Goal: Navigation & Orientation: Find specific page/section

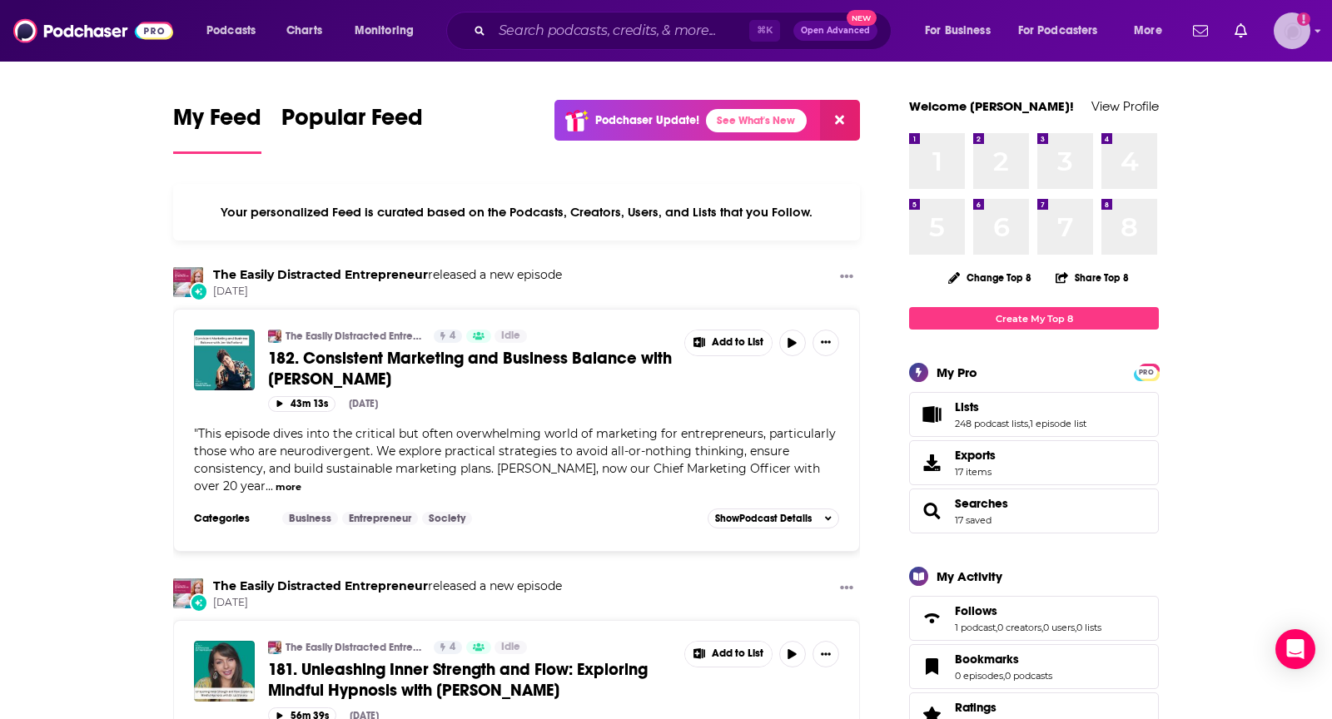
click at [1289, 38] on img "Logged in as TeemsPR" at bounding box center [1292, 30] width 37 height 37
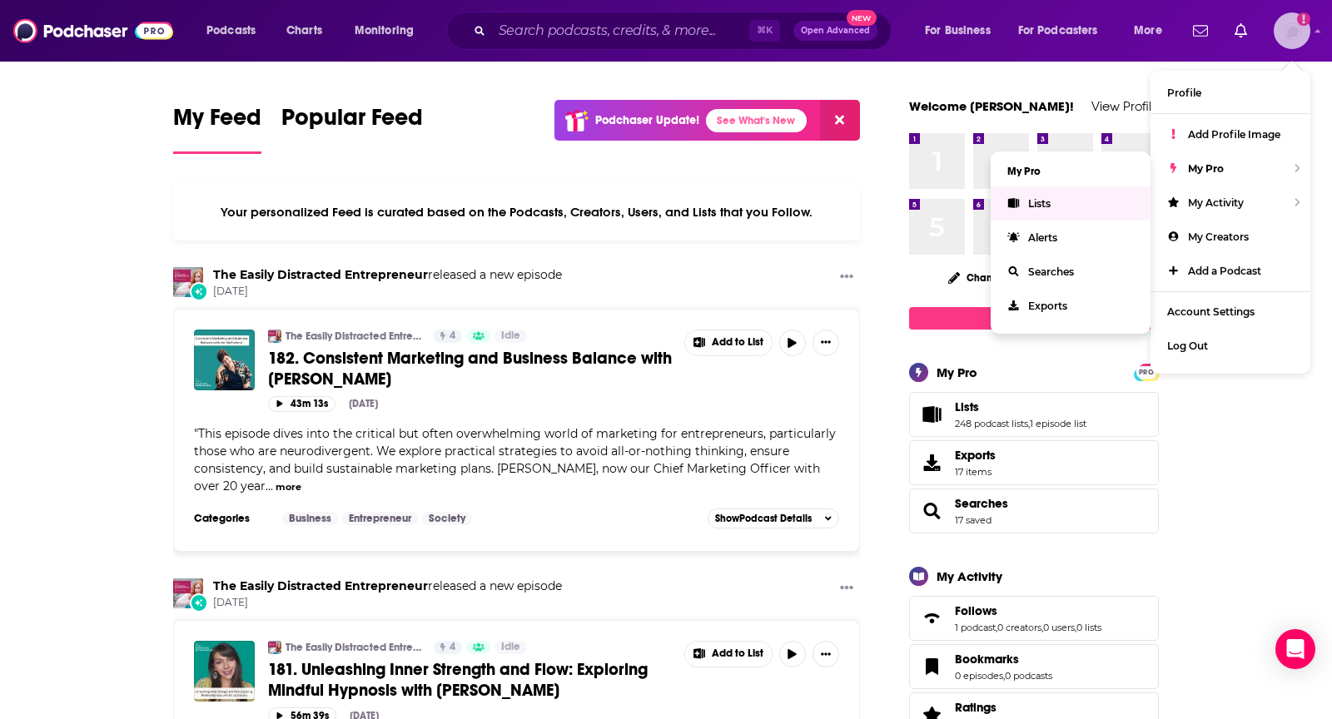
click at [1035, 195] on link "Lists" at bounding box center [1071, 204] width 160 height 34
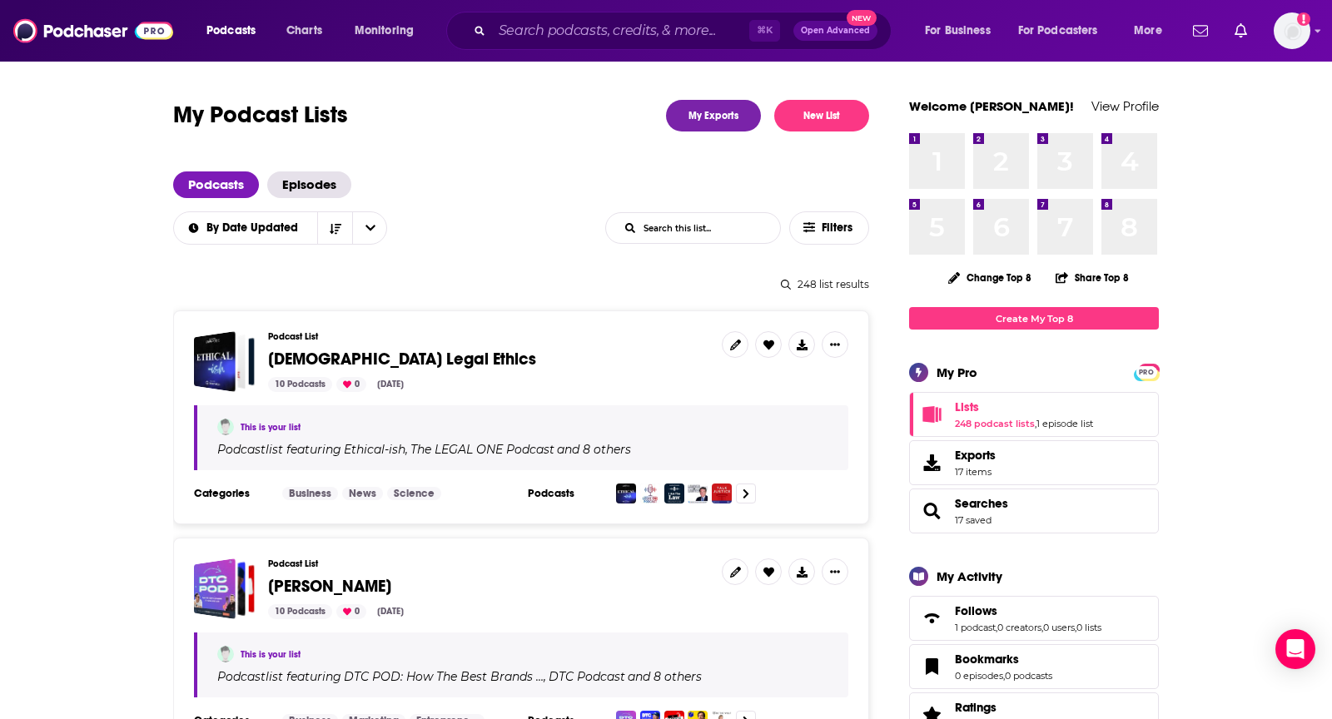
click at [699, 229] on input "List Search Input" at bounding box center [693, 228] width 174 height 30
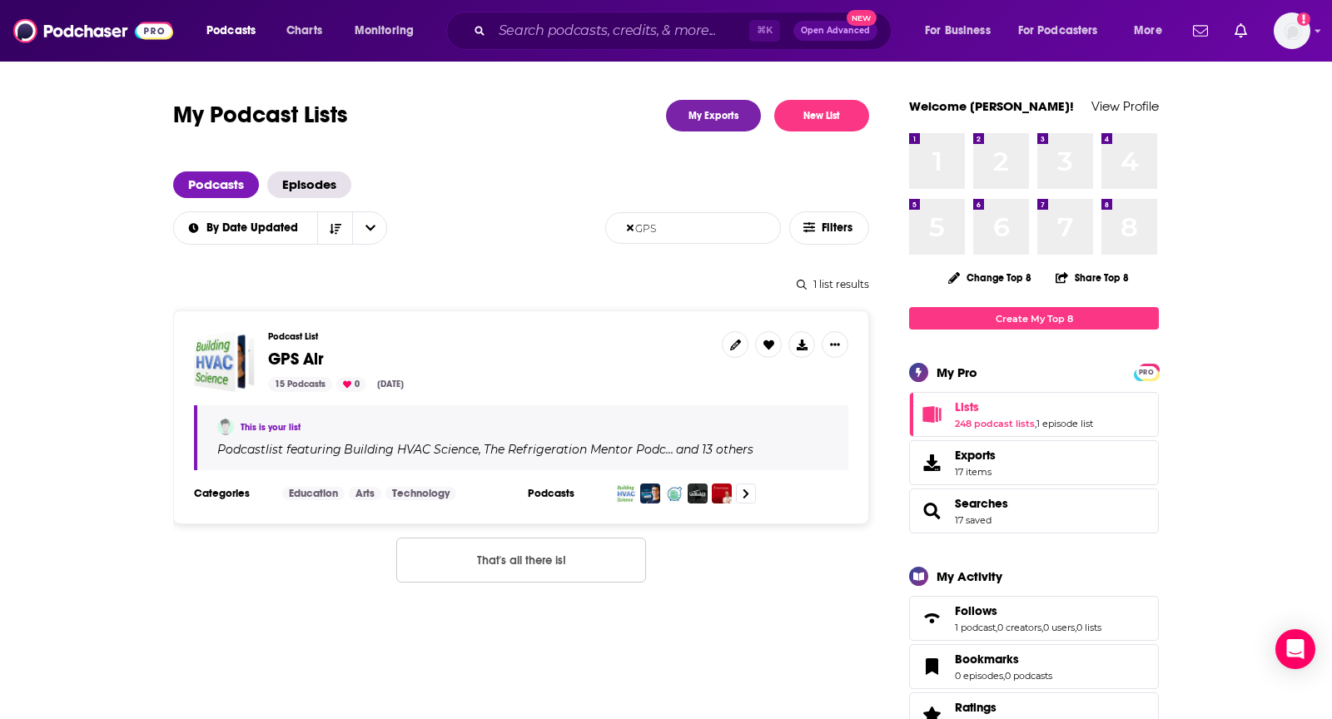
type input "GPS"
click at [296, 351] on span "GPS Air" at bounding box center [296, 359] width 56 height 21
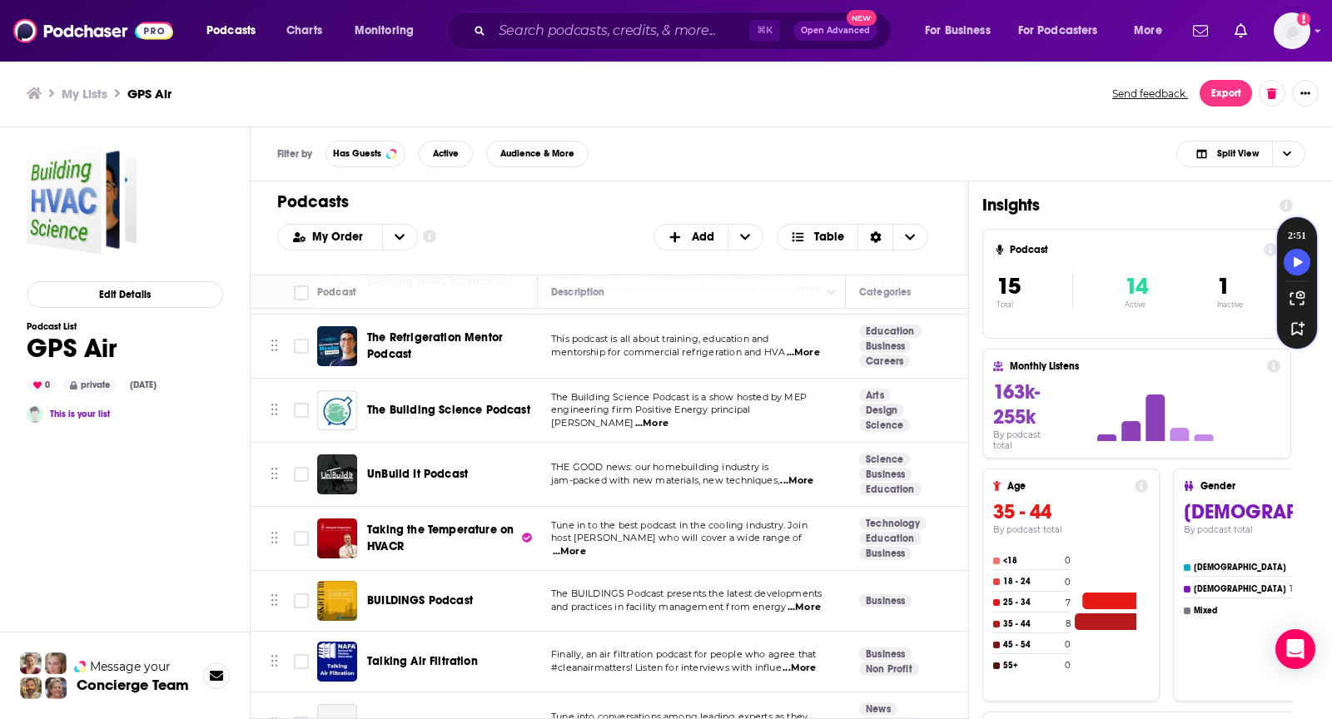
scroll to position [62, 0]
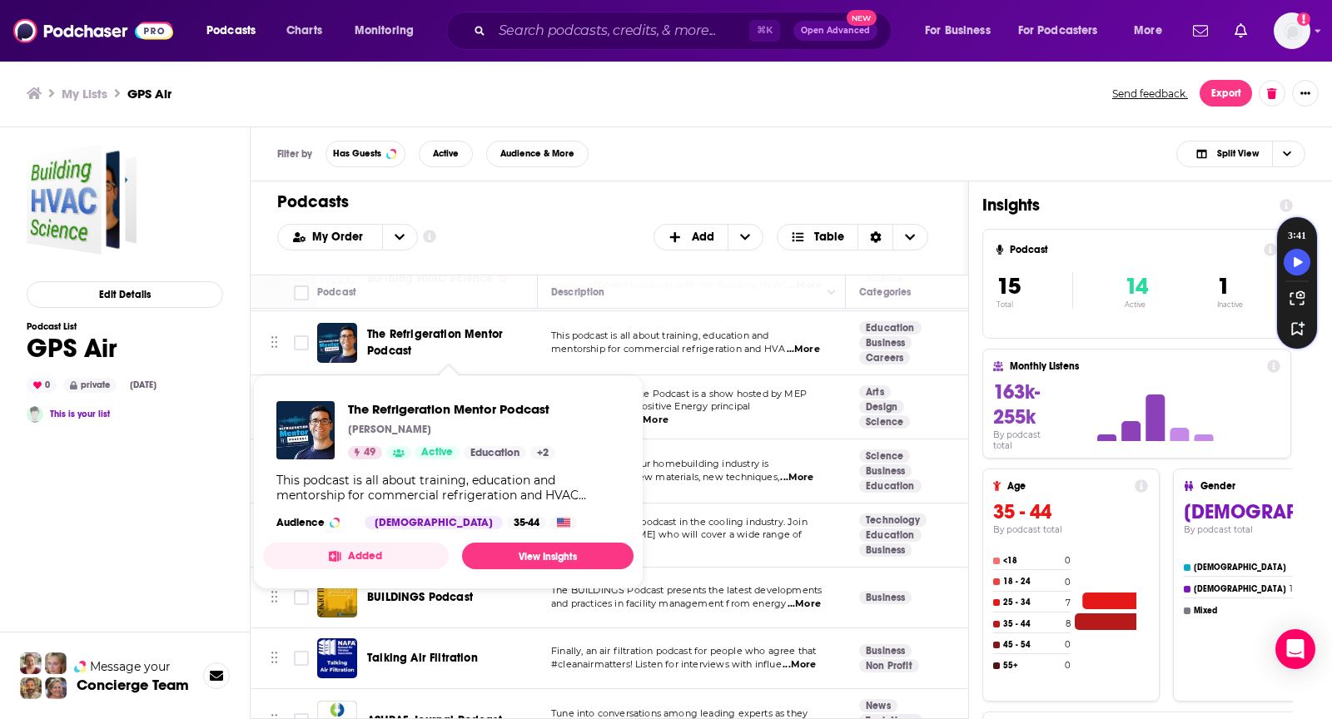
click at [592, 201] on h1 "Podcasts" at bounding box center [602, 202] width 651 height 21
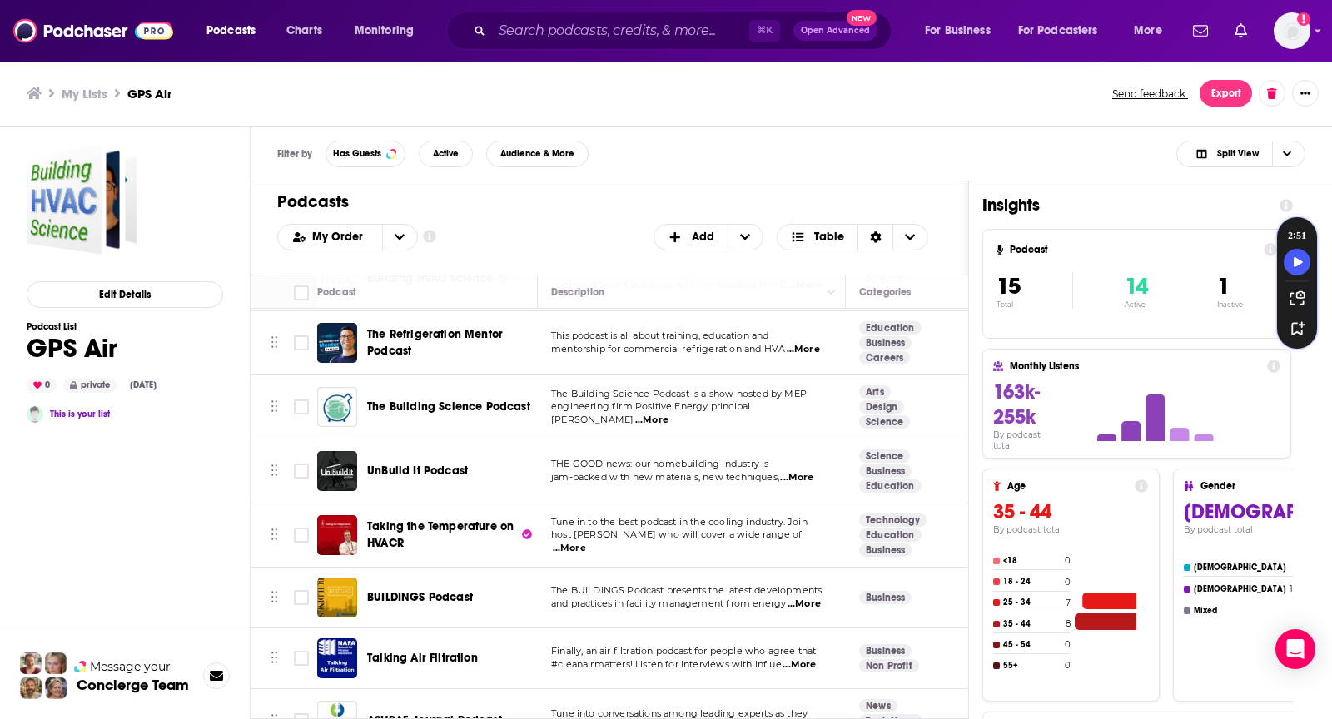
click at [800, 476] on span "...More" at bounding box center [796, 477] width 33 height 13
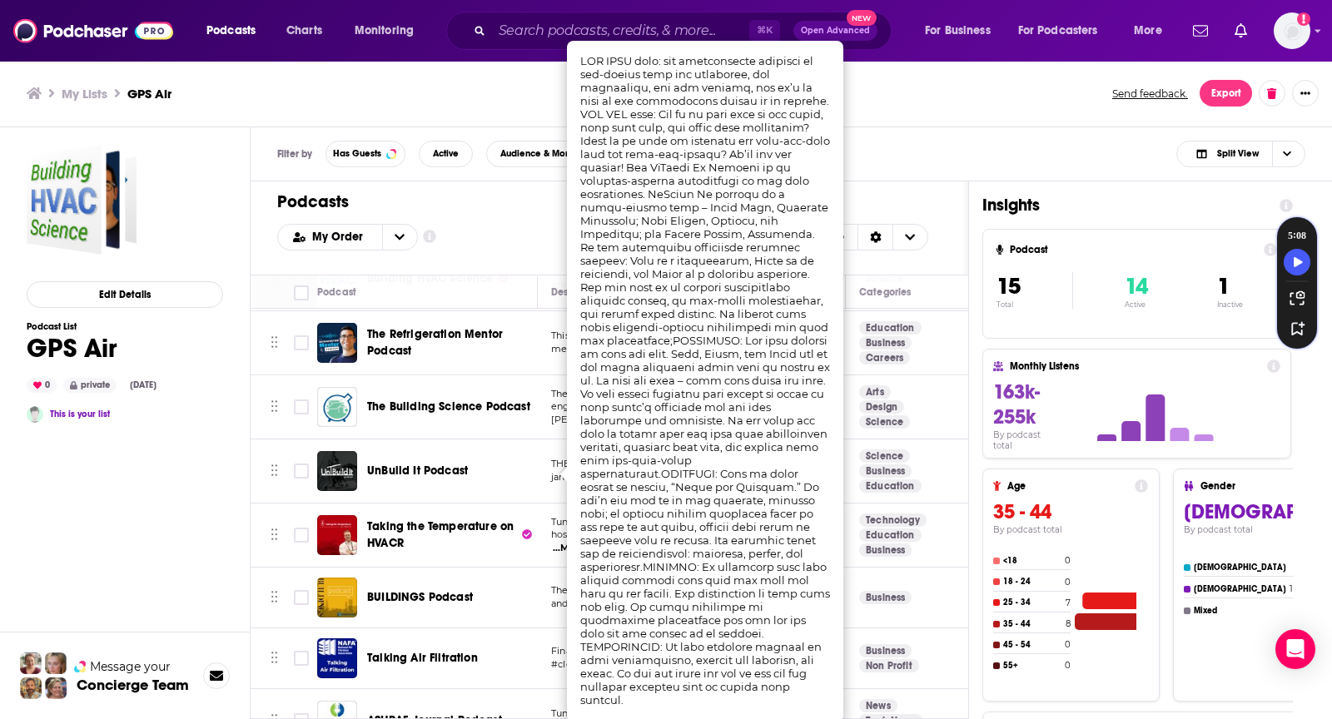
click at [196, 520] on div "Edit Details Podcast List GPS Air 0 private Aug 26th, 2025 This is your list" at bounding box center [125, 499] width 196 height 709
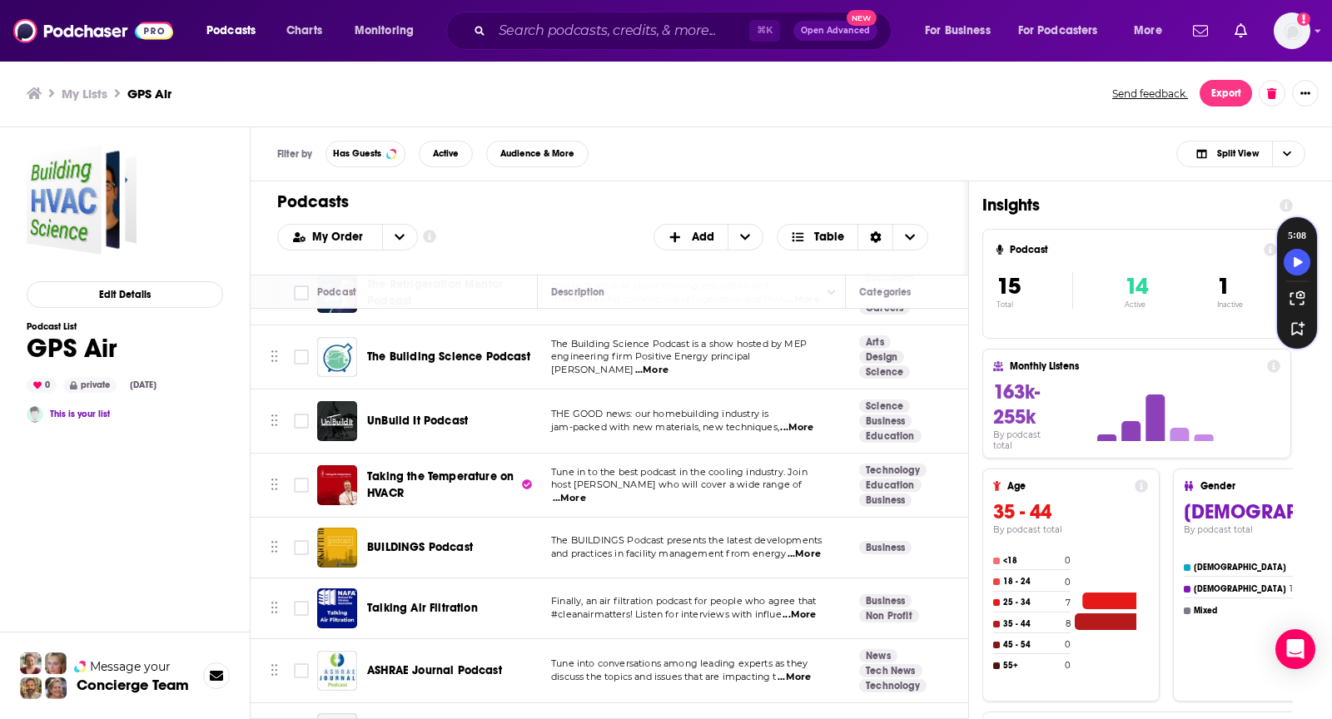
scroll to position [112, 0]
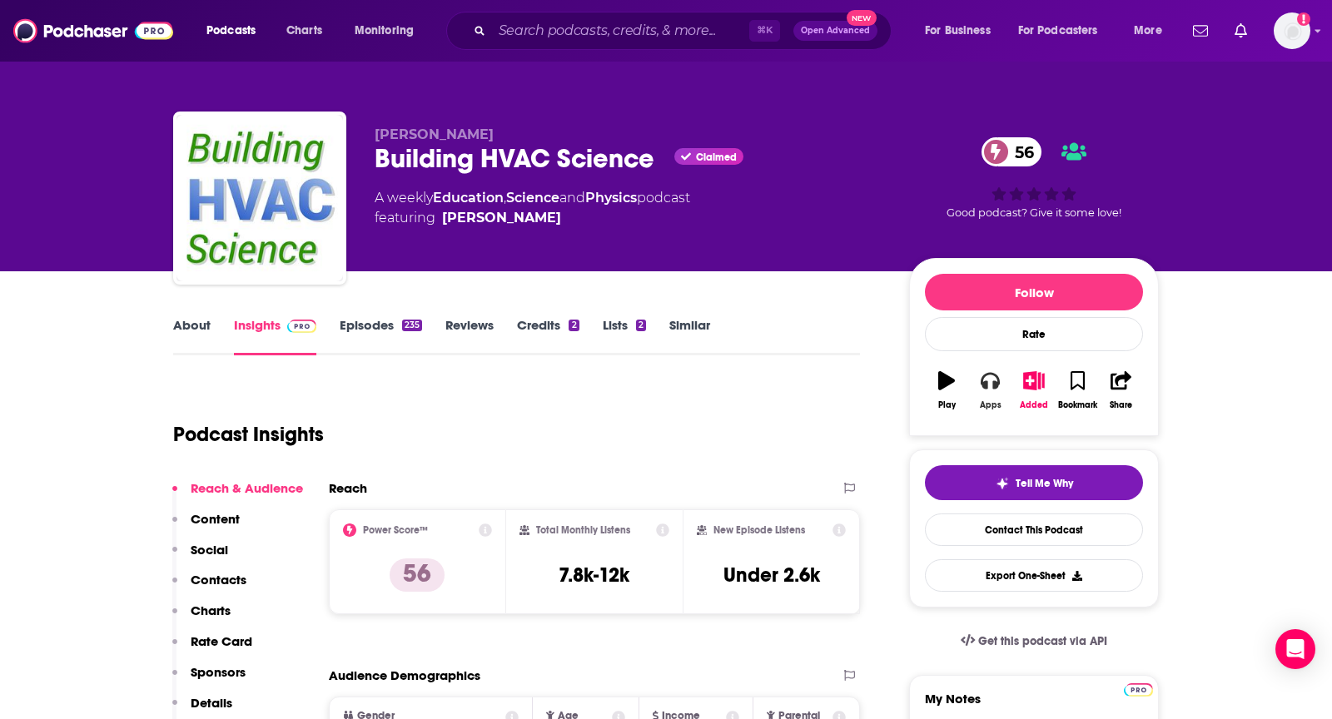
click at [978, 382] on button "Apps" at bounding box center [989, 391] width 43 height 60
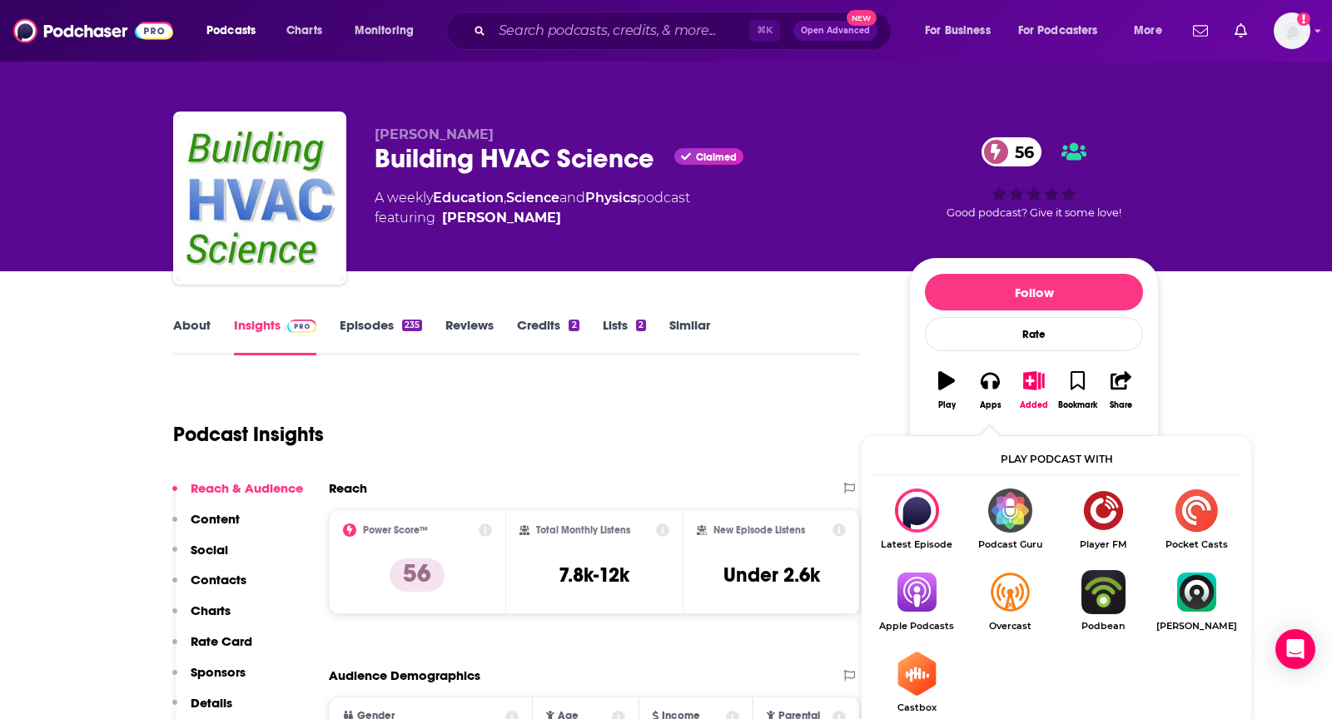
click at [916, 584] on img "Show Listen On dropdown" at bounding box center [916, 592] width 93 height 44
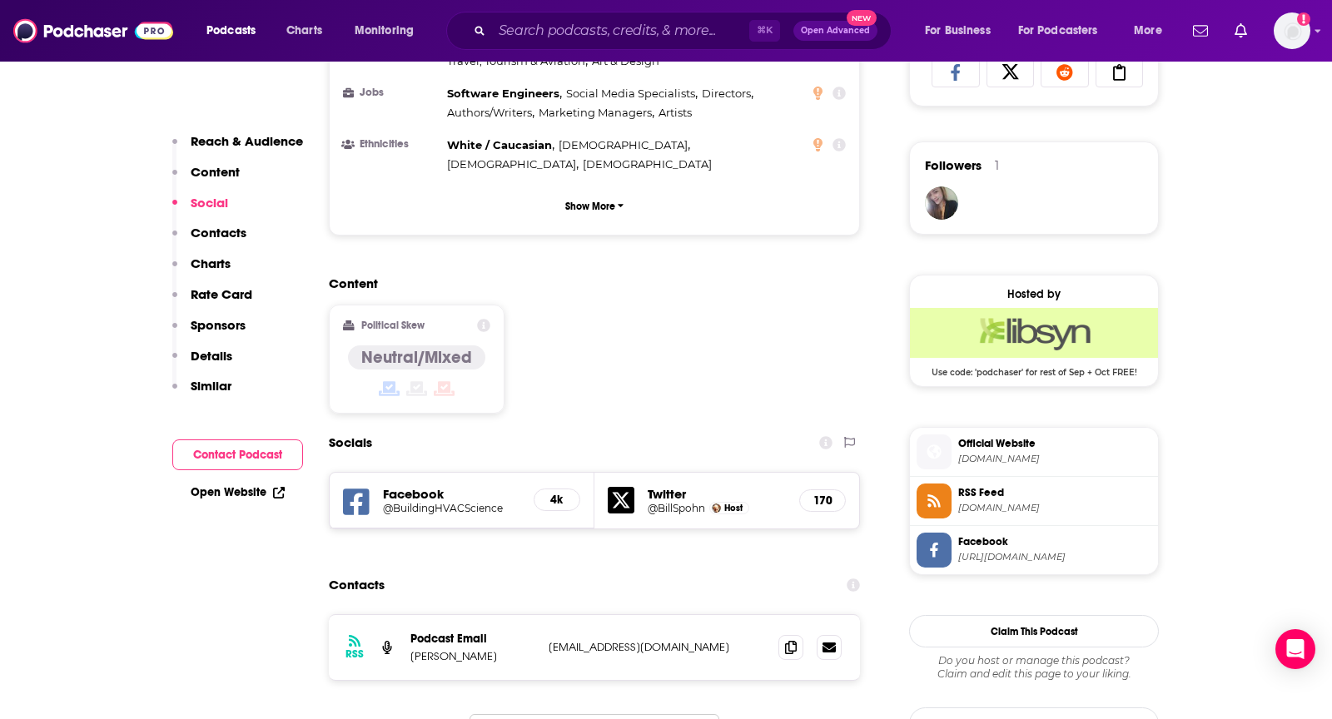
scroll to position [1152, 0]
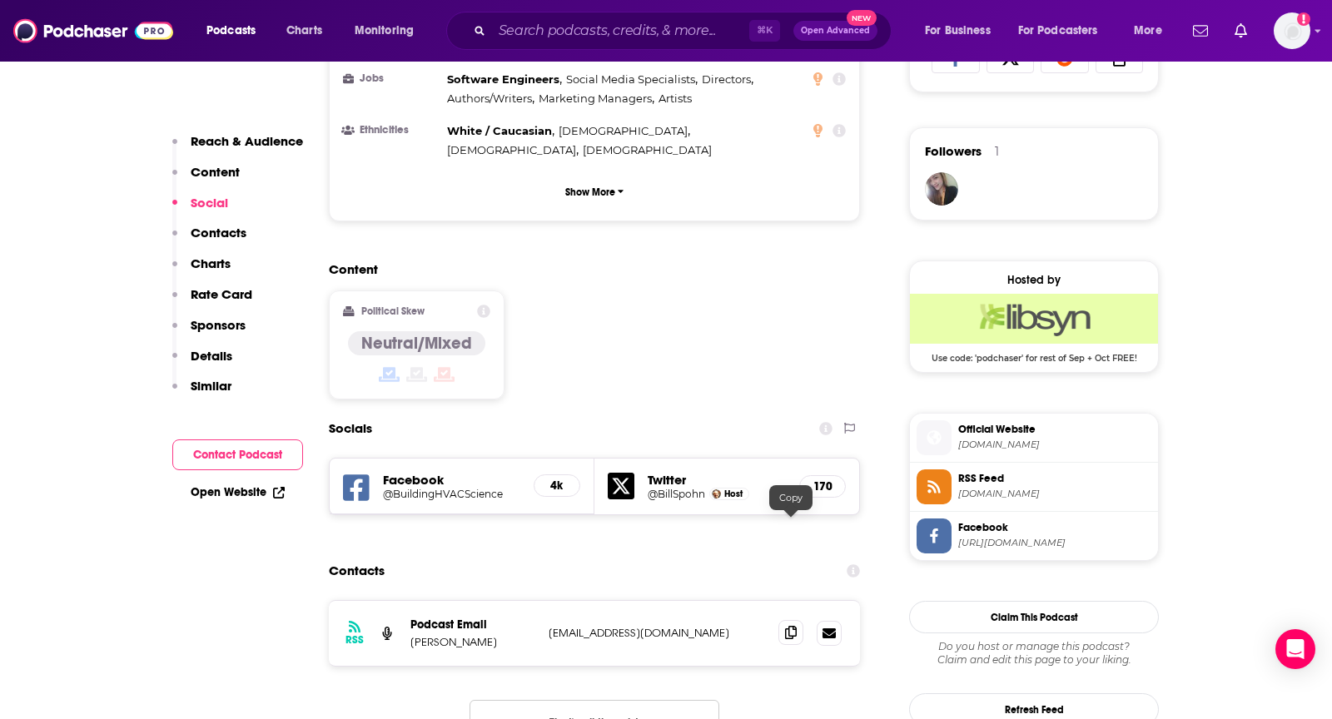
click at [787, 626] on icon at bounding box center [791, 632] width 12 height 13
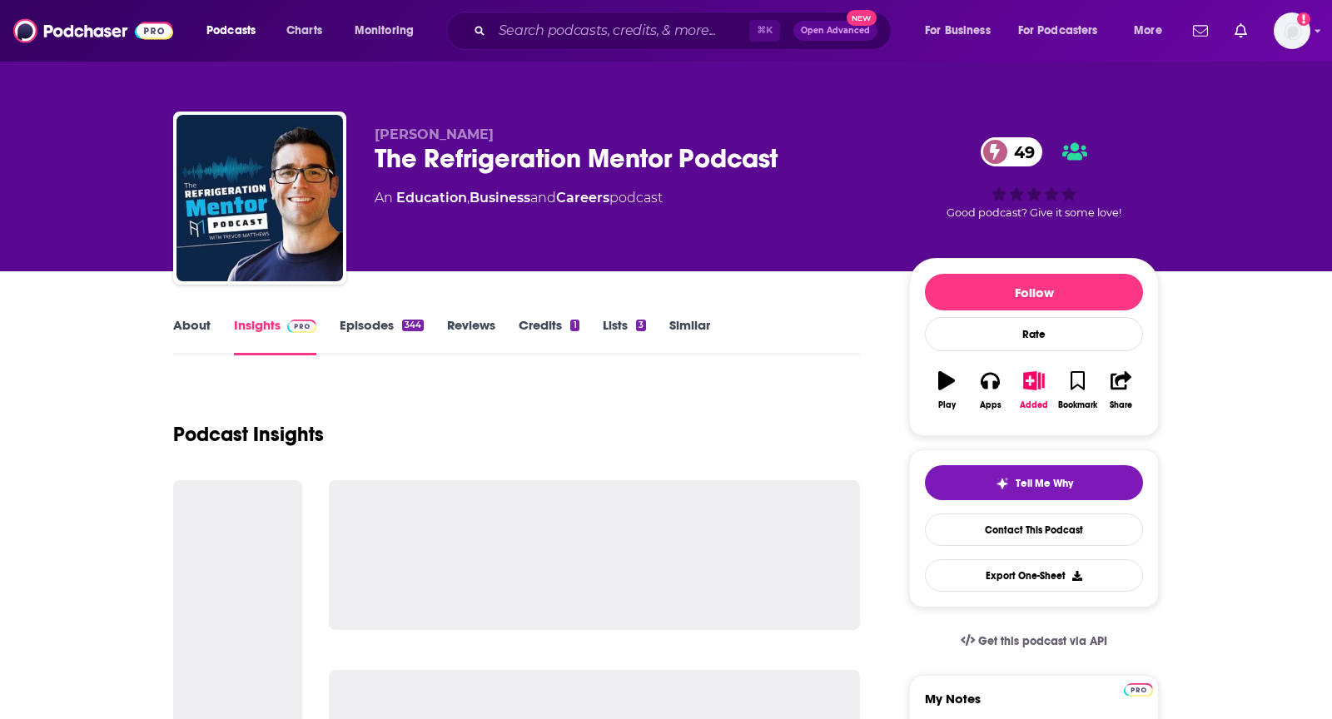
click at [173, 316] on div "About Insights Episodes 344 Reviews Credits 1 Lists 3 Similar" at bounding box center [516, 335] width 687 height 41
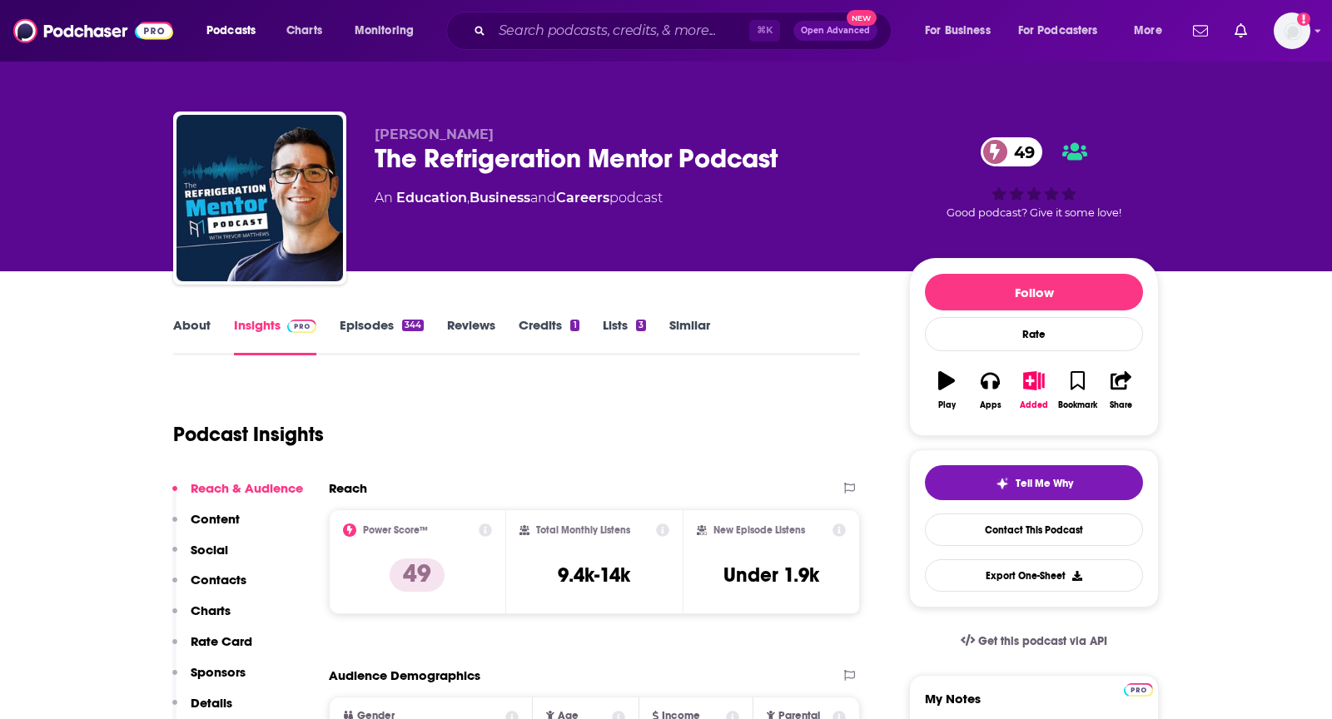
click at [189, 325] on link "About" at bounding box center [191, 336] width 37 height 38
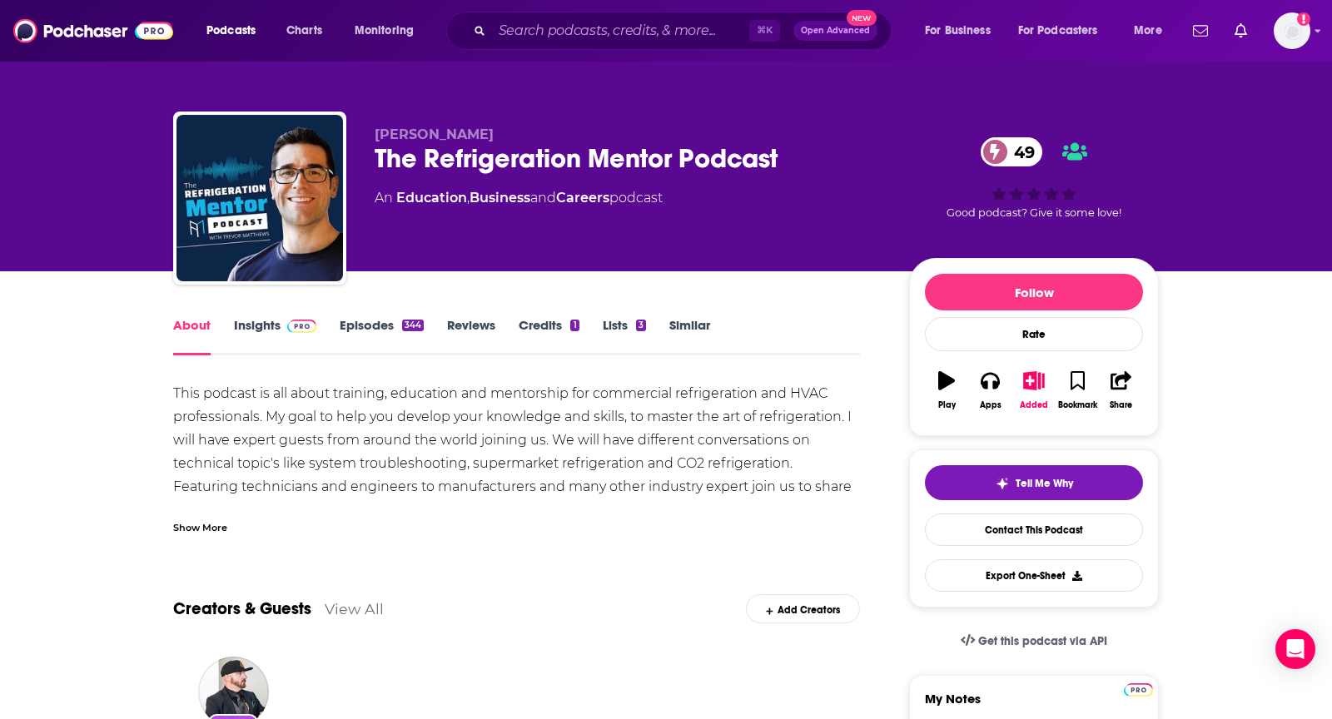
click at [231, 529] on div "Show More" at bounding box center [516, 521] width 687 height 28
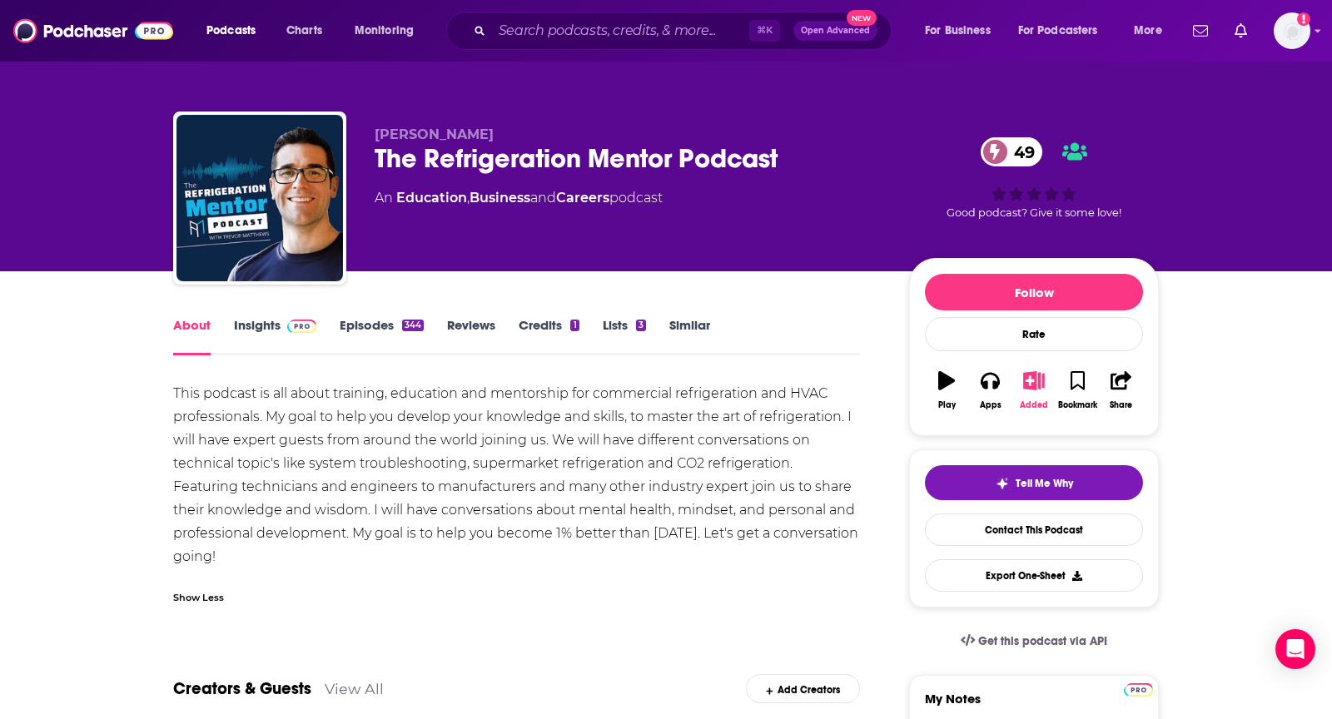
click at [1025, 400] on div "Added" at bounding box center [1034, 405] width 28 height 10
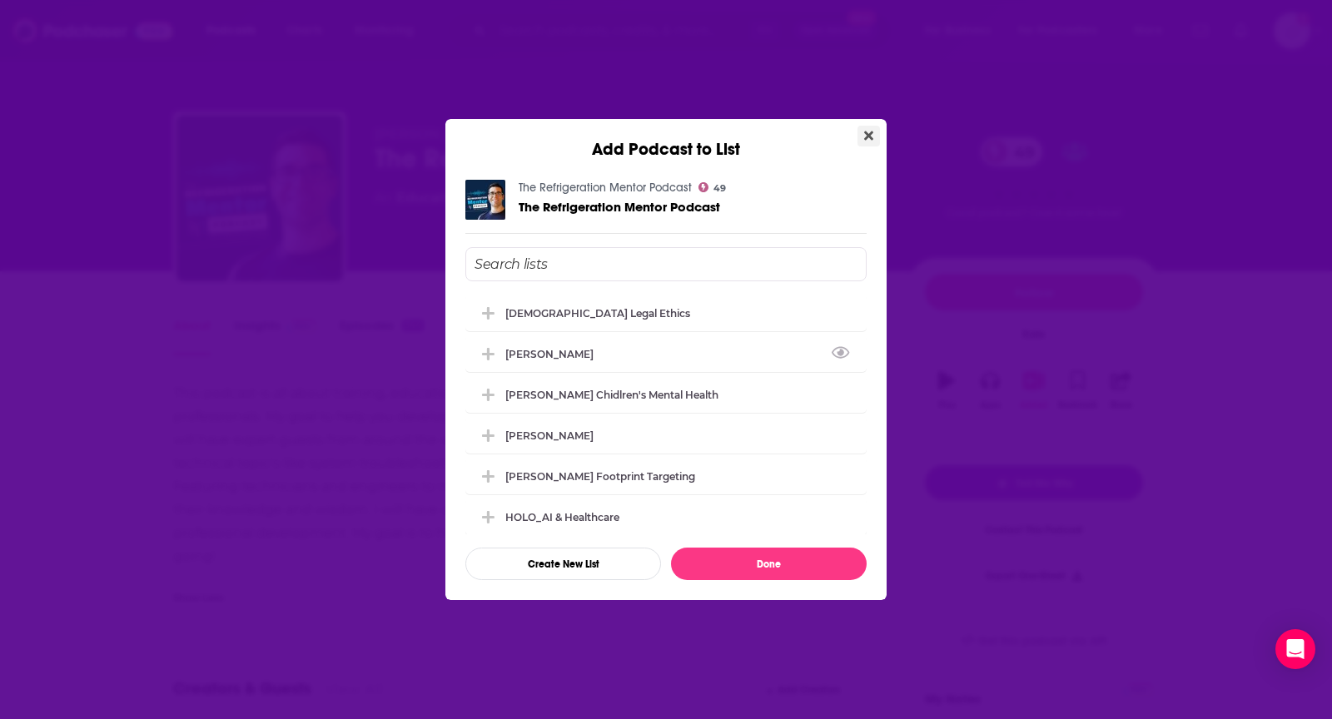
click at [875, 134] on button "Close" at bounding box center [869, 136] width 22 height 21
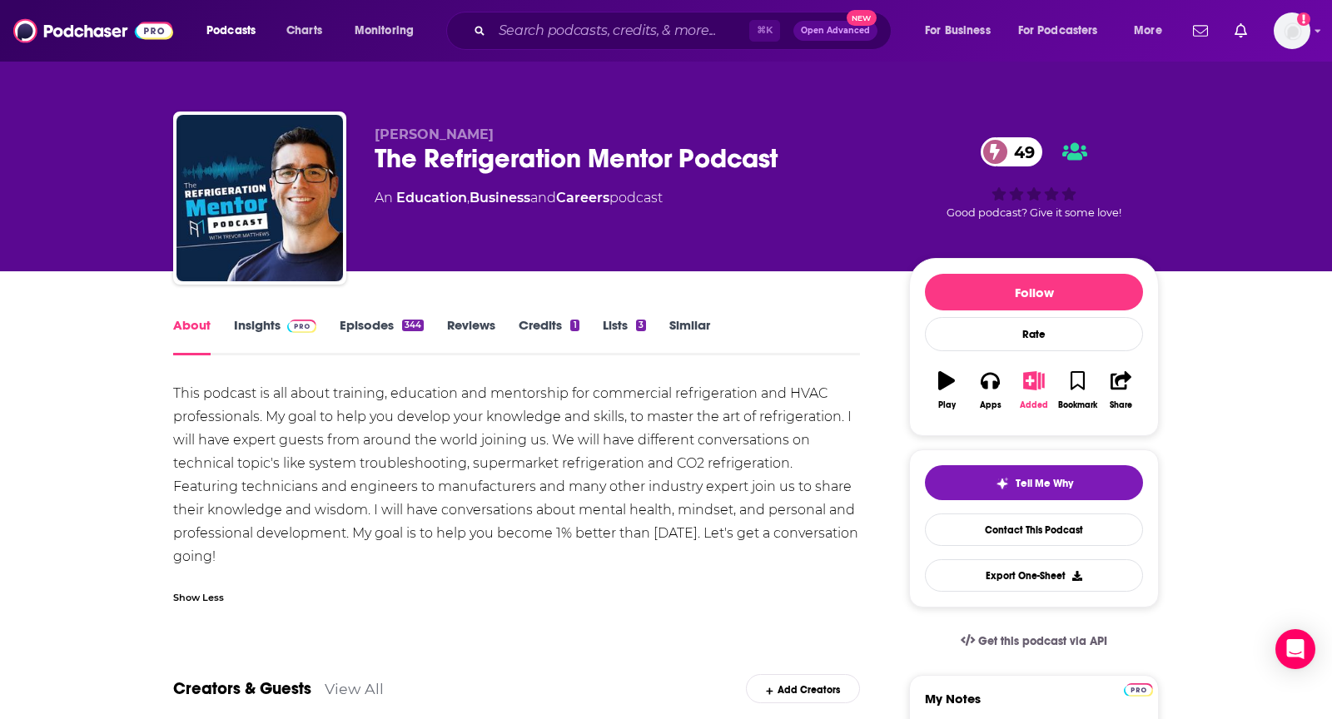
click at [1032, 378] on icon "button" at bounding box center [1033, 380] width 21 height 18
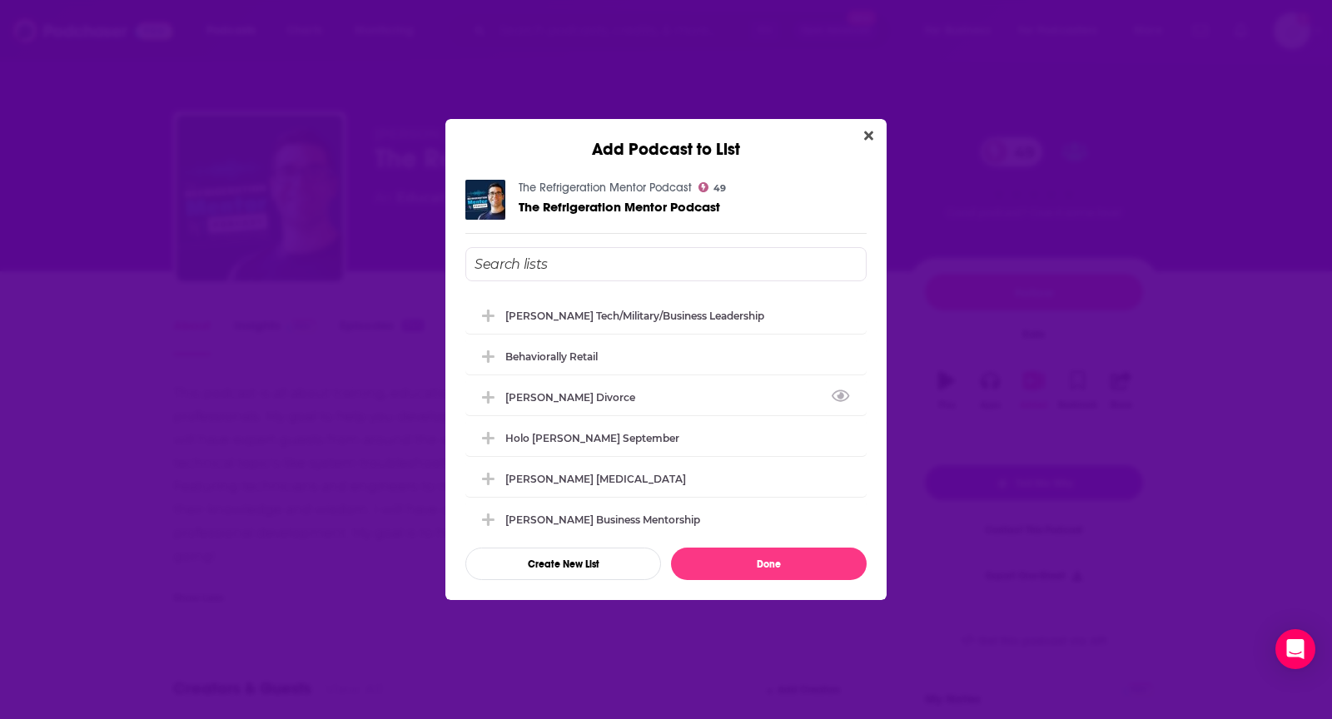
scroll to position [306, 0]
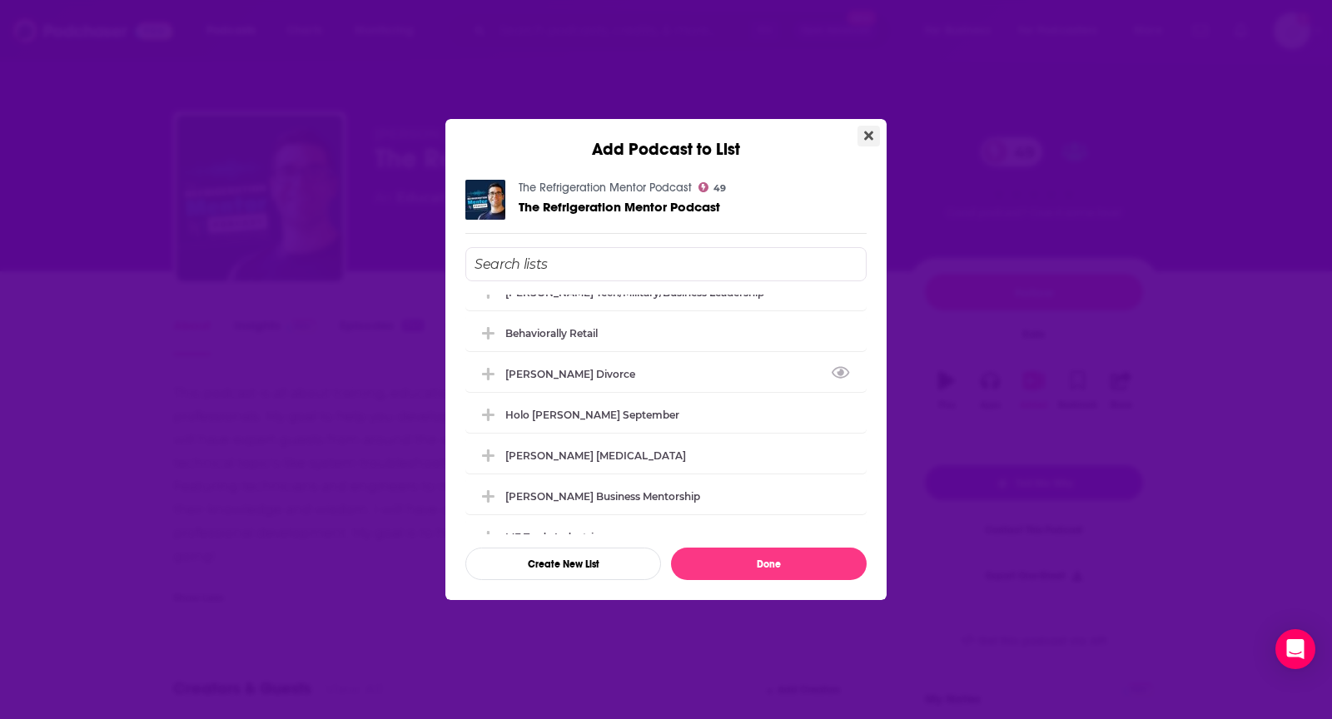
click at [874, 139] on button "Close" at bounding box center [869, 136] width 22 height 21
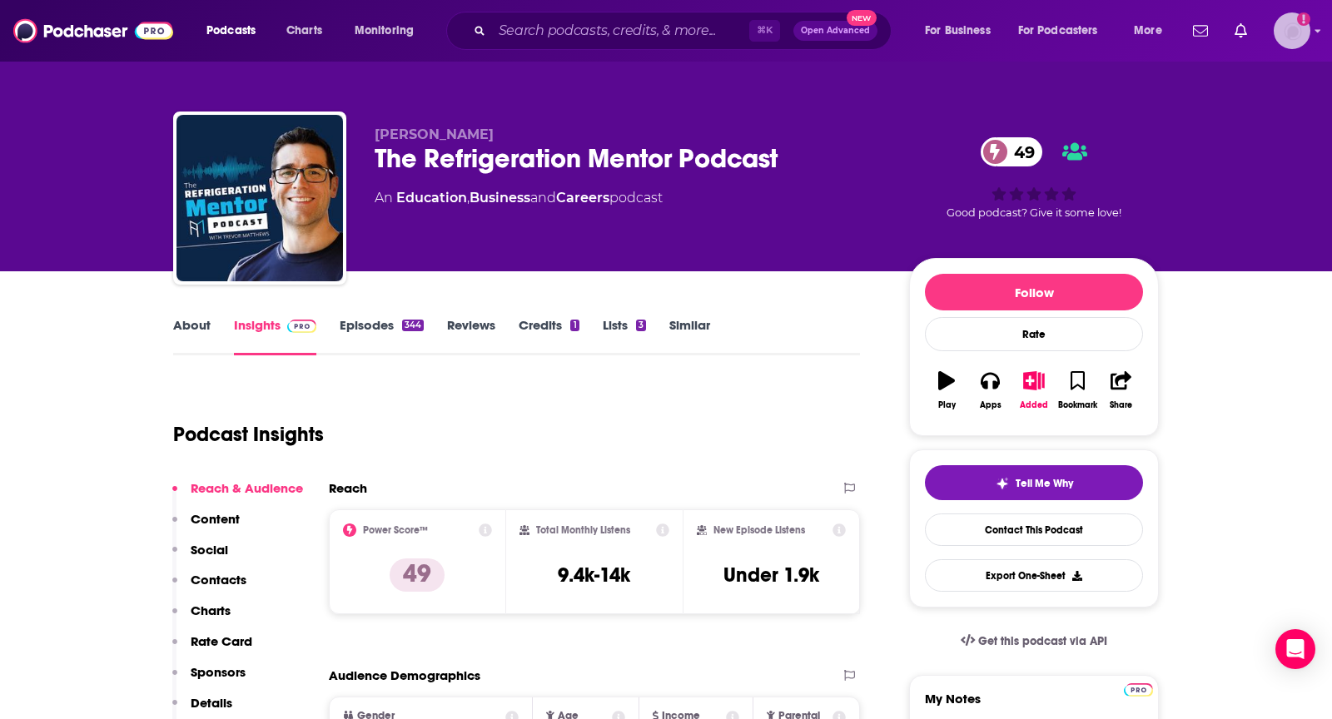
click at [1316, 32] on icon "Show profile menu" at bounding box center [1318, 31] width 7 height 10
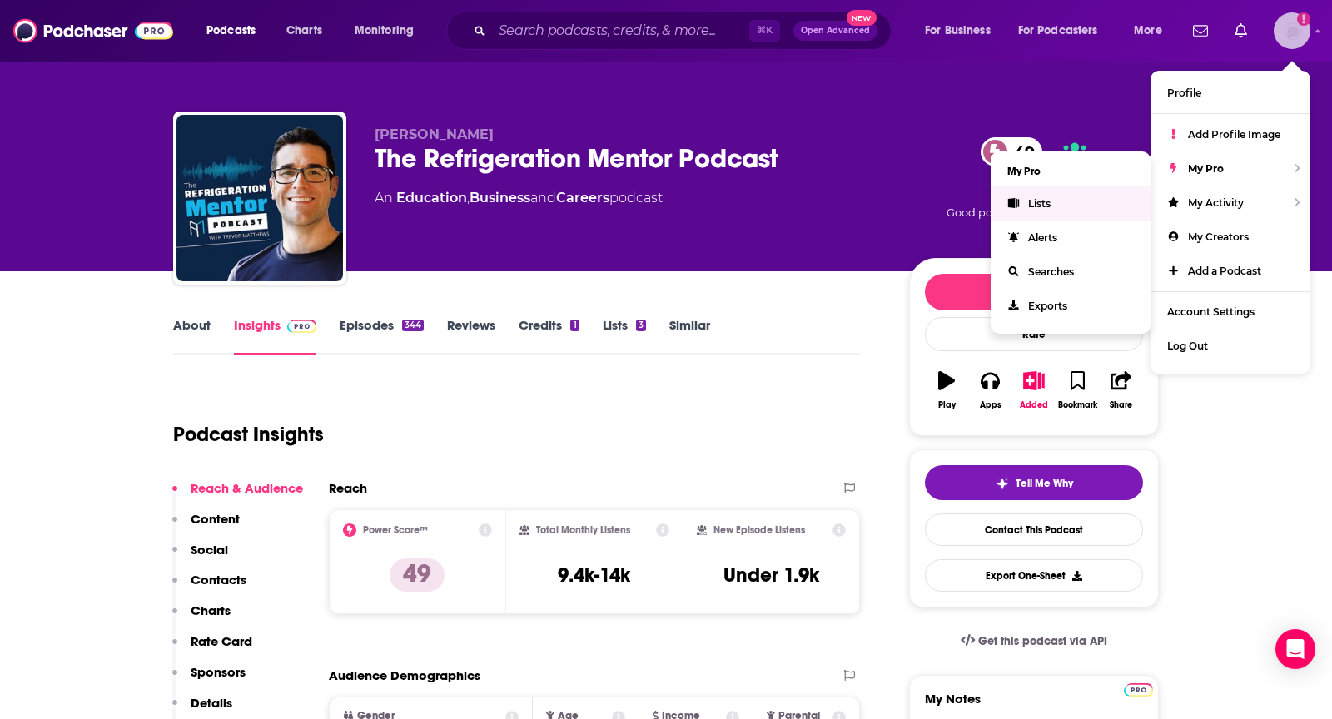
click at [1072, 196] on link "Lists" at bounding box center [1071, 204] width 160 height 34
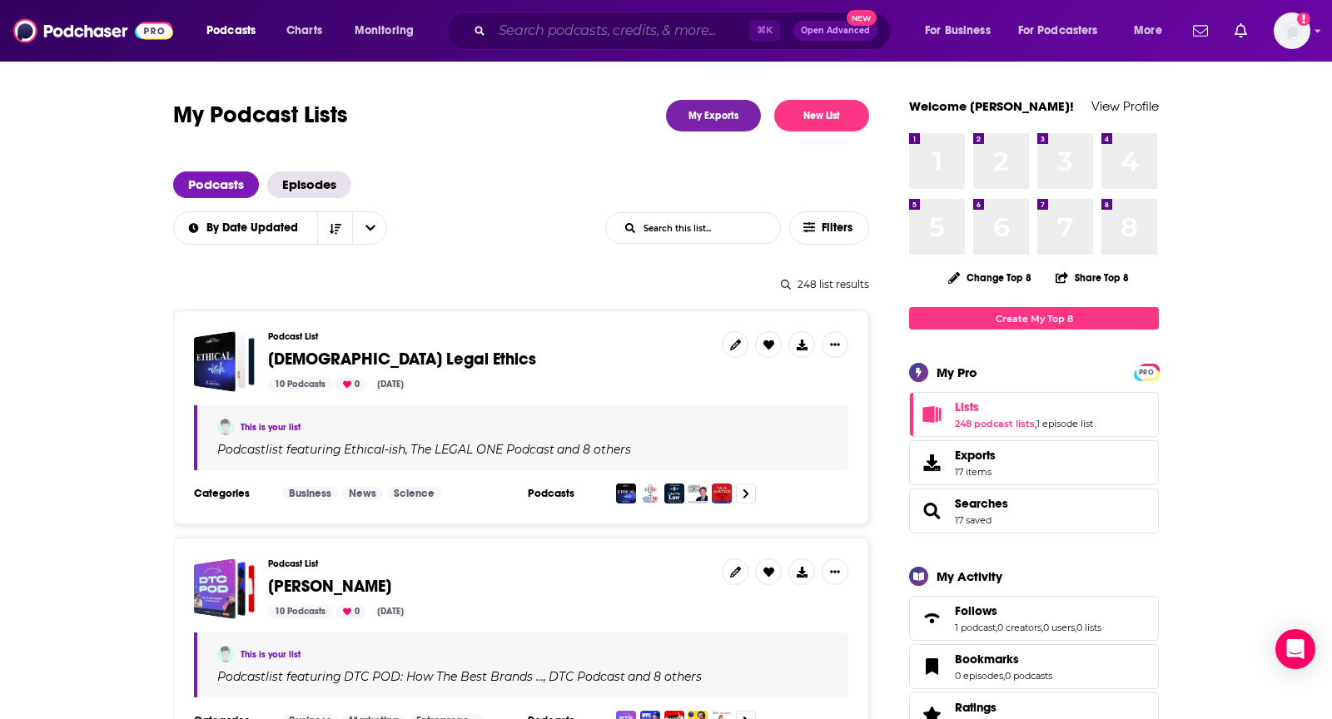
click at [535, 26] on input "Search podcasts, credits, & more..." at bounding box center [620, 30] width 257 height 27
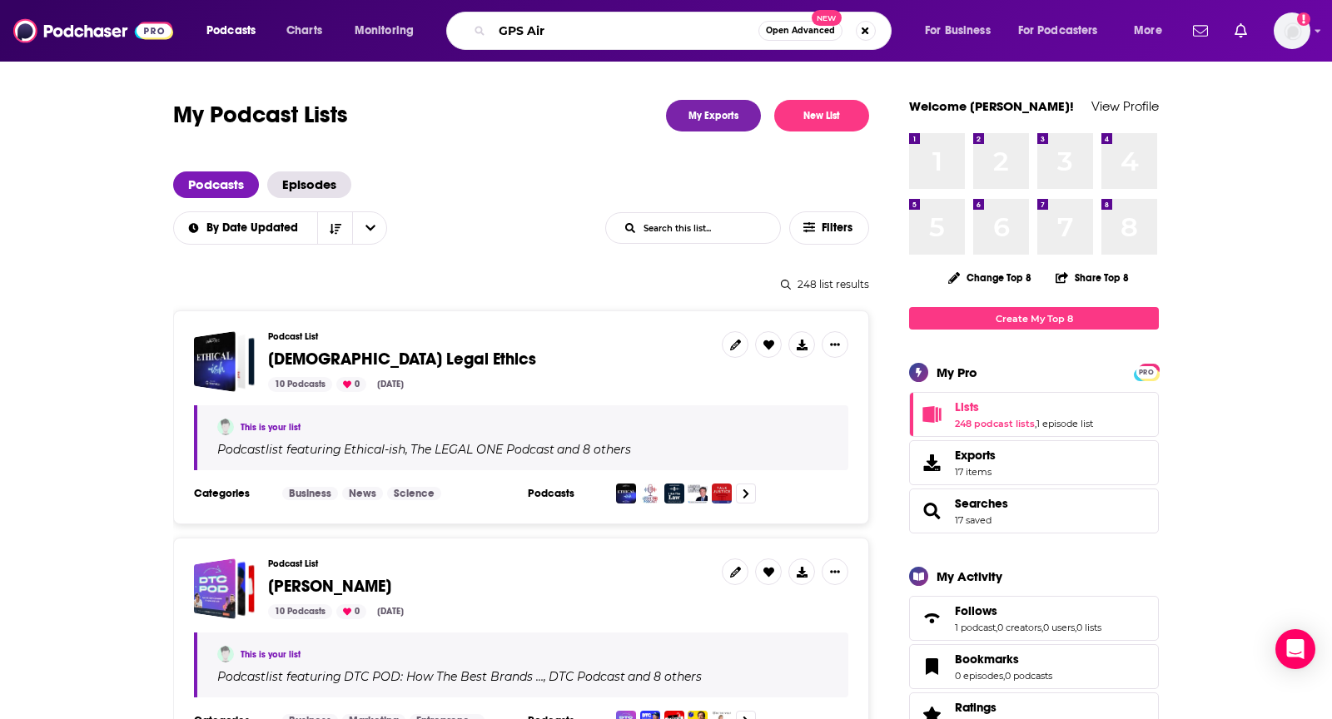
type input "GPS Air"
click at [715, 236] on input "List Search Input" at bounding box center [693, 228] width 174 height 30
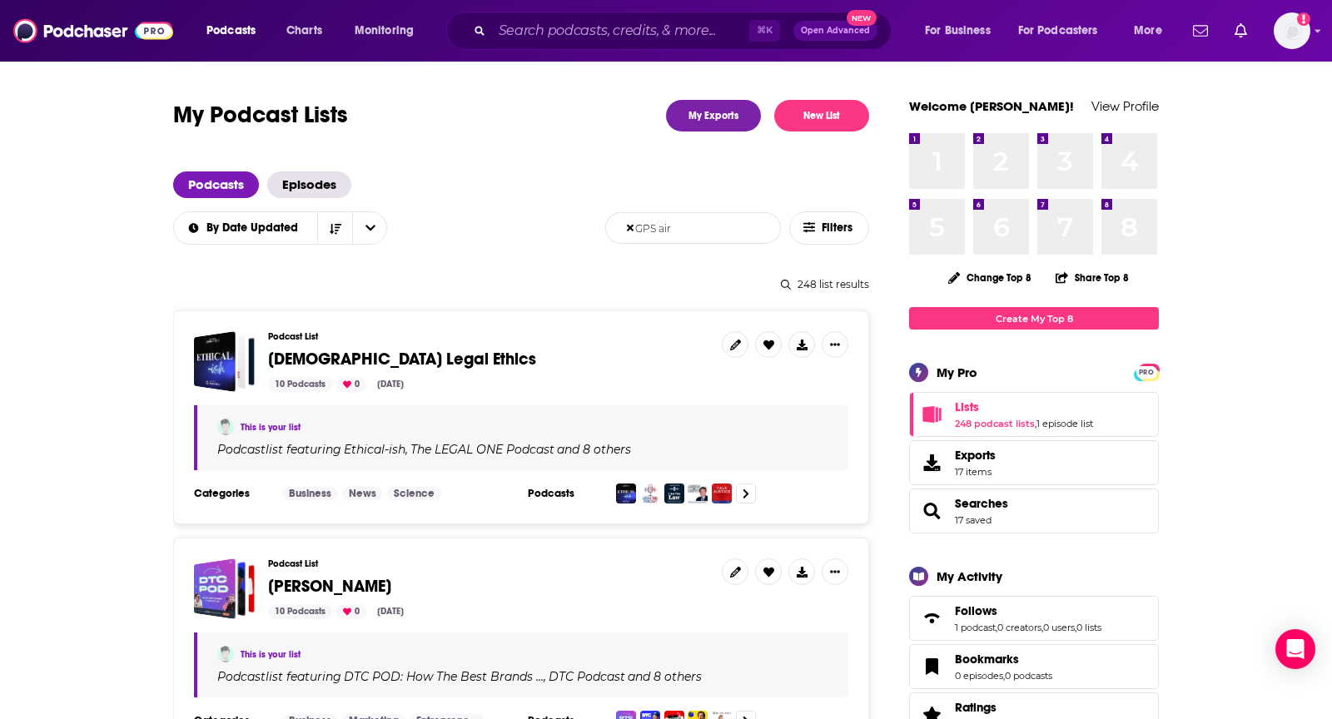
type input "GPS air"
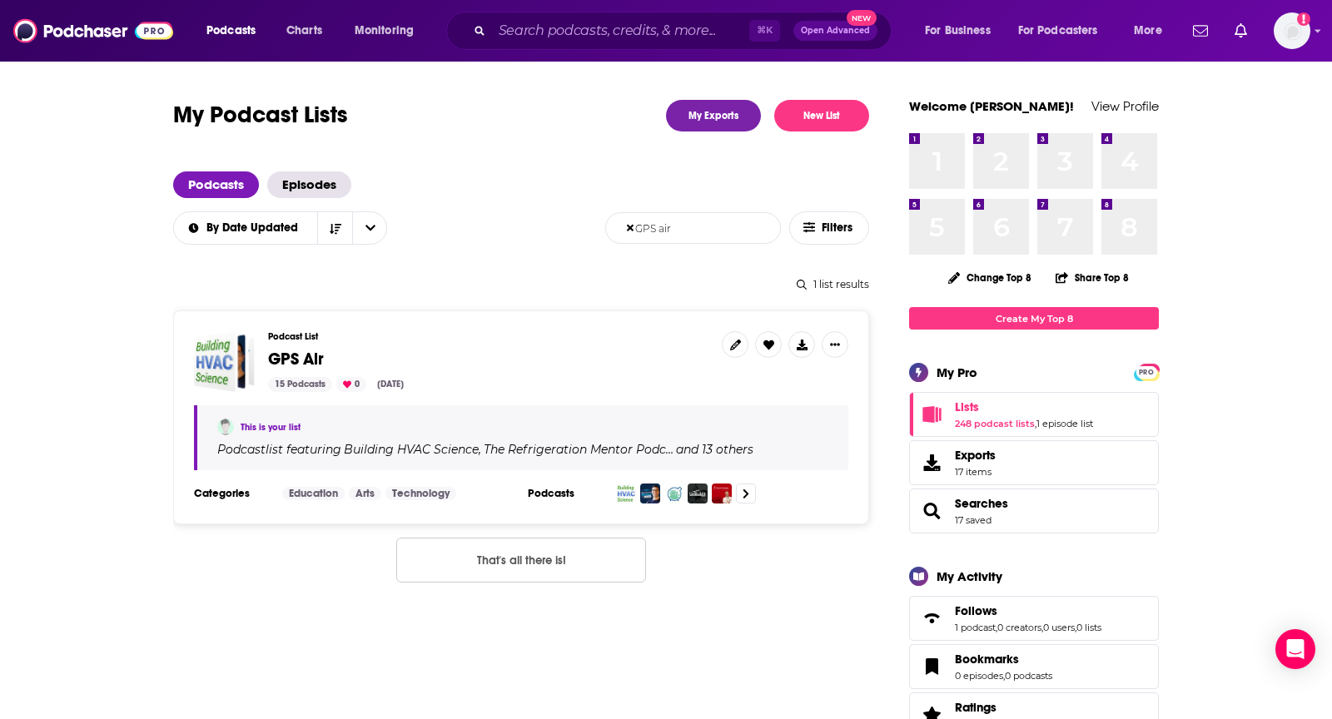
click at [277, 355] on span "GPS Air" at bounding box center [296, 359] width 56 height 21
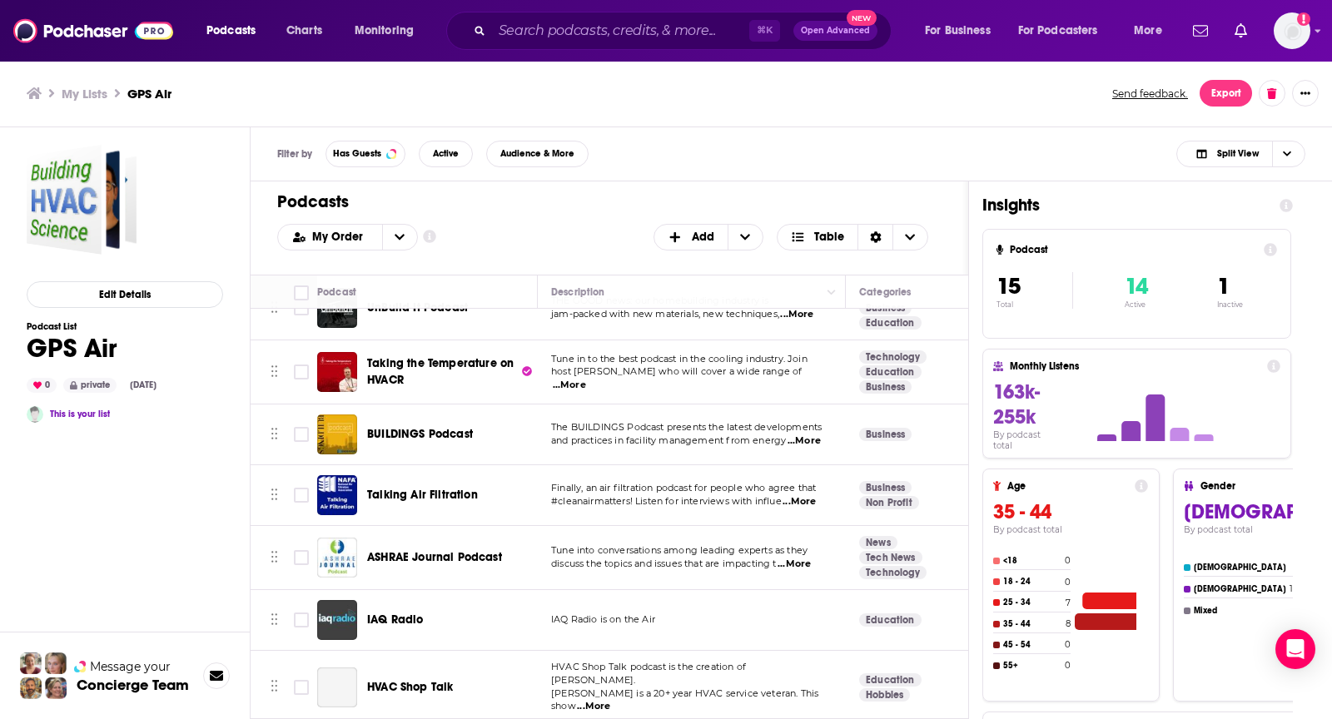
scroll to position [226, 0]
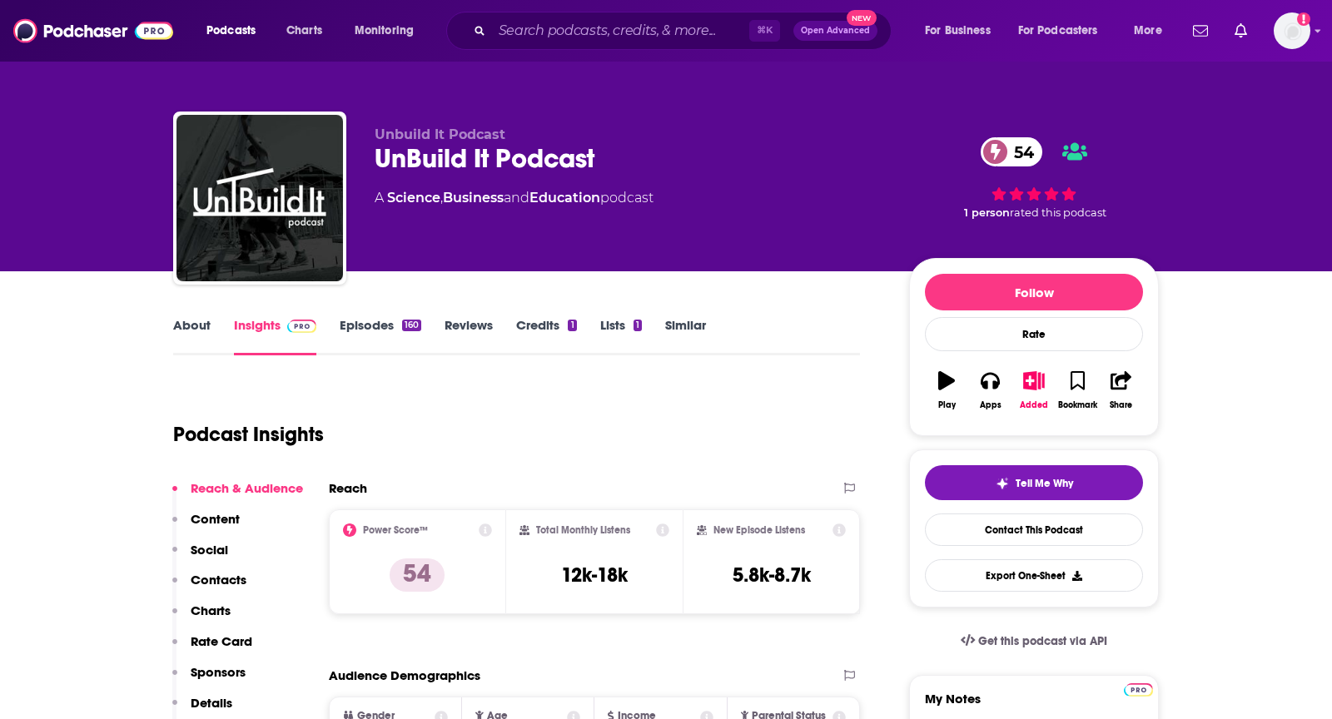
click at [198, 326] on link "About" at bounding box center [191, 336] width 37 height 38
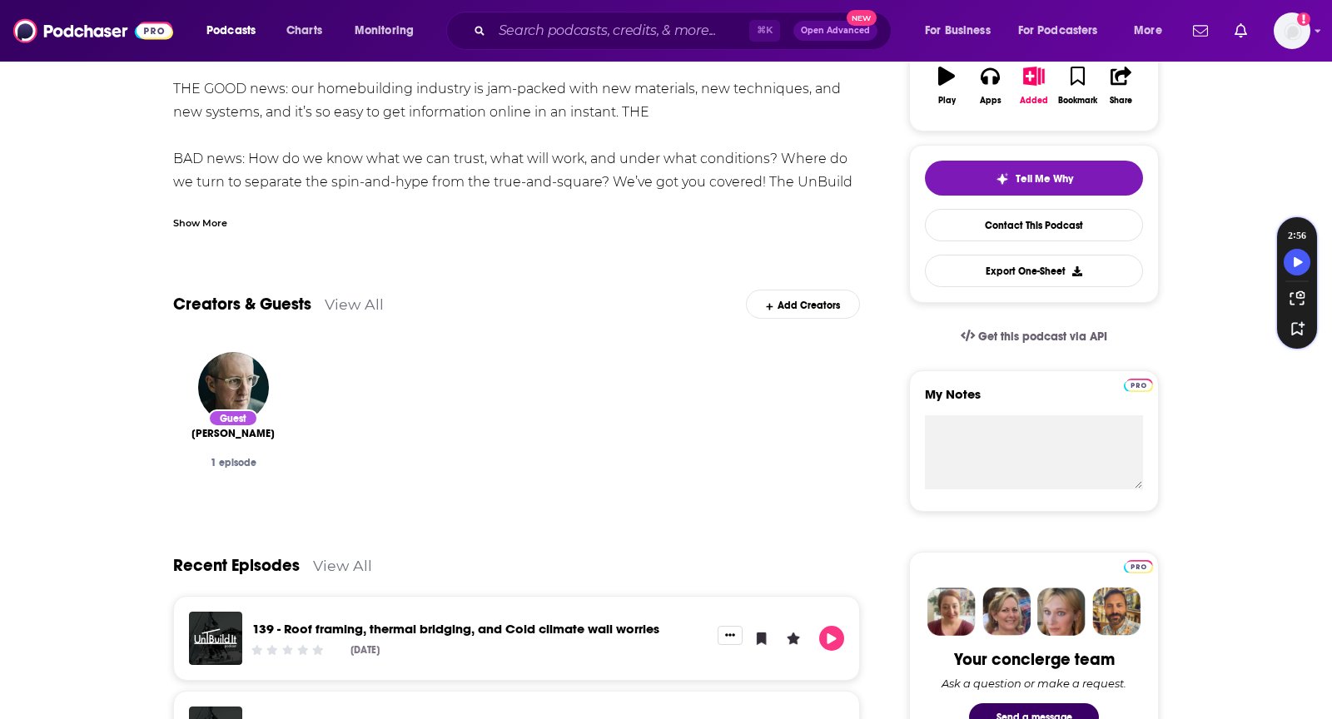
scroll to position [205, 0]
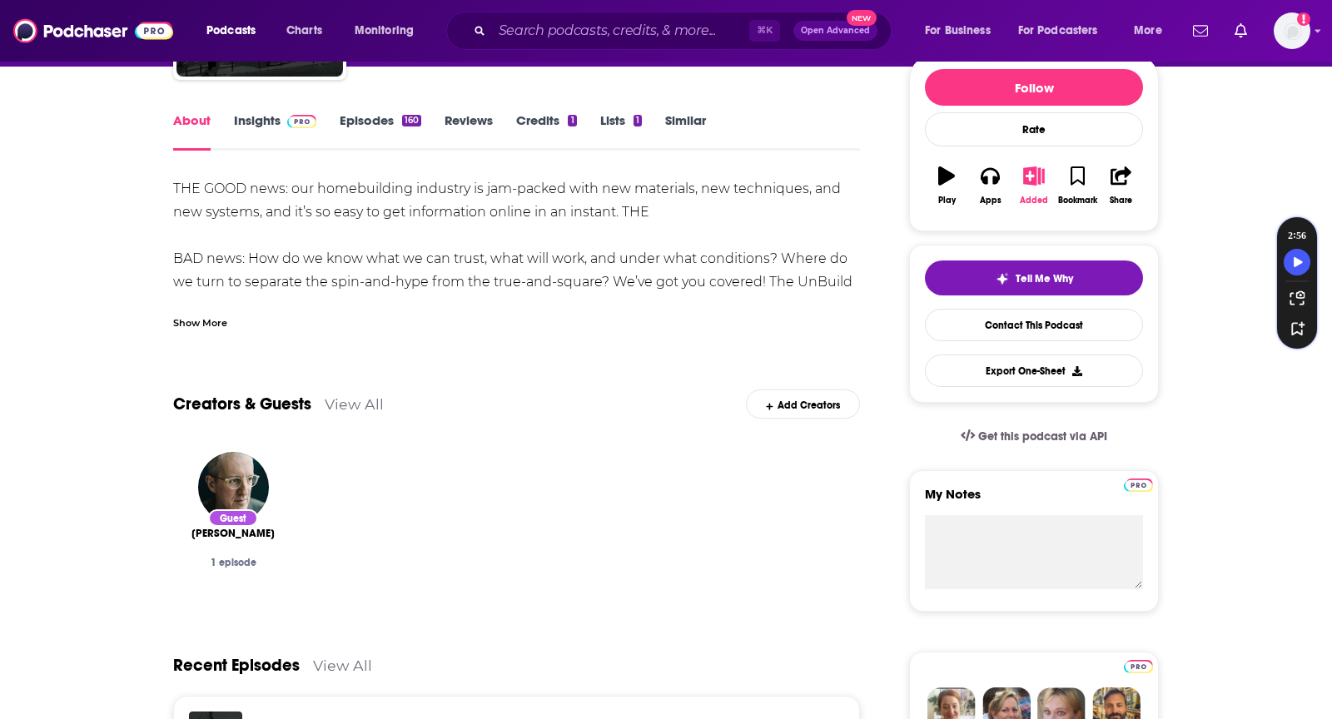
click at [1025, 175] on icon "button" at bounding box center [1034, 176] width 21 height 18
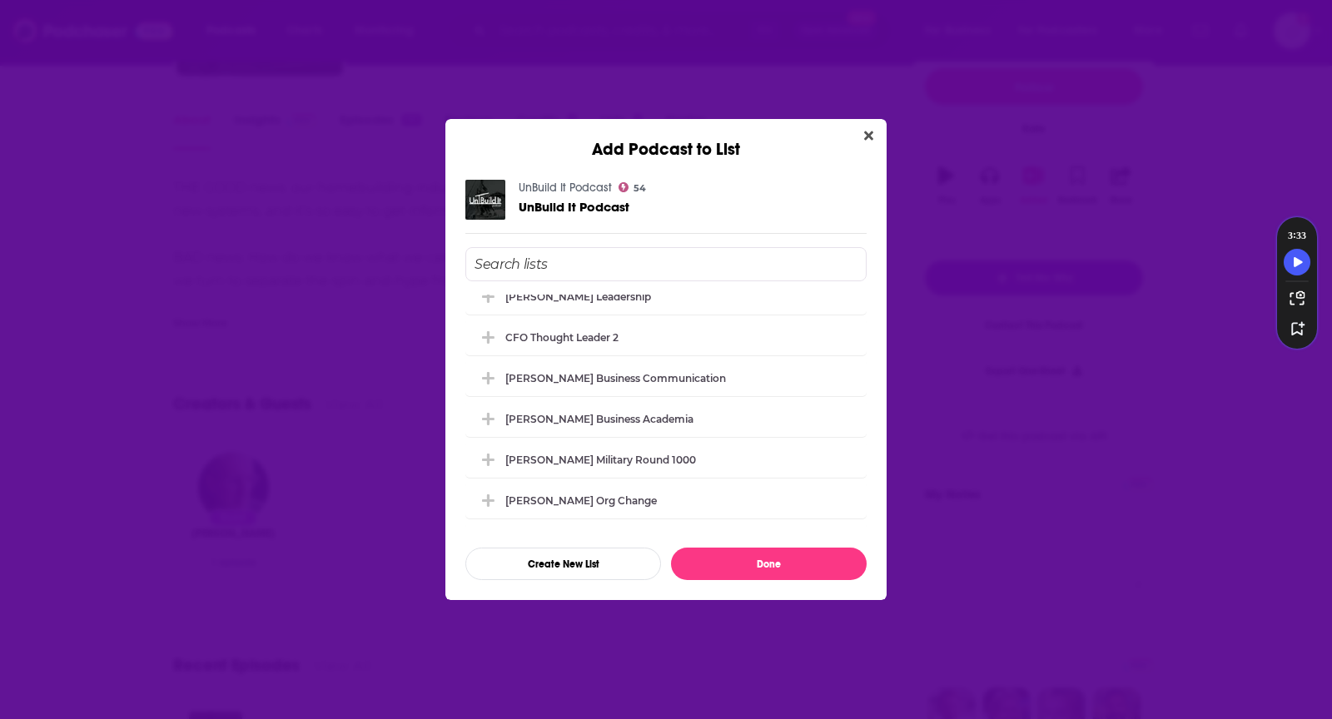
scroll to position [3065, 0]
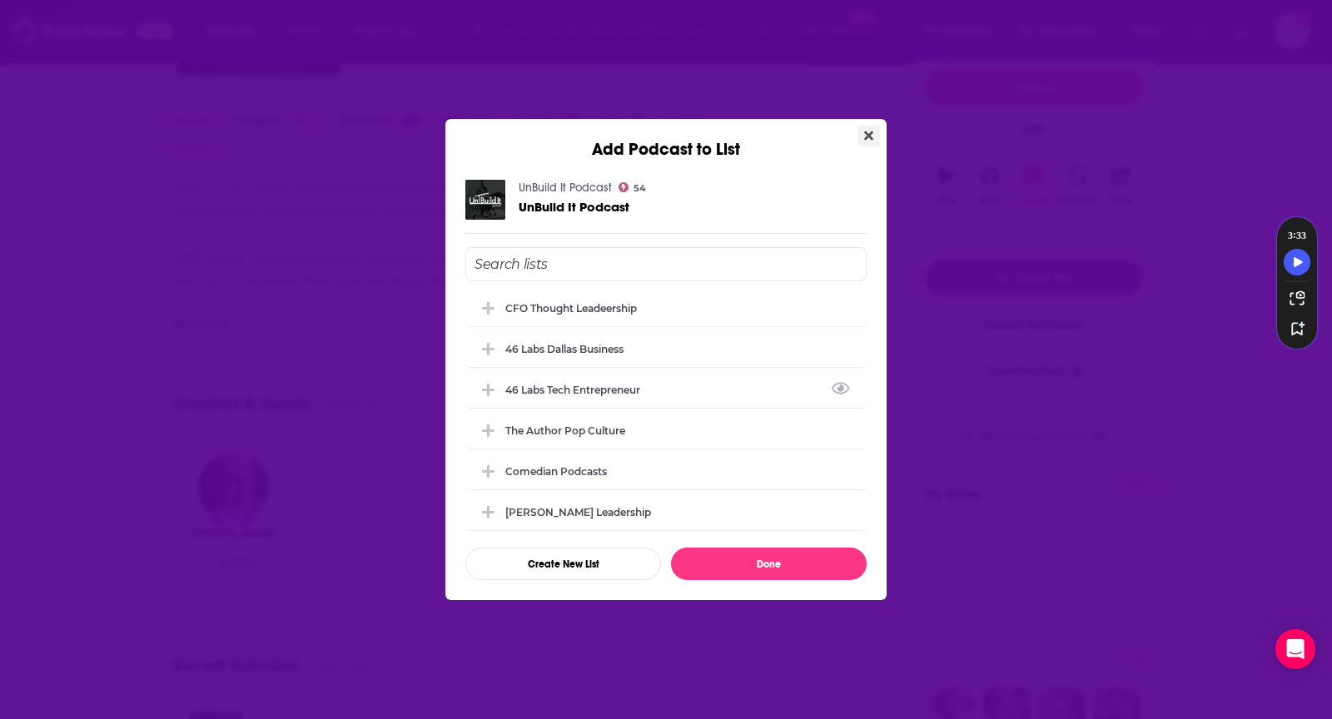
click at [867, 129] on icon "Close" at bounding box center [868, 135] width 9 height 13
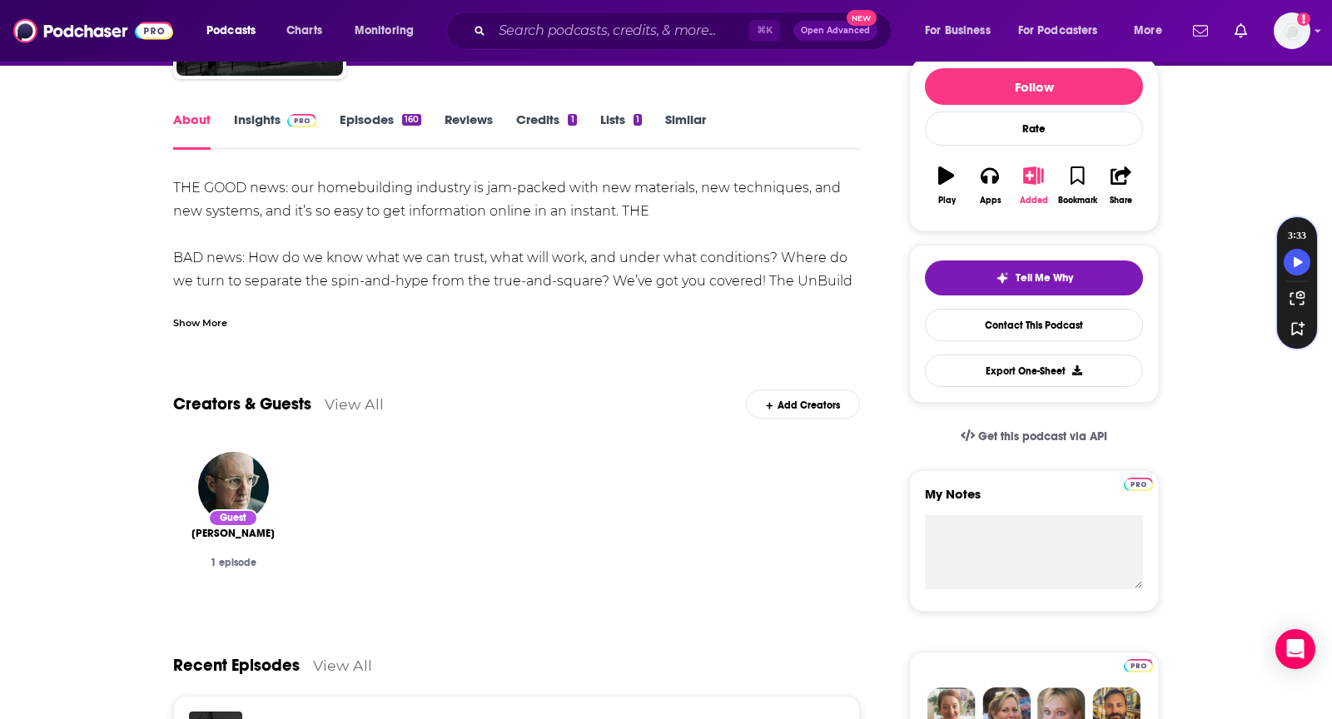
scroll to position [205, 0]
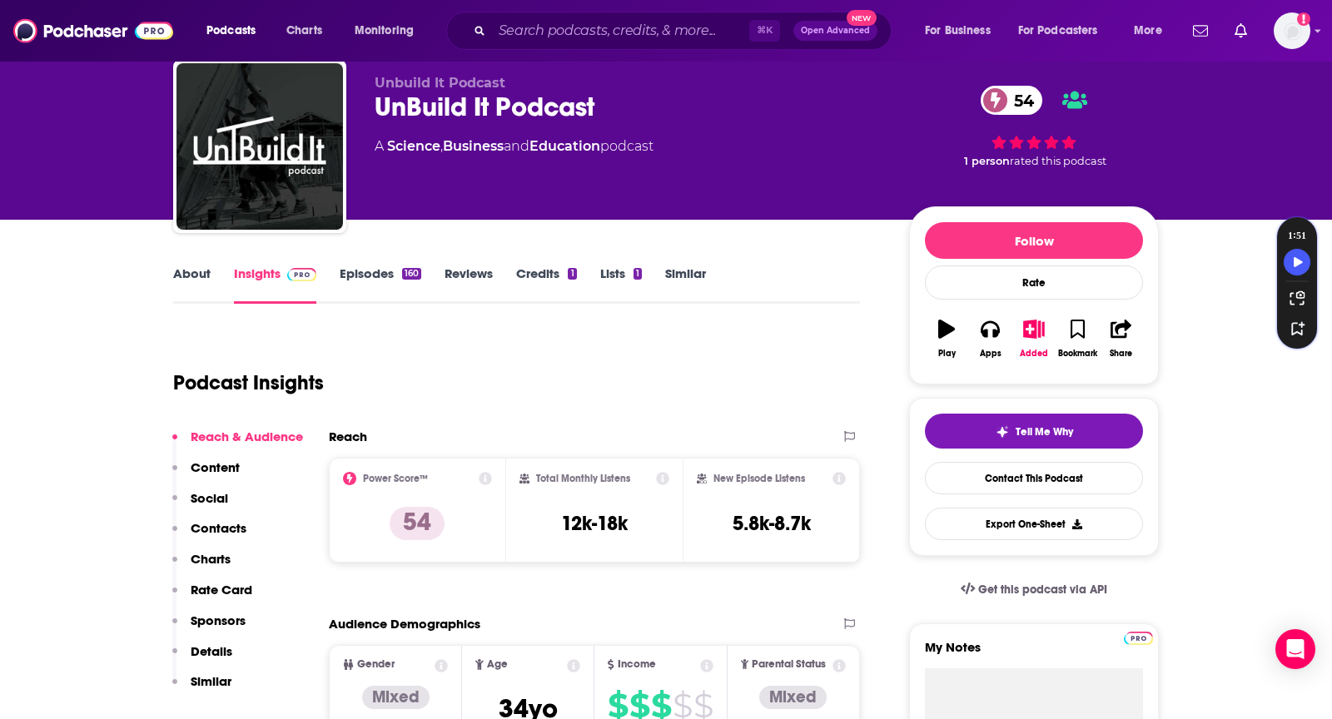
scroll to position [52, 0]
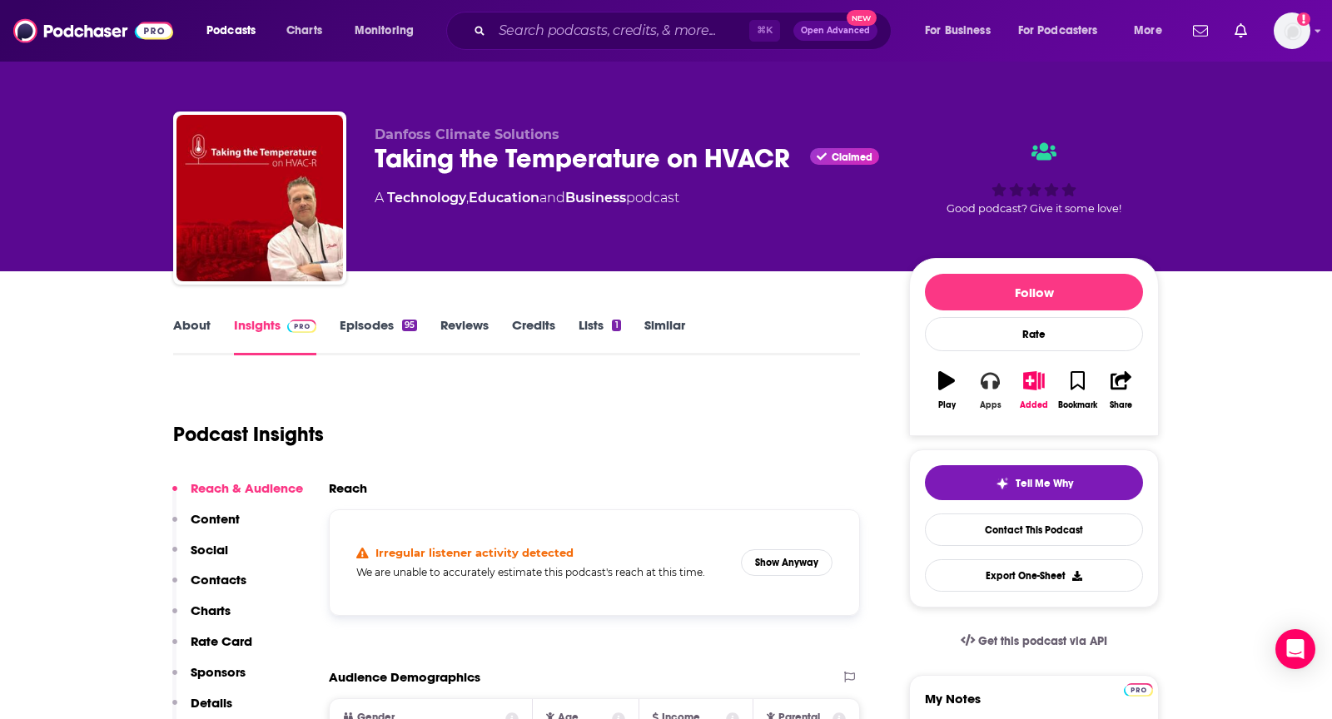
click at [995, 377] on icon "button" at bounding box center [990, 380] width 18 height 18
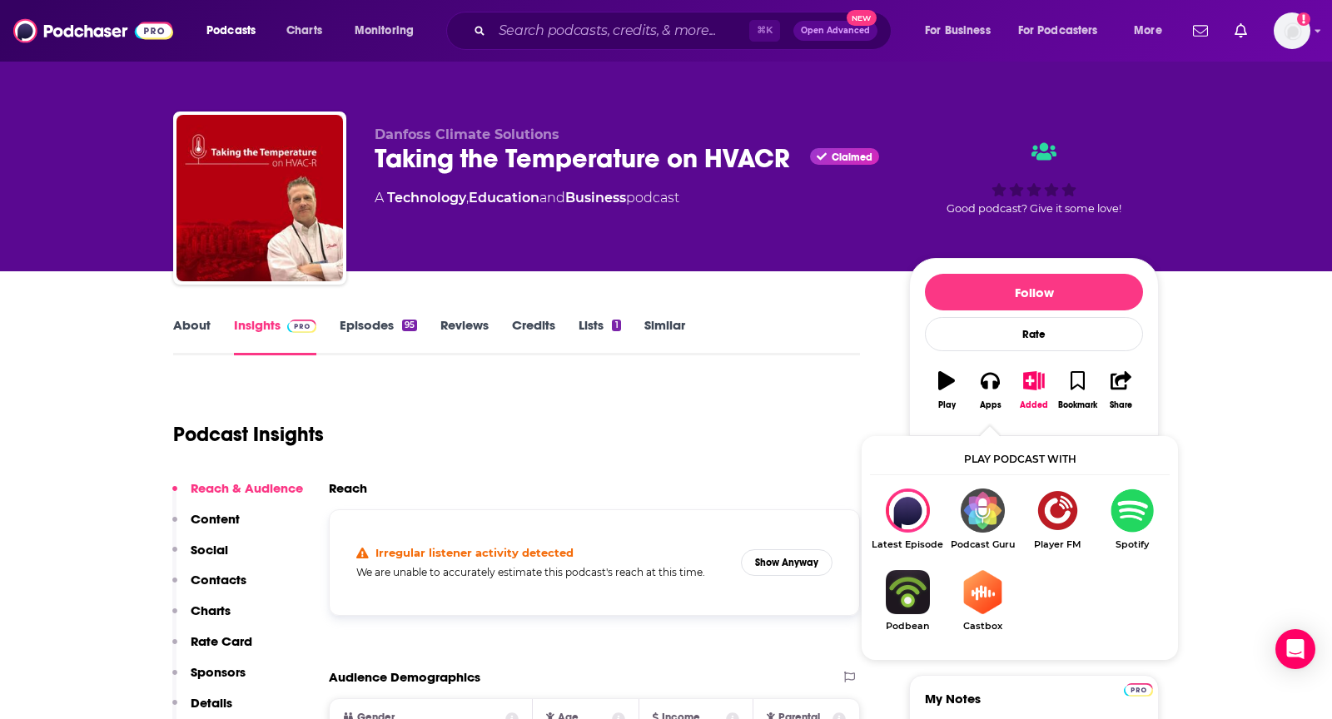
click at [1139, 493] on img "Show Listen On dropdown" at bounding box center [1132, 511] width 75 height 44
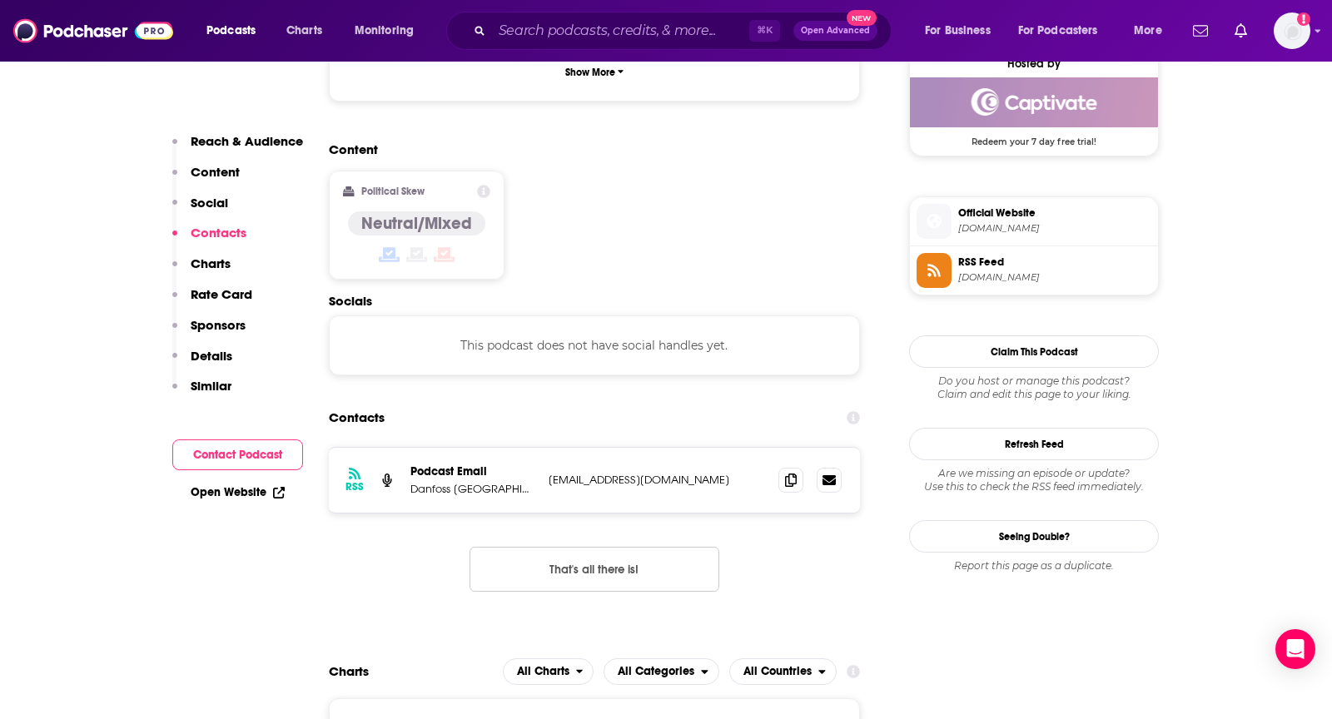
scroll to position [1251, 0]
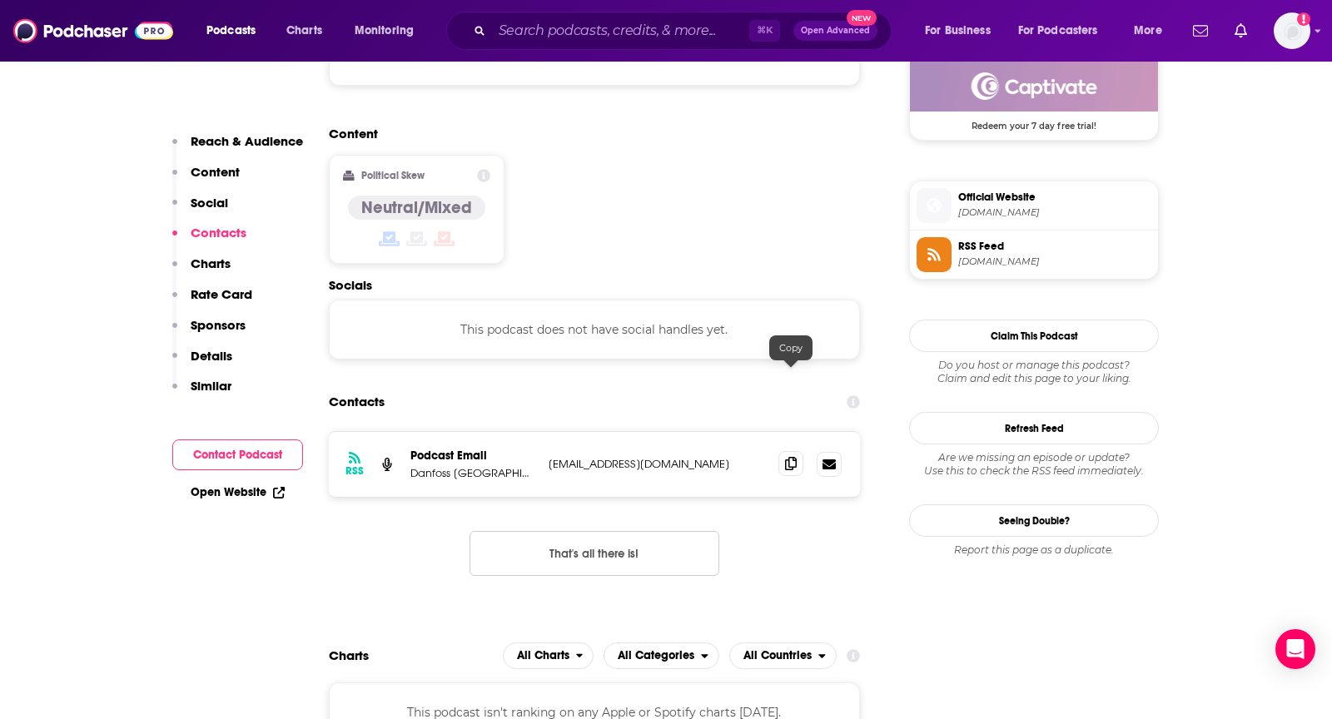
click at [788, 457] on icon at bounding box center [791, 463] width 12 height 13
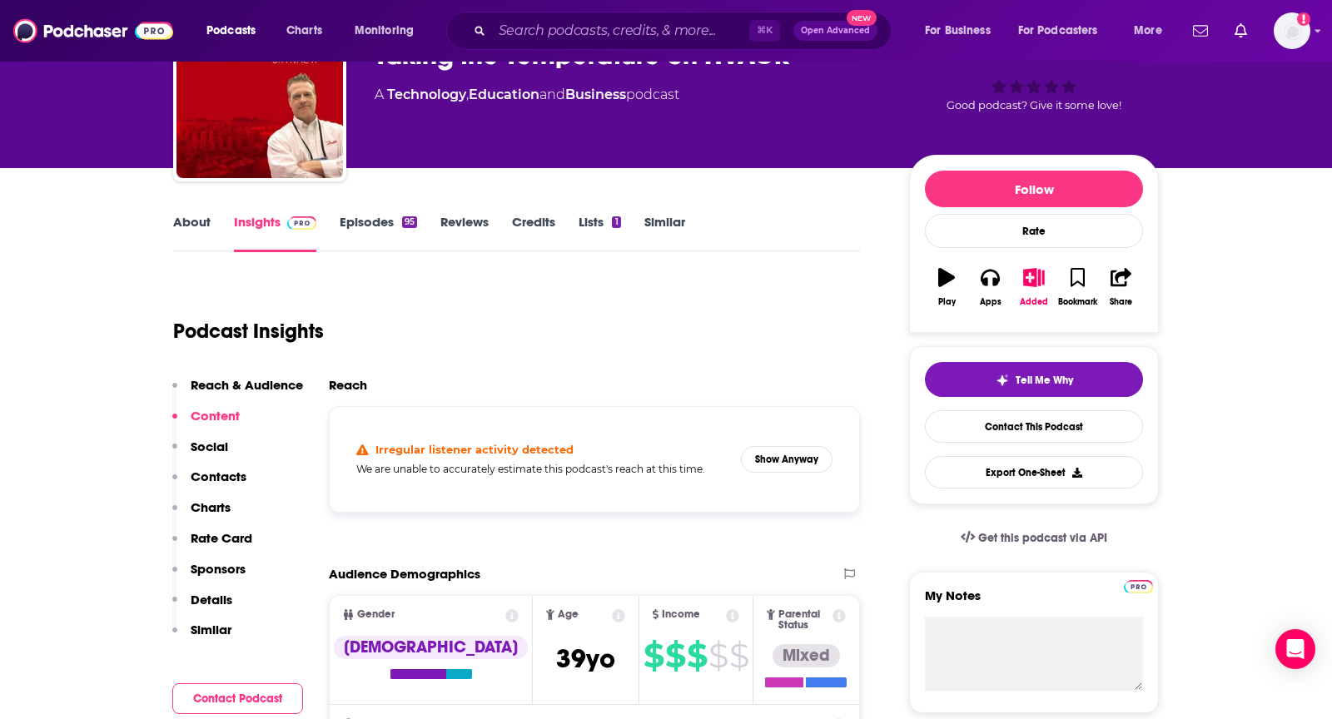
scroll to position [0, 0]
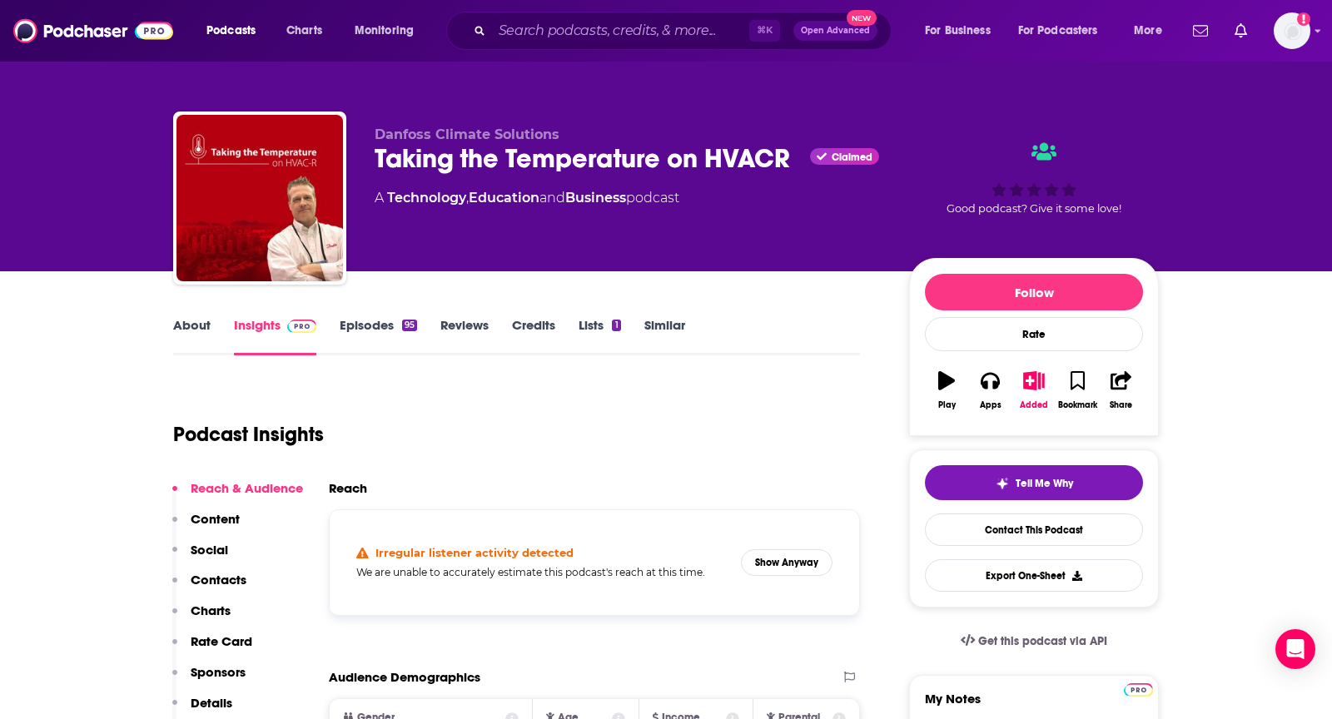
click at [195, 320] on link "About" at bounding box center [191, 336] width 37 height 38
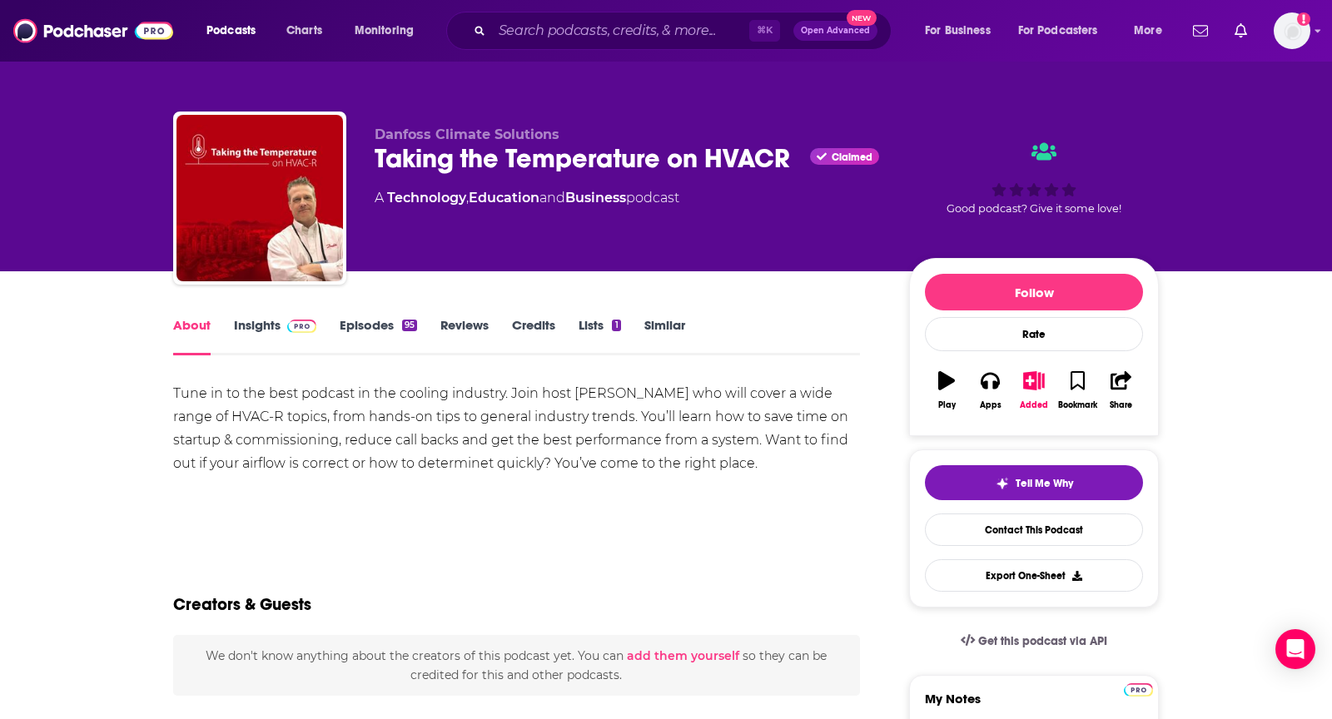
click at [263, 334] on link "Insights" at bounding box center [275, 336] width 82 height 38
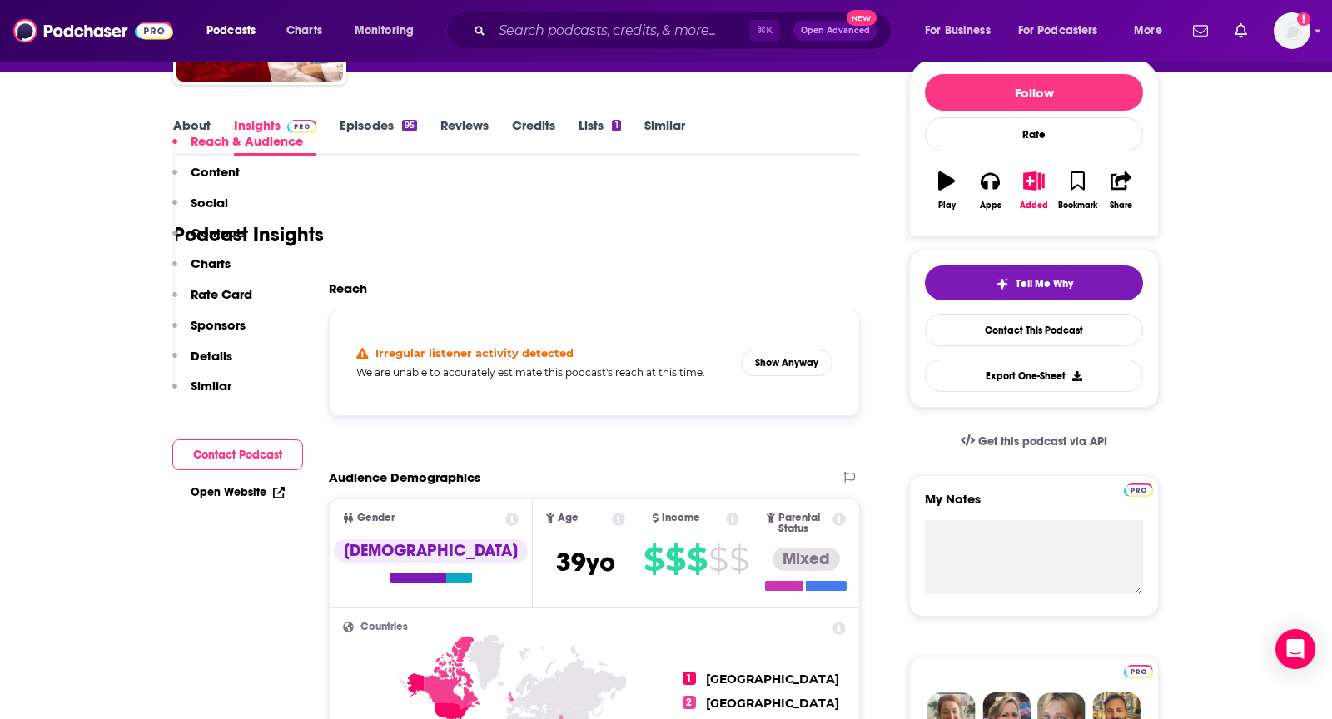
scroll to position [1259, 0]
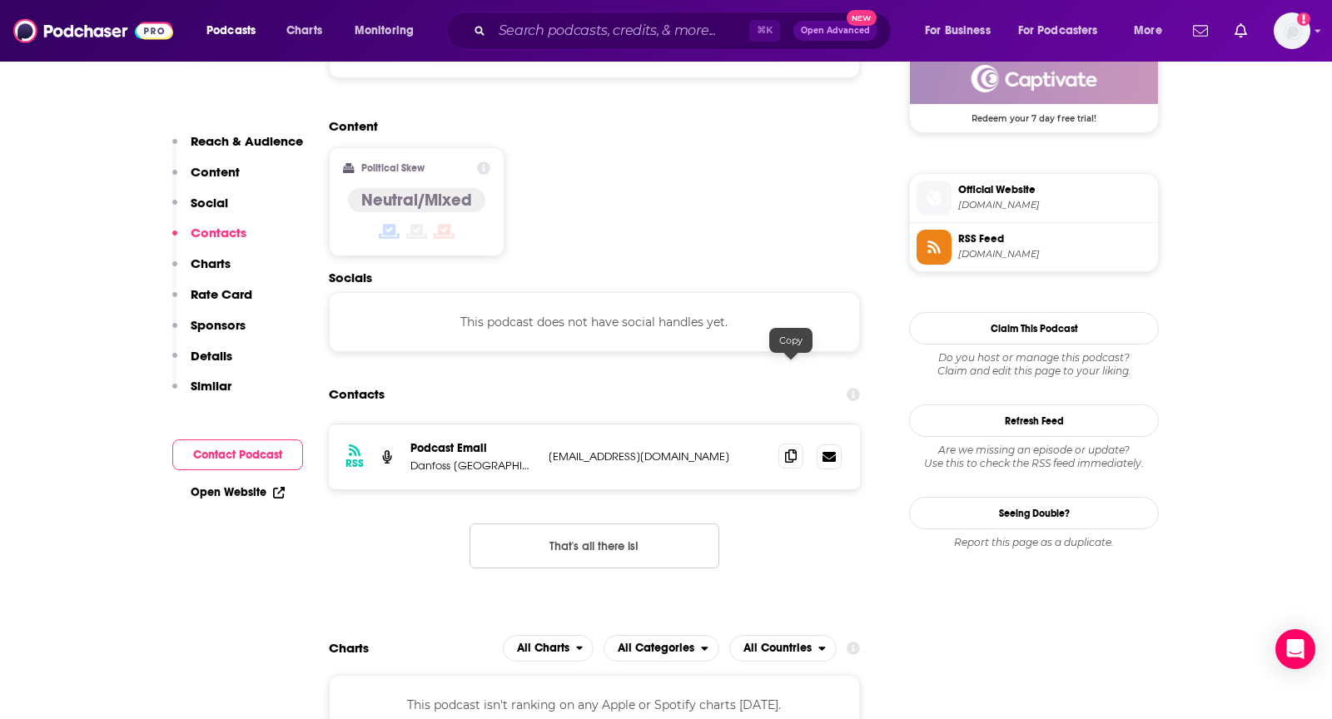
click at [787, 450] on icon at bounding box center [791, 456] width 12 height 13
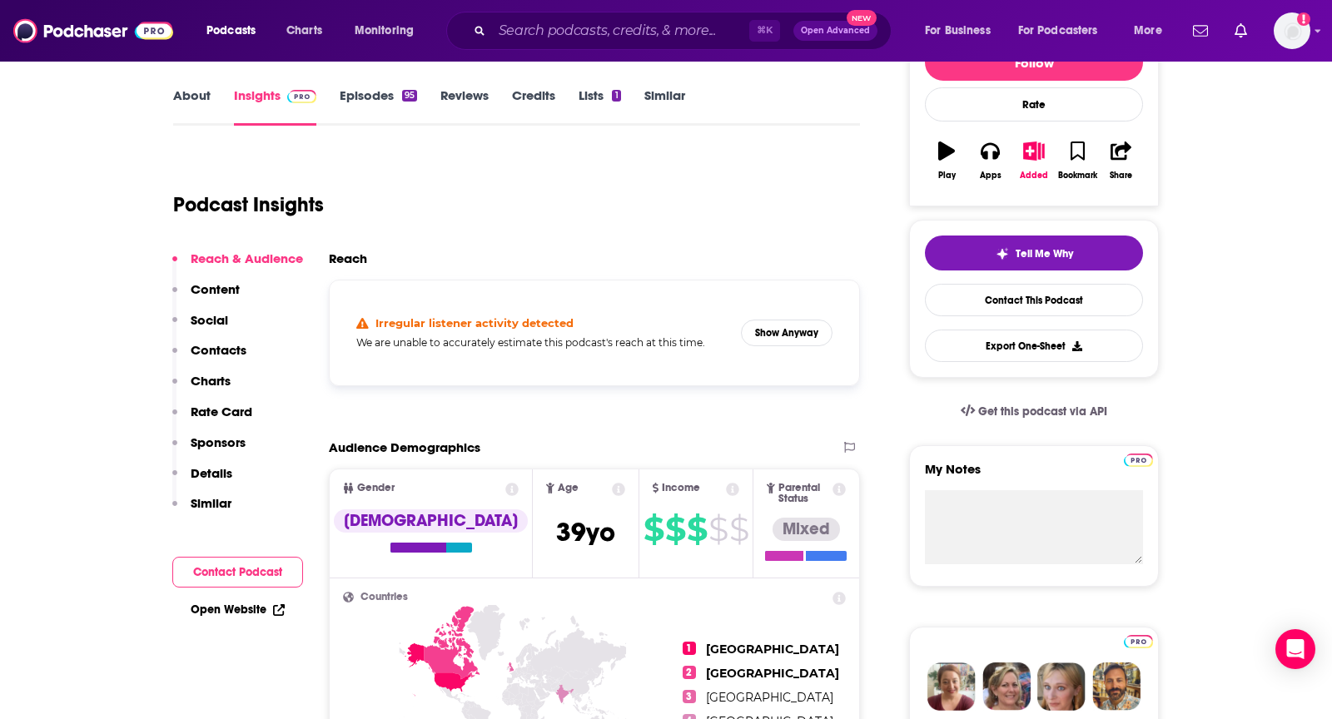
scroll to position [229, 0]
click at [788, 341] on button "Show Anyway" at bounding box center [787, 334] width 92 height 27
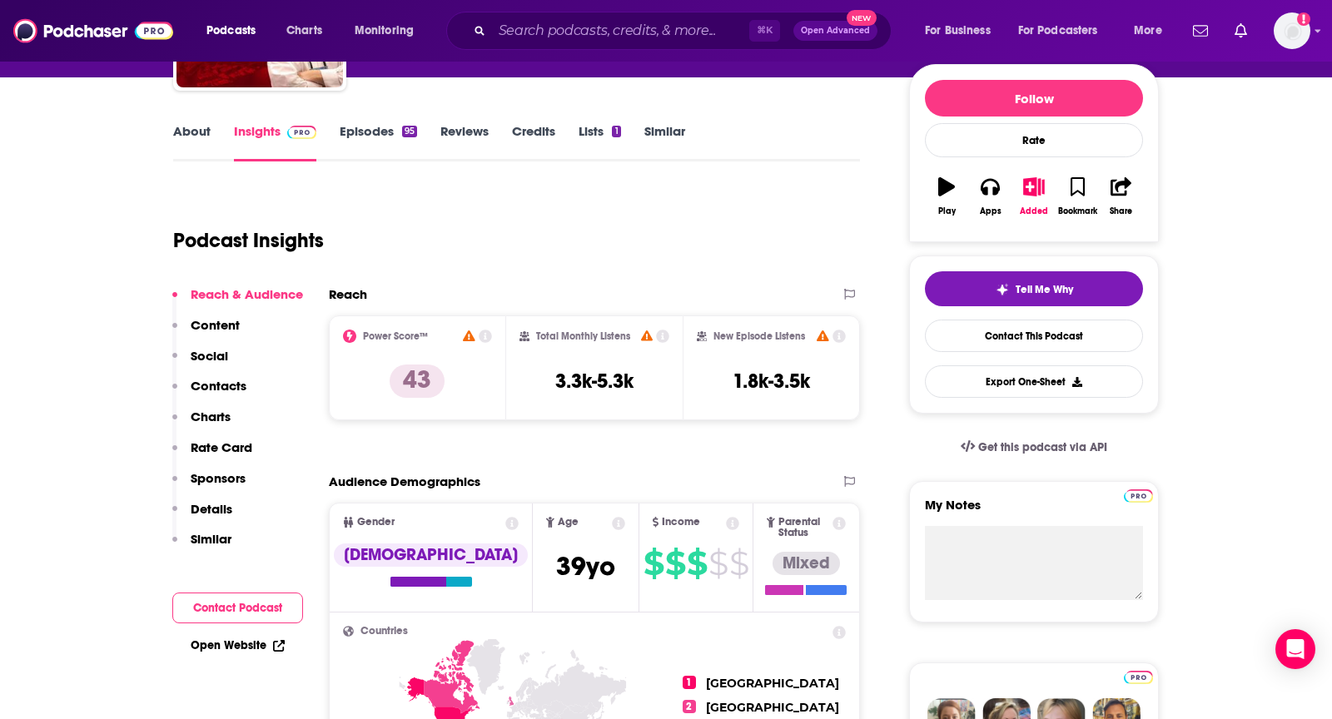
scroll to position [0, 0]
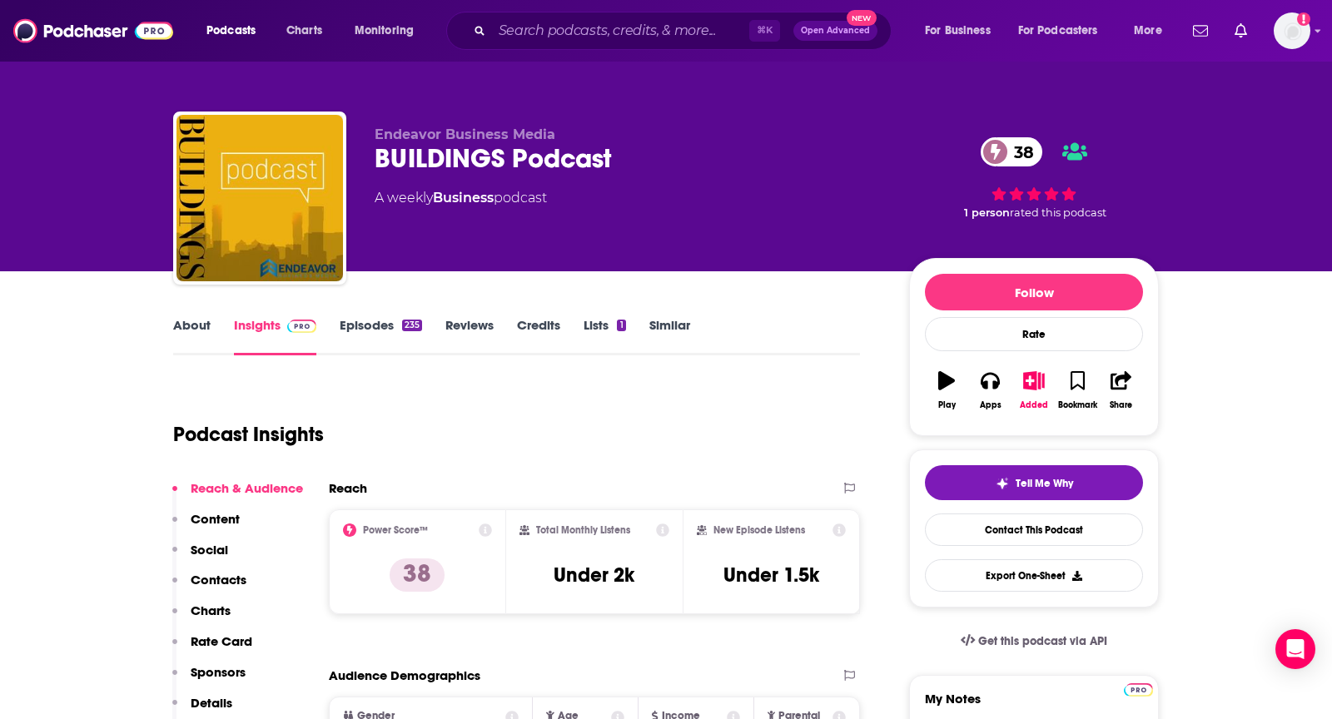
scroll to position [7, 0]
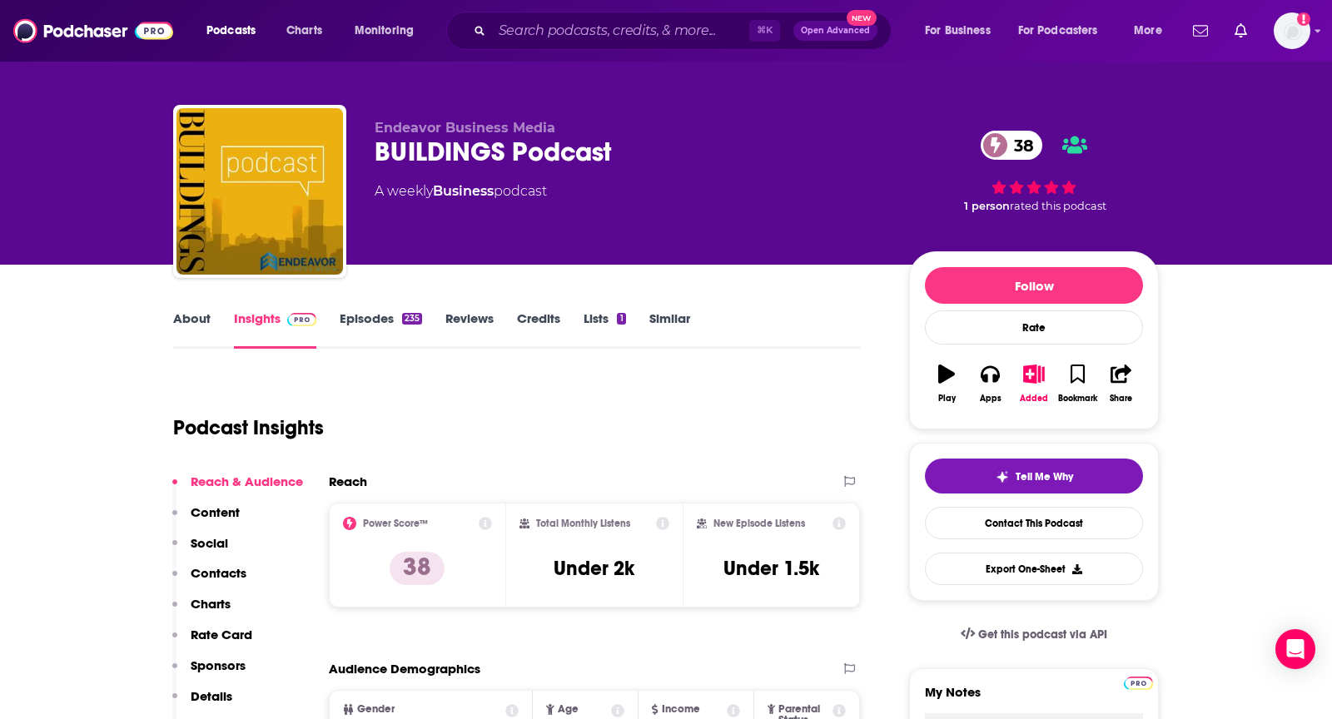
click at [186, 318] on link "About" at bounding box center [191, 330] width 37 height 38
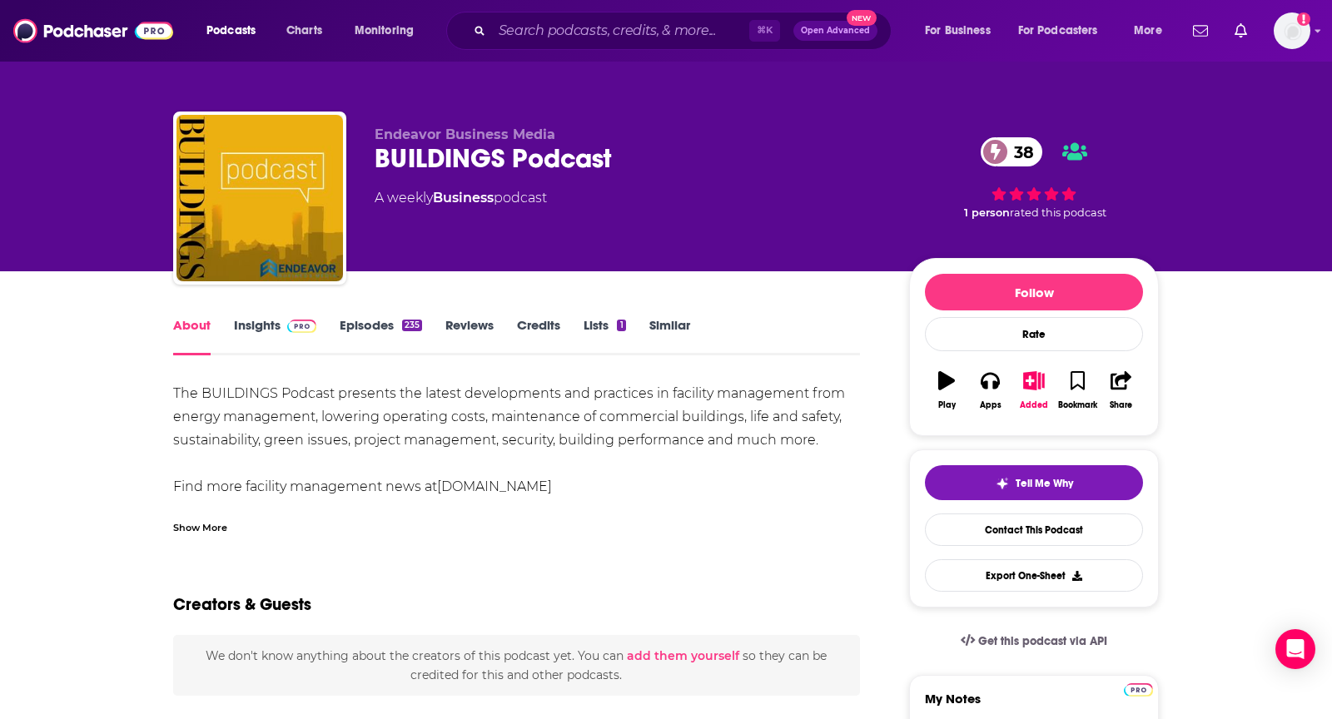
click at [248, 333] on link "Insights" at bounding box center [275, 336] width 82 height 38
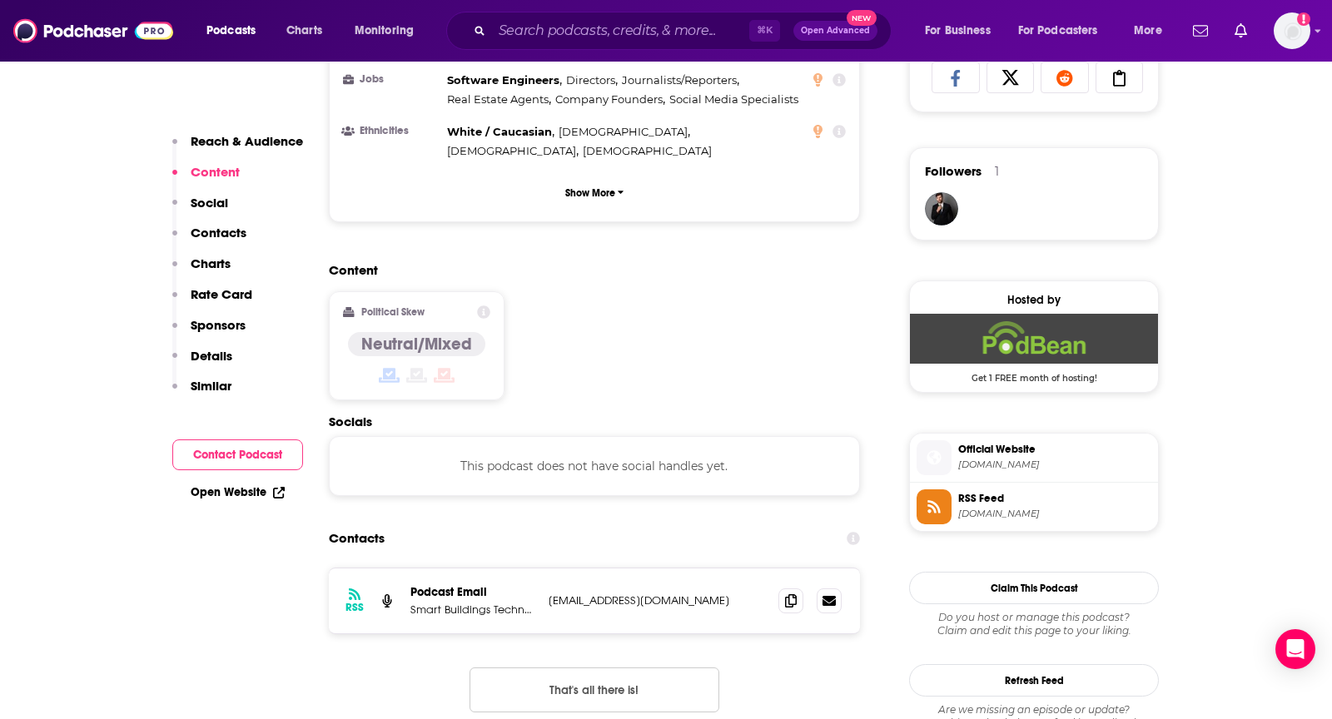
scroll to position [1133, 0]
click at [797, 587] on span at bounding box center [791, 599] width 25 height 25
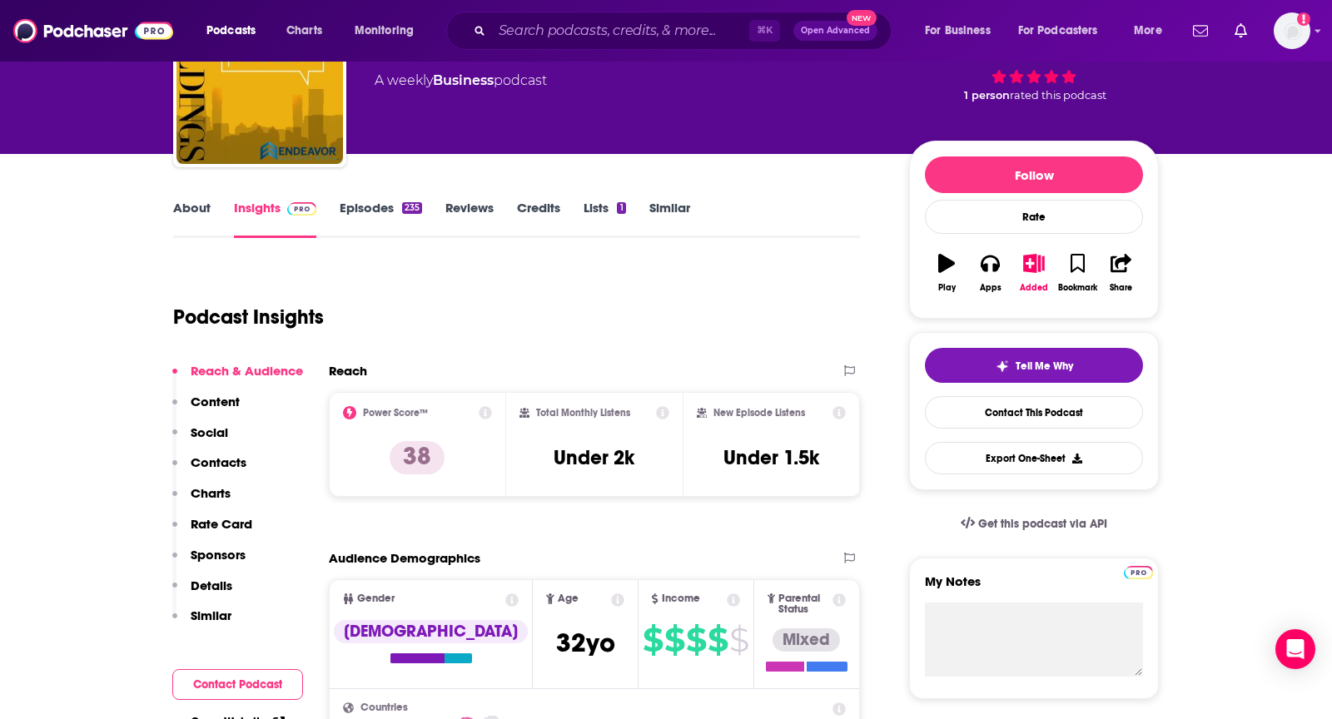
scroll to position [0, 0]
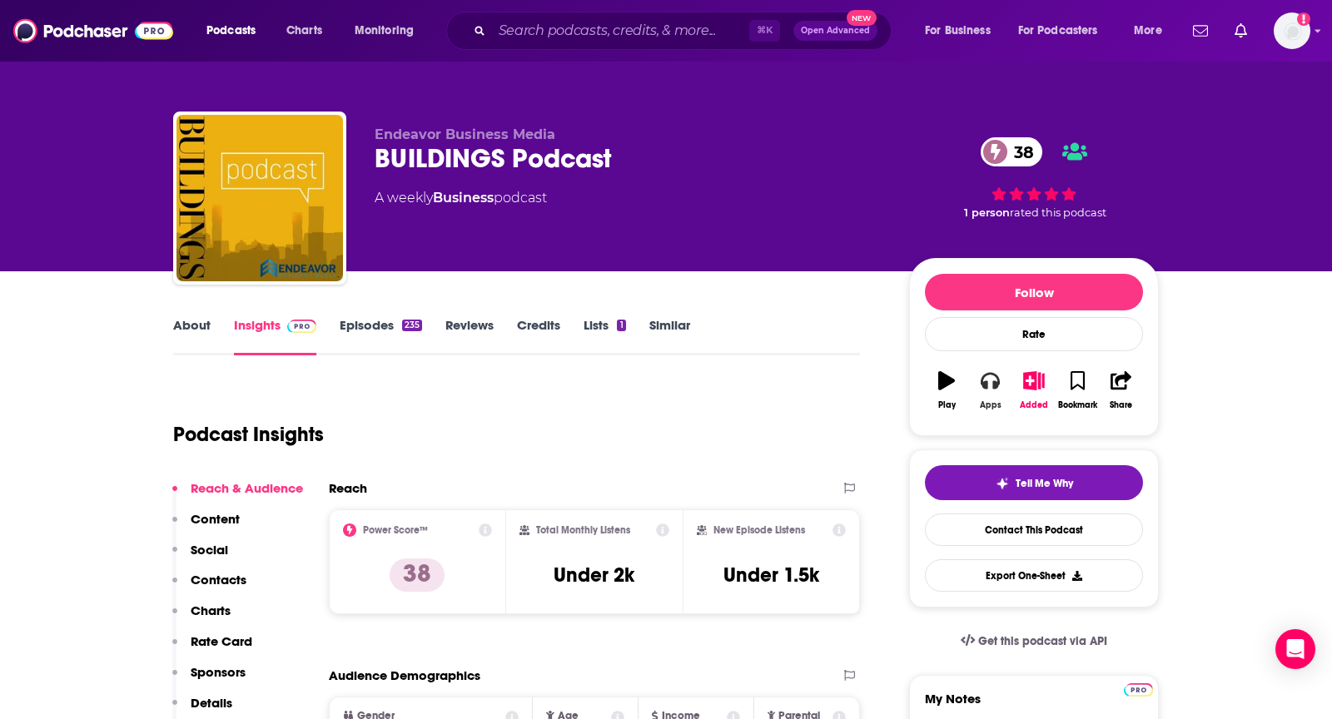
click at [978, 390] on button "Apps" at bounding box center [989, 391] width 43 height 60
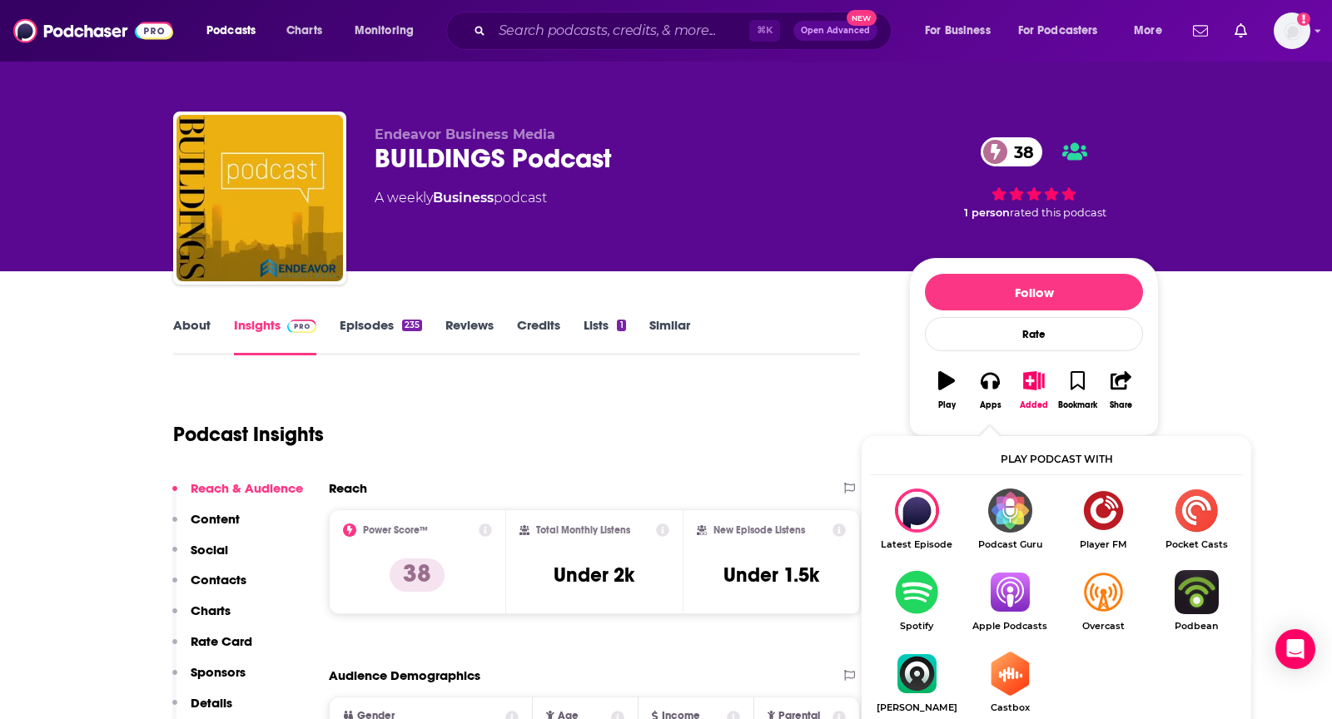
click at [1019, 598] on img "Show Listen On dropdown" at bounding box center [1009, 592] width 93 height 44
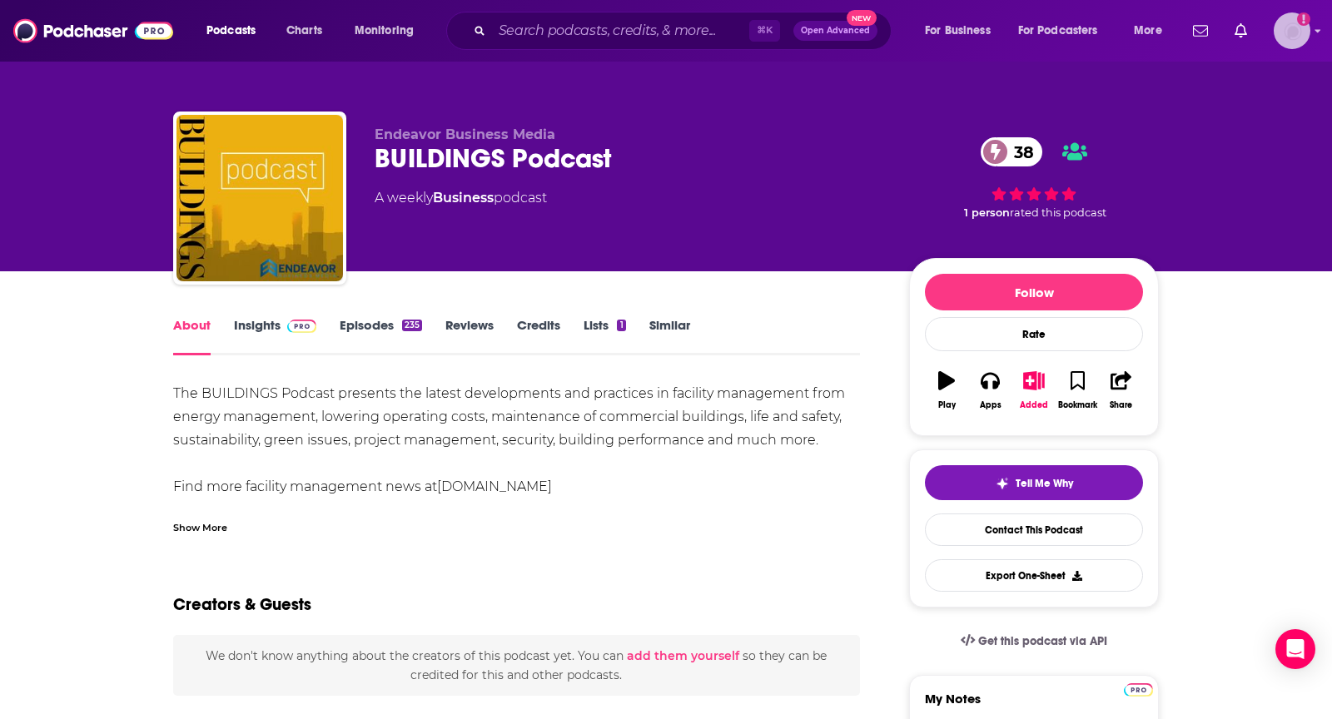
click at [1293, 42] on img "Logged in as TeemsPR" at bounding box center [1292, 30] width 37 height 37
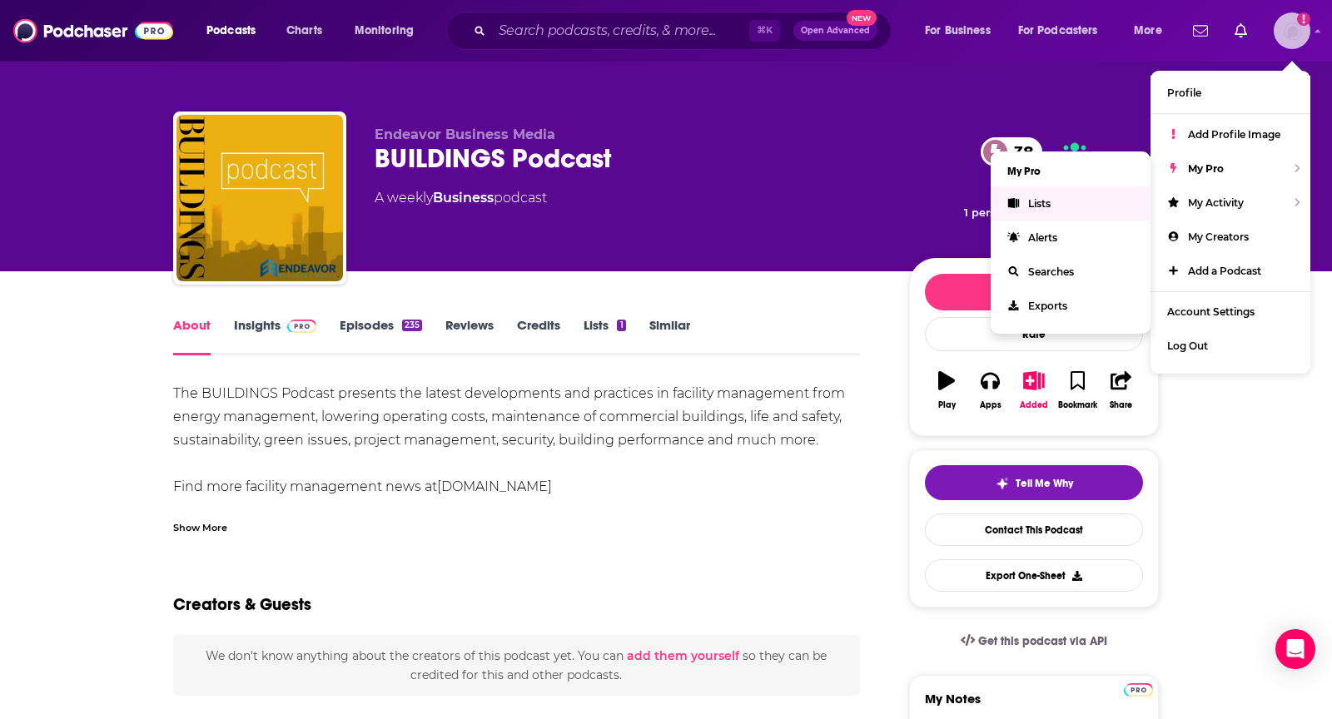
click at [1077, 198] on link "Lists" at bounding box center [1071, 204] width 160 height 34
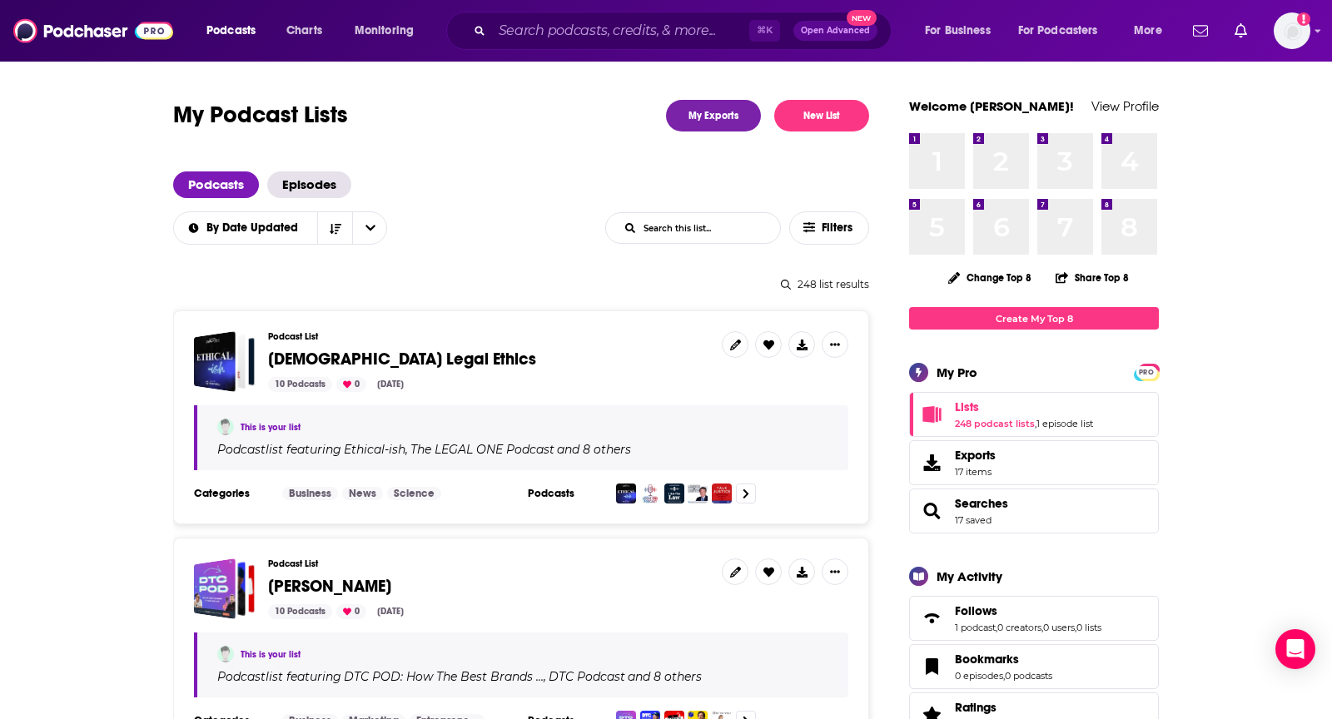
click at [696, 228] on input "List Search Input" at bounding box center [693, 228] width 174 height 30
type input "GPS Air"
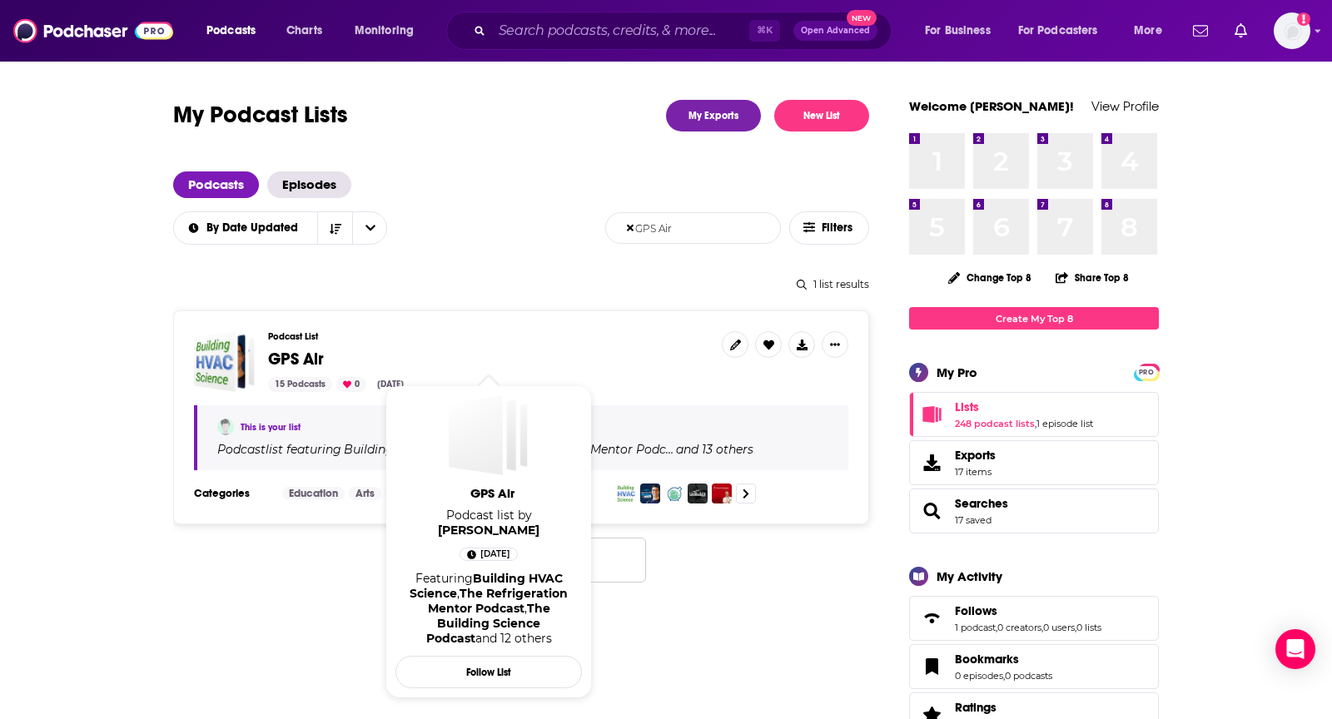
click at [305, 357] on span "GPS Air" at bounding box center [296, 359] width 56 height 21
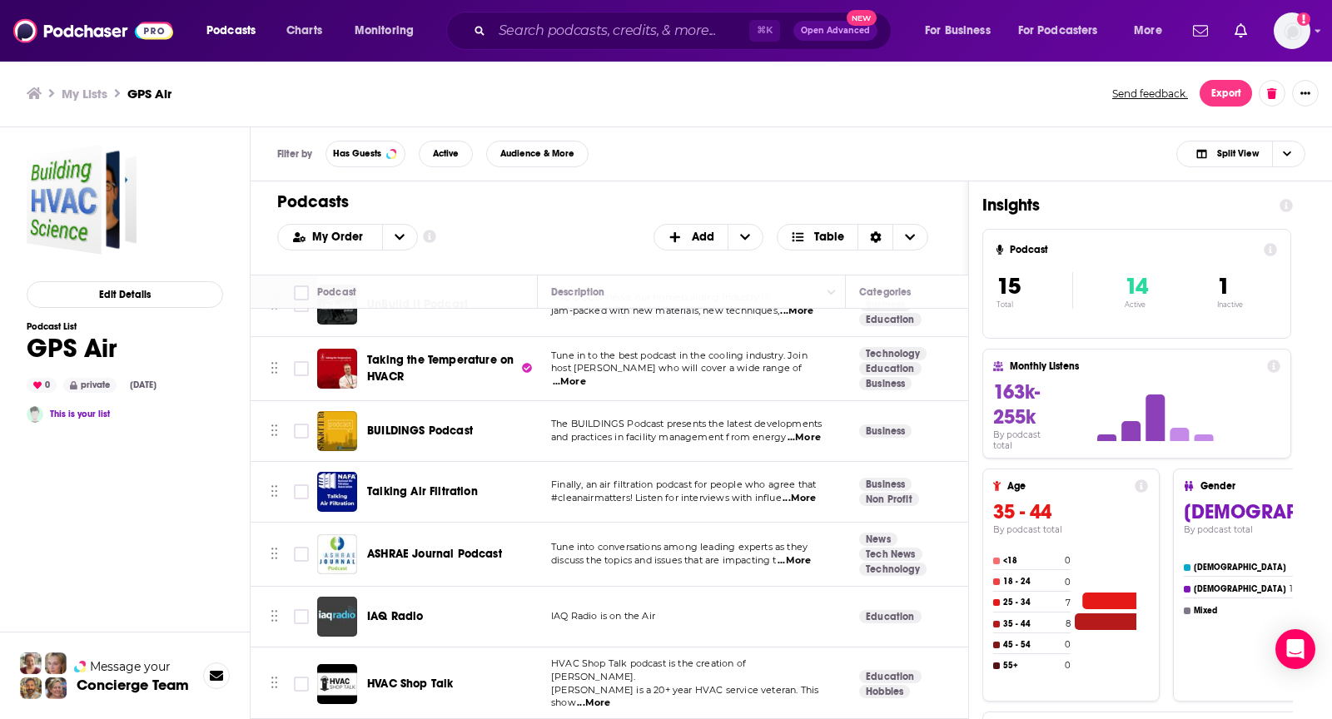
scroll to position [271, 0]
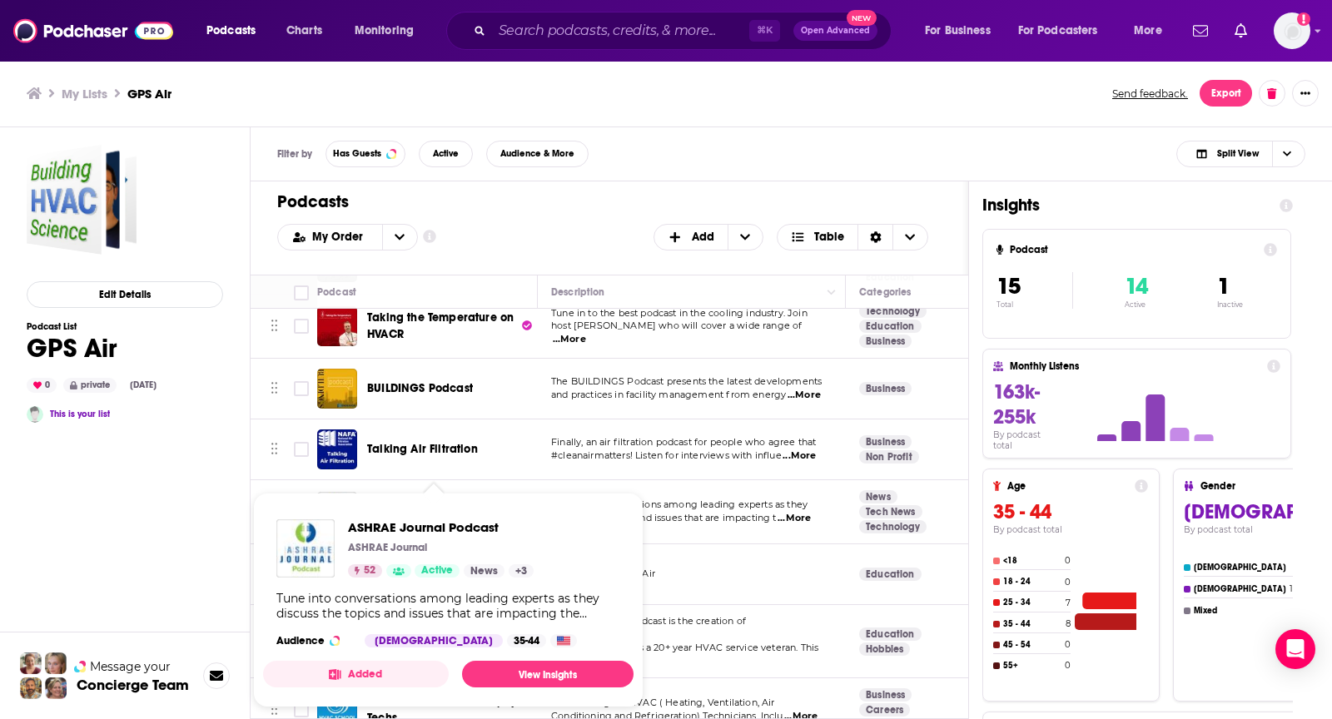
click at [711, 144] on div "Filter by Has Guests Active Audience & More Split View" at bounding box center [792, 154] width 1082 height 54
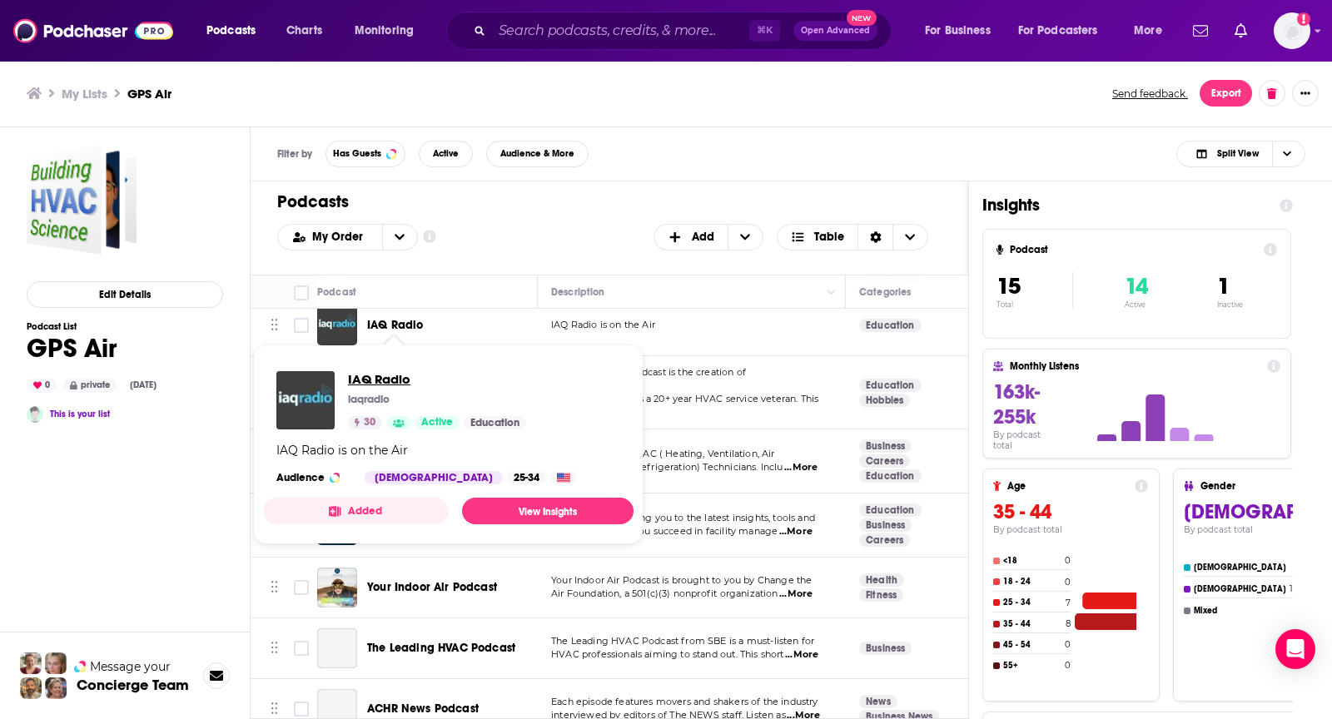
scroll to position [521, 0]
click at [624, 176] on div "Filter by Has Guests Active Audience & More Split View" at bounding box center [792, 154] width 1082 height 54
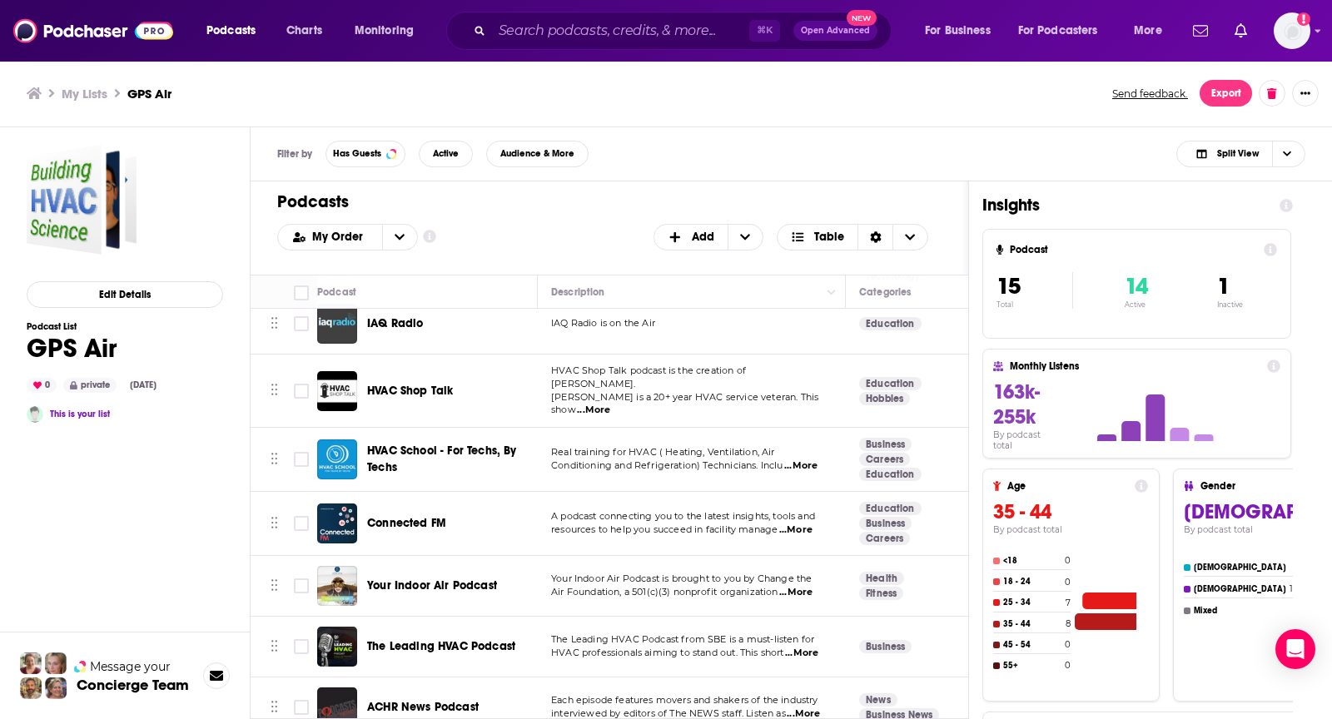
click at [796, 524] on span "...More" at bounding box center [795, 530] width 33 height 13
click at [639, 165] on div "Filter by Has Guests Active Audience & More Split View" at bounding box center [792, 154] width 1082 height 54
click at [689, 151] on div "Filter by Has Guests Active Audience & More Split View" at bounding box center [792, 154] width 1082 height 54
click at [594, 206] on h1 "Podcasts" at bounding box center [602, 202] width 651 height 21
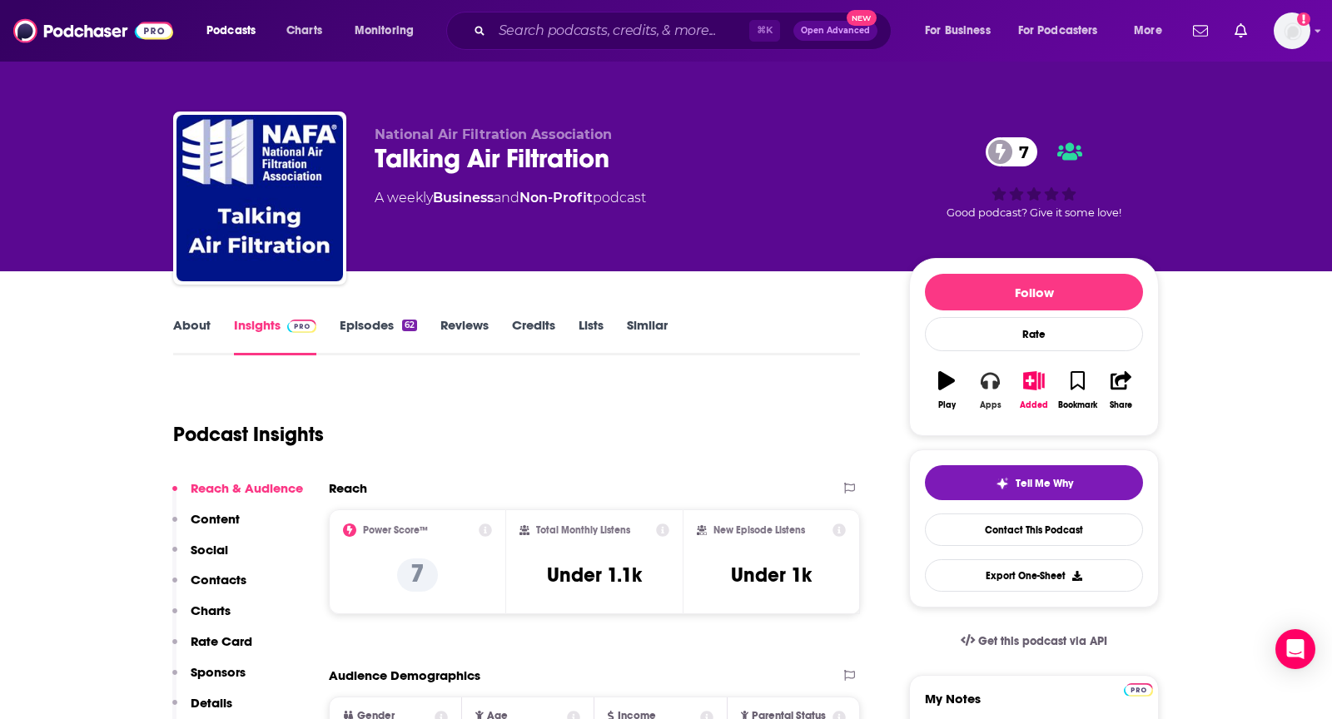
click at [990, 376] on icon "button" at bounding box center [990, 380] width 18 height 18
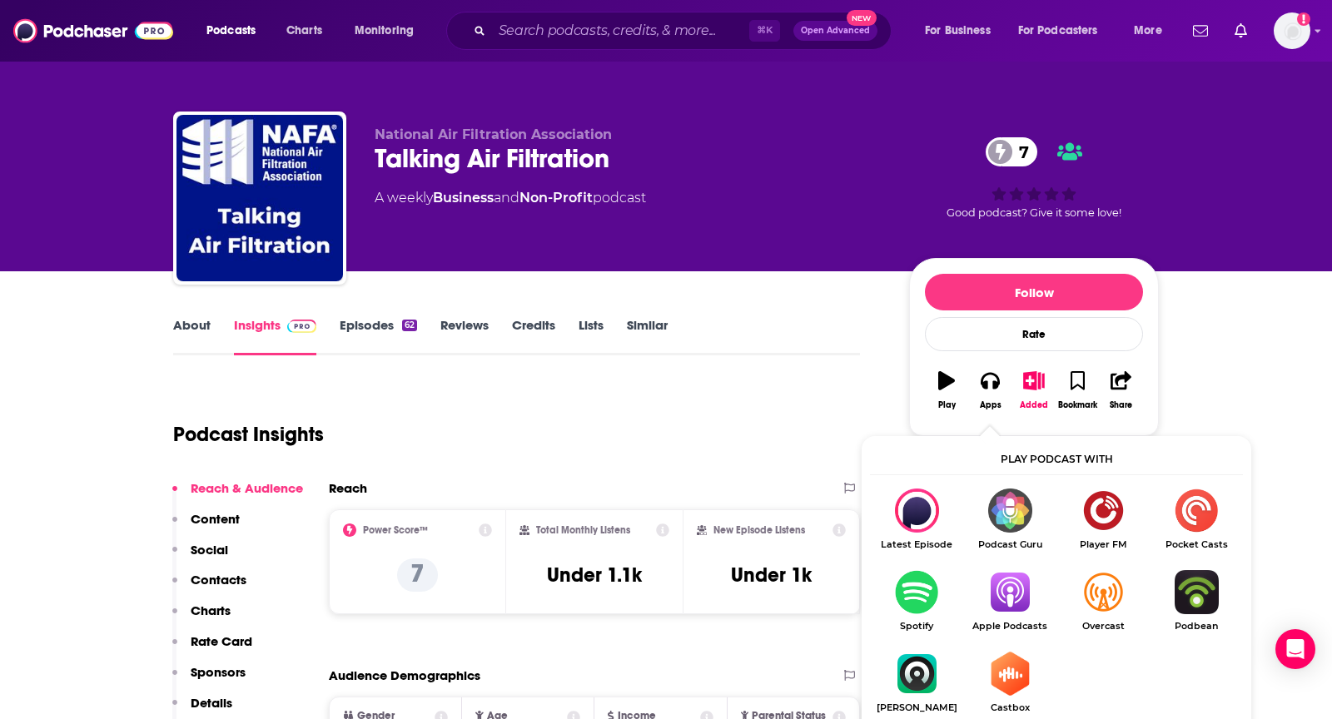
click at [1017, 617] on link "Apple Podcasts" at bounding box center [1009, 601] width 93 height 62
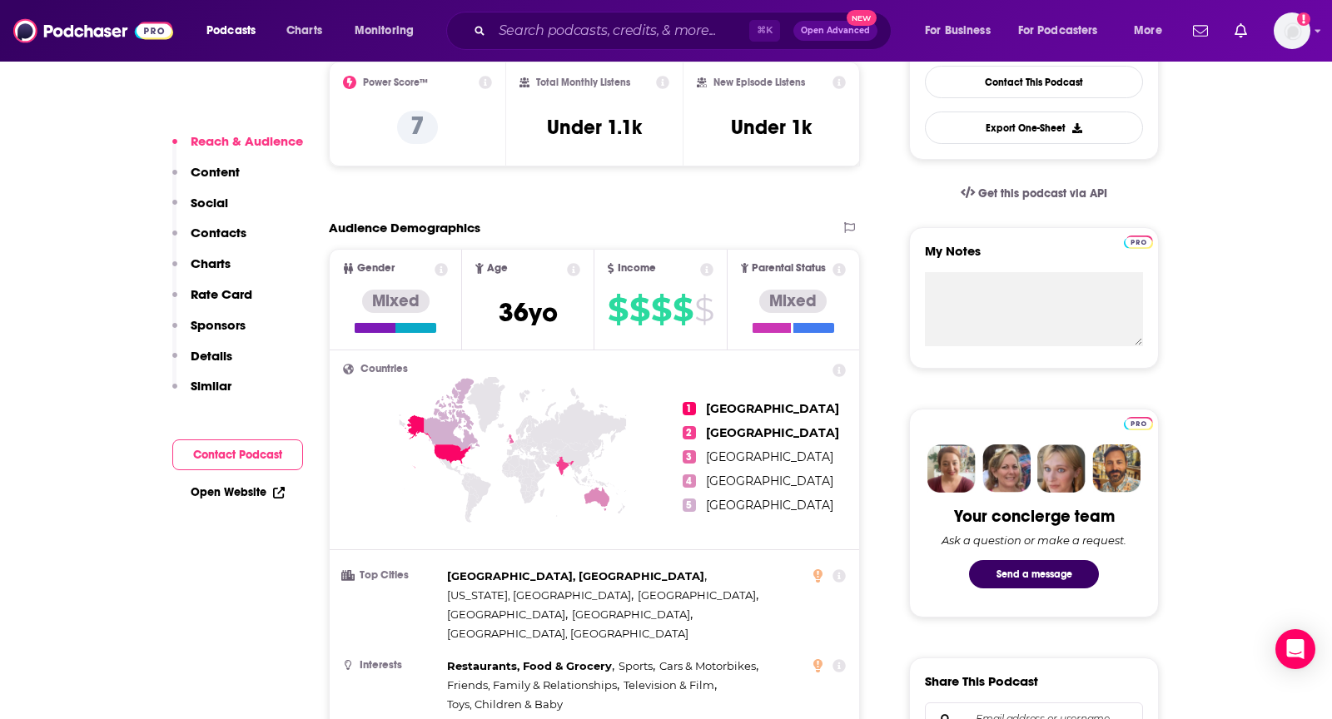
scroll to position [1075, 0]
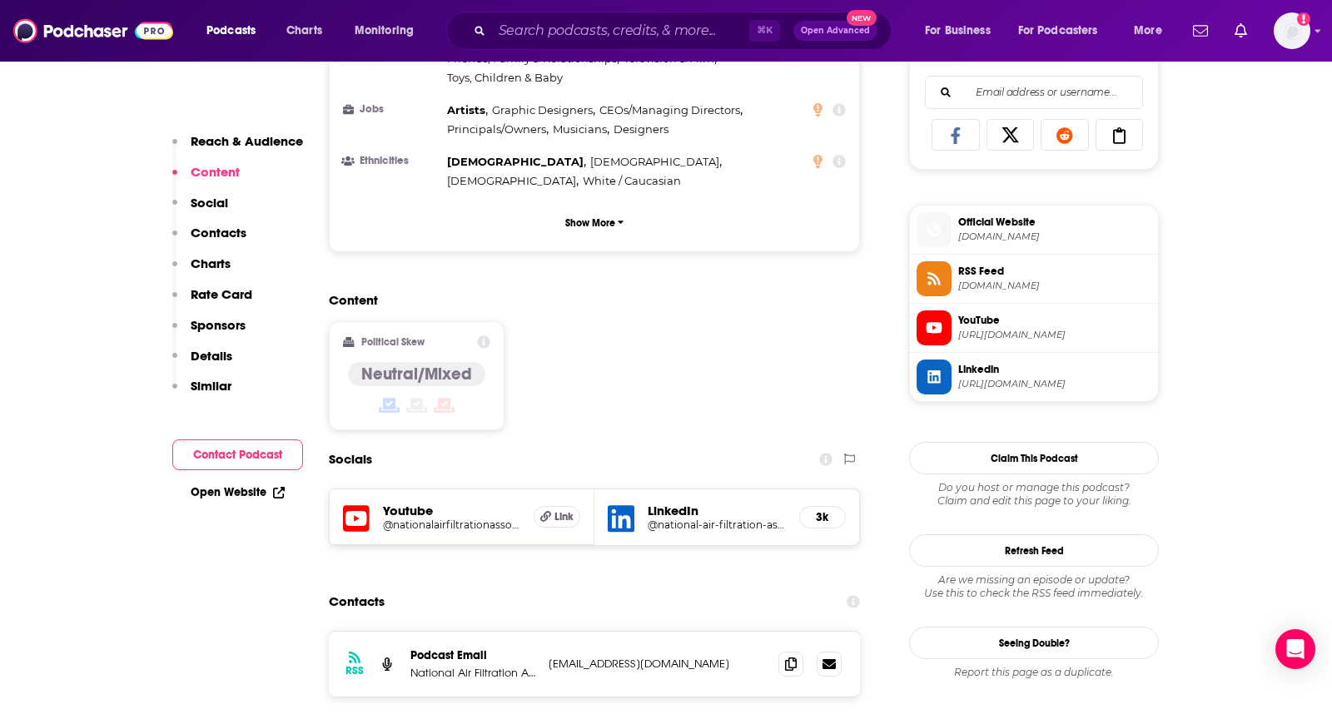
click at [776, 632] on div "RSS Podcast Email National Air Filtration Association [EMAIL_ADDRESS][DOMAIN_NA…" at bounding box center [594, 664] width 531 height 65
click at [783, 651] on span at bounding box center [791, 663] width 25 height 25
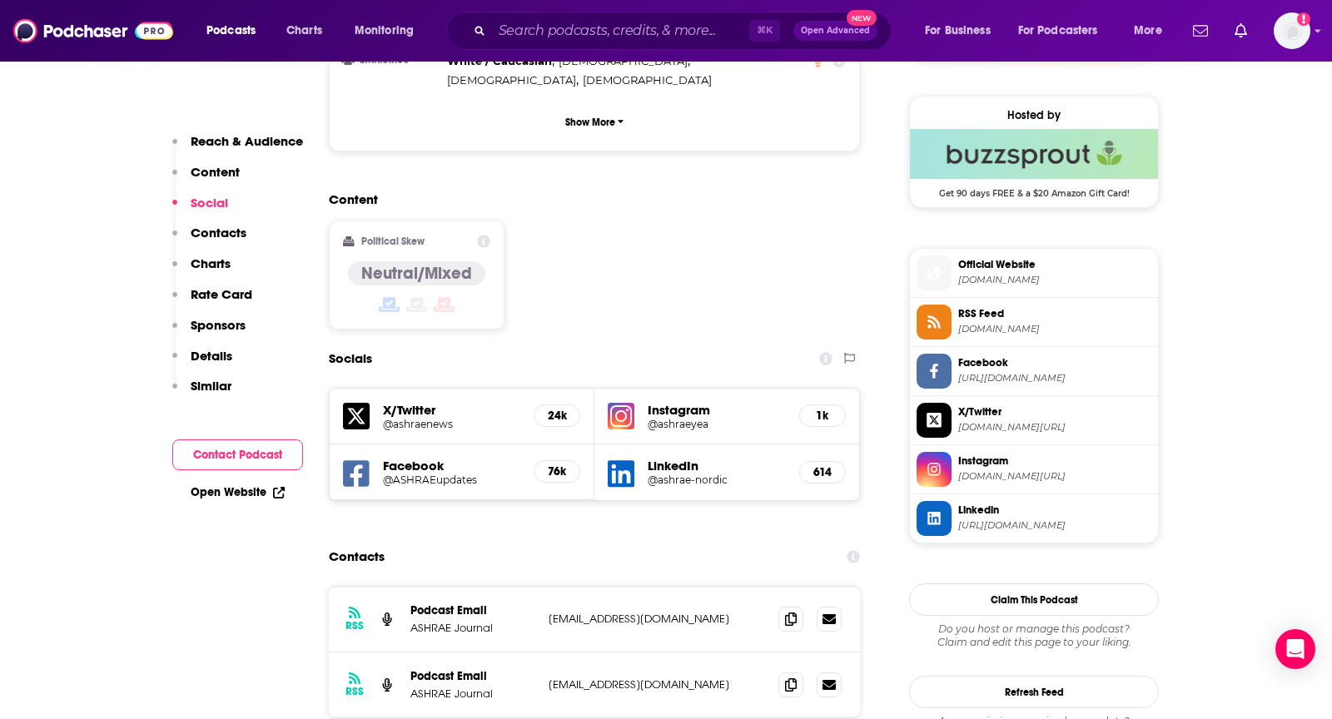
scroll to position [1187, 0]
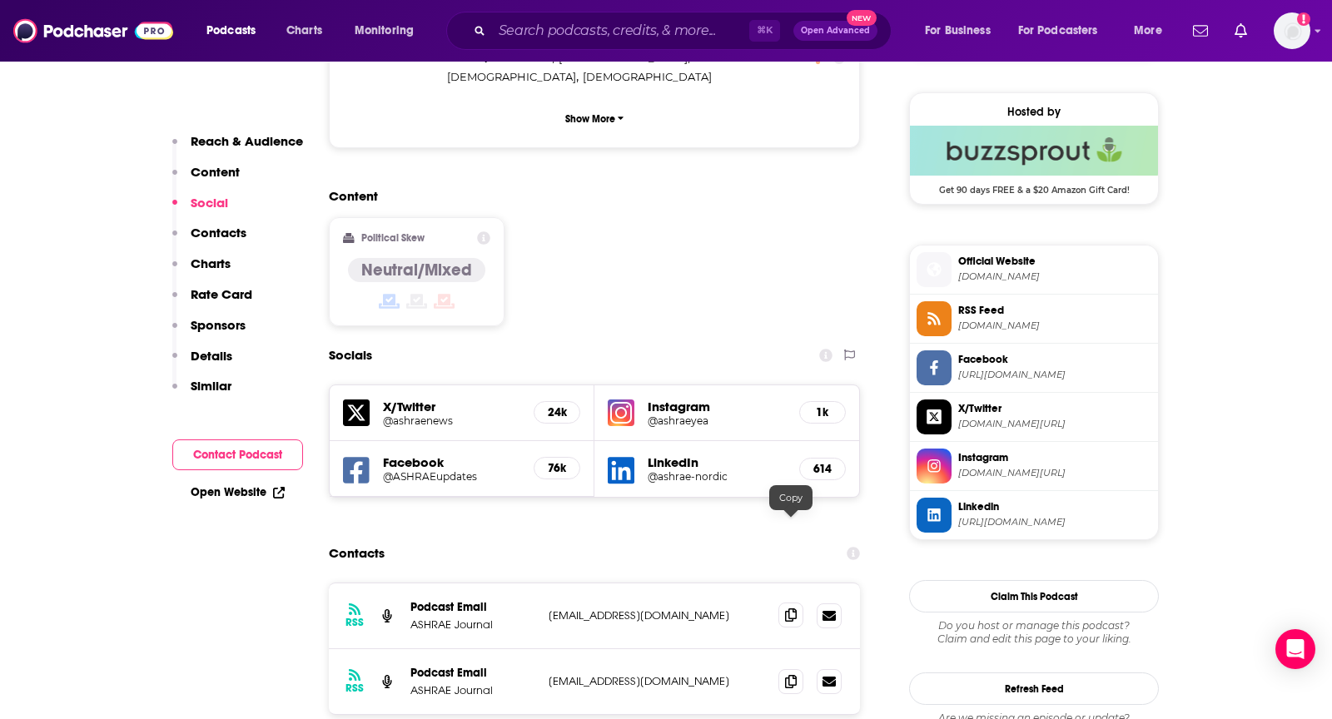
click at [793, 609] on icon at bounding box center [791, 615] width 12 height 13
click at [789, 674] on icon at bounding box center [791, 680] width 12 height 13
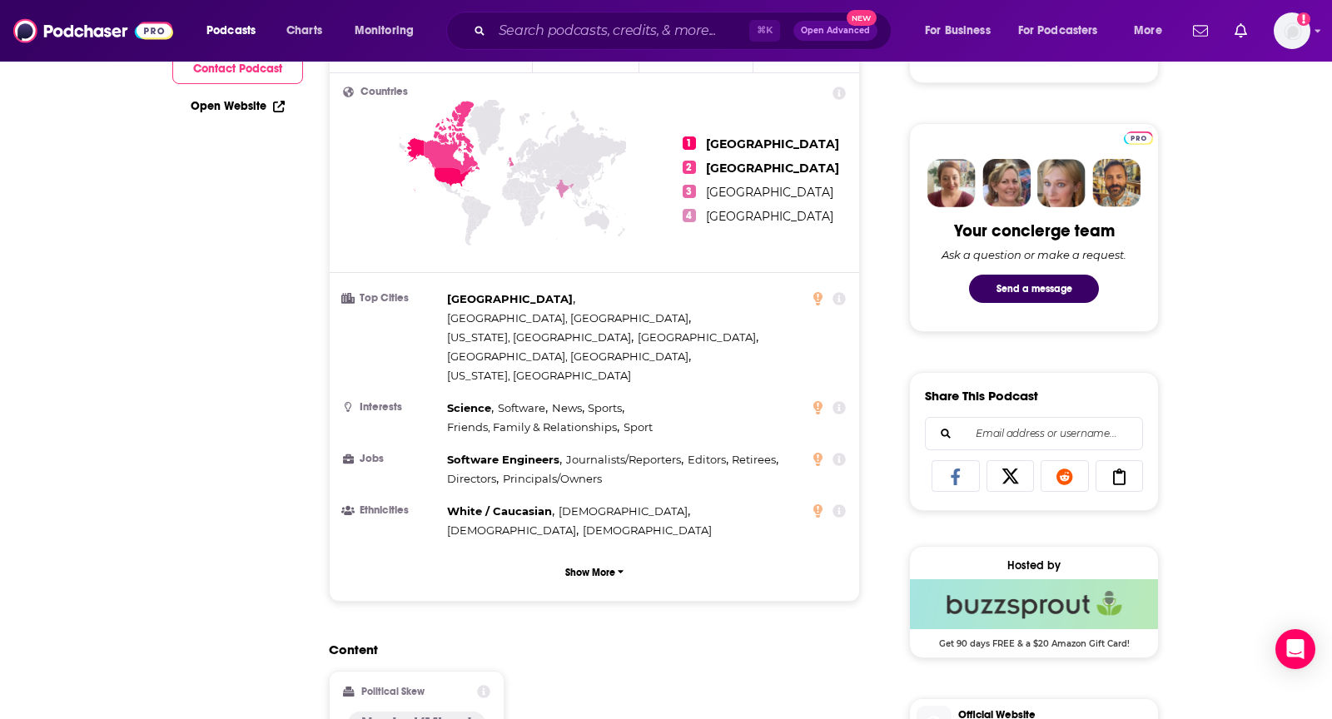
scroll to position [0, 0]
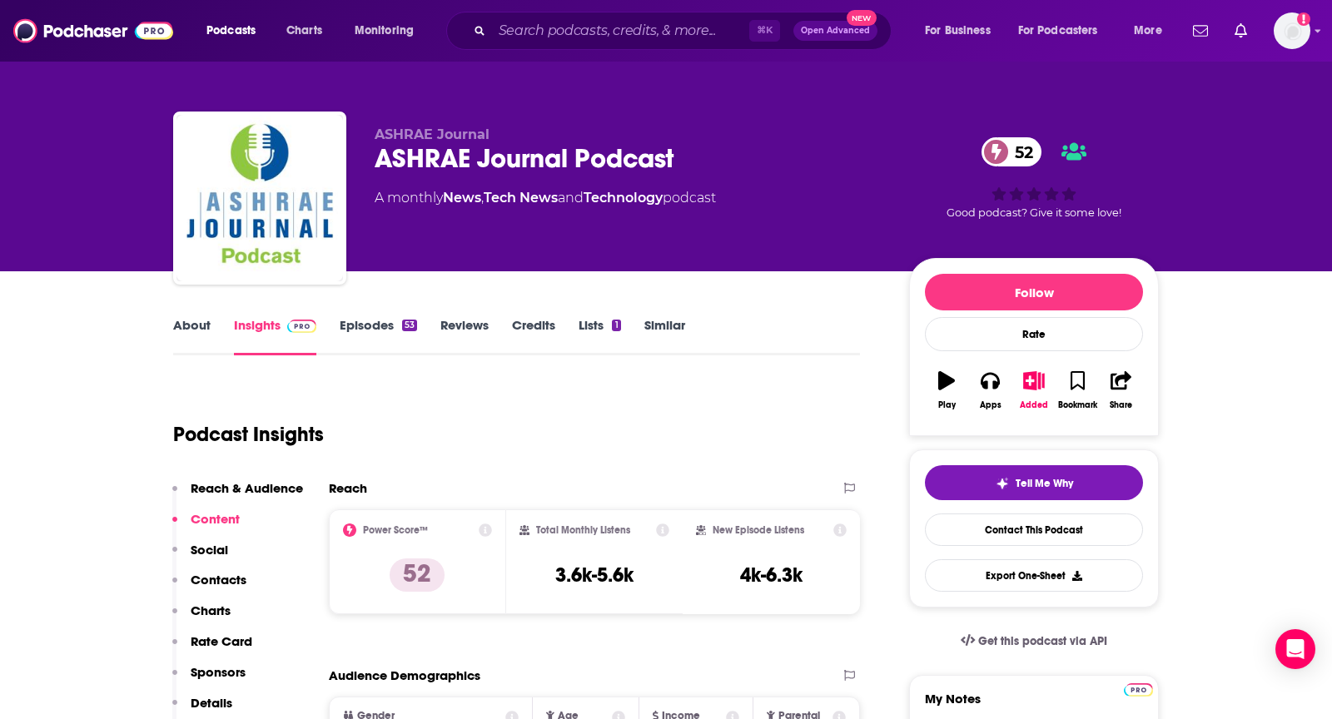
click at [194, 315] on div "About Insights Episodes 53 Reviews Credits Lists 1 Similar" at bounding box center [516, 335] width 687 height 41
click at [193, 341] on link "About" at bounding box center [191, 336] width 37 height 38
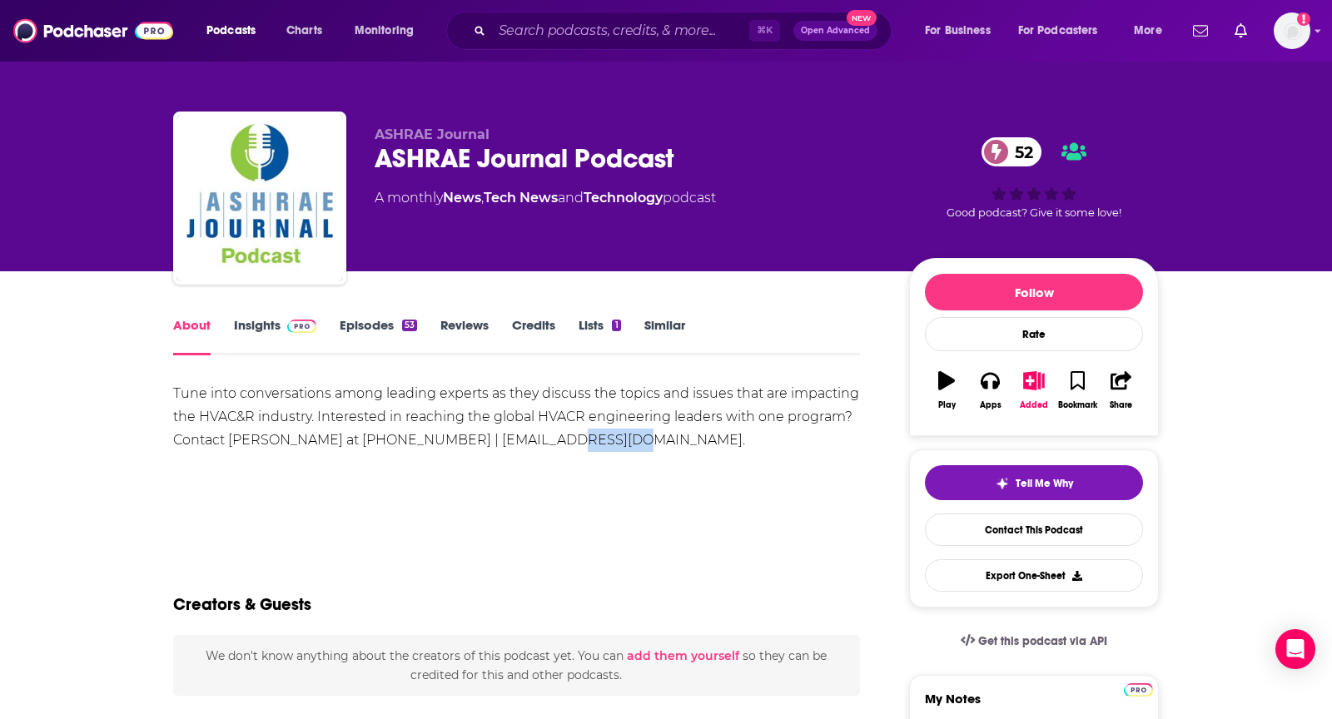
drag, startPoint x: 601, startPoint y: 450, endPoint x: 525, endPoint y: 449, distance: 75.8
click at [525, 449] on div "Tune into conversations among leading experts as they discuss the topics and is…" at bounding box center [516, 417] width 687 height 70
click at [241, 329] on link "Insights" at bounding box center [275, 336] width 82 height 38
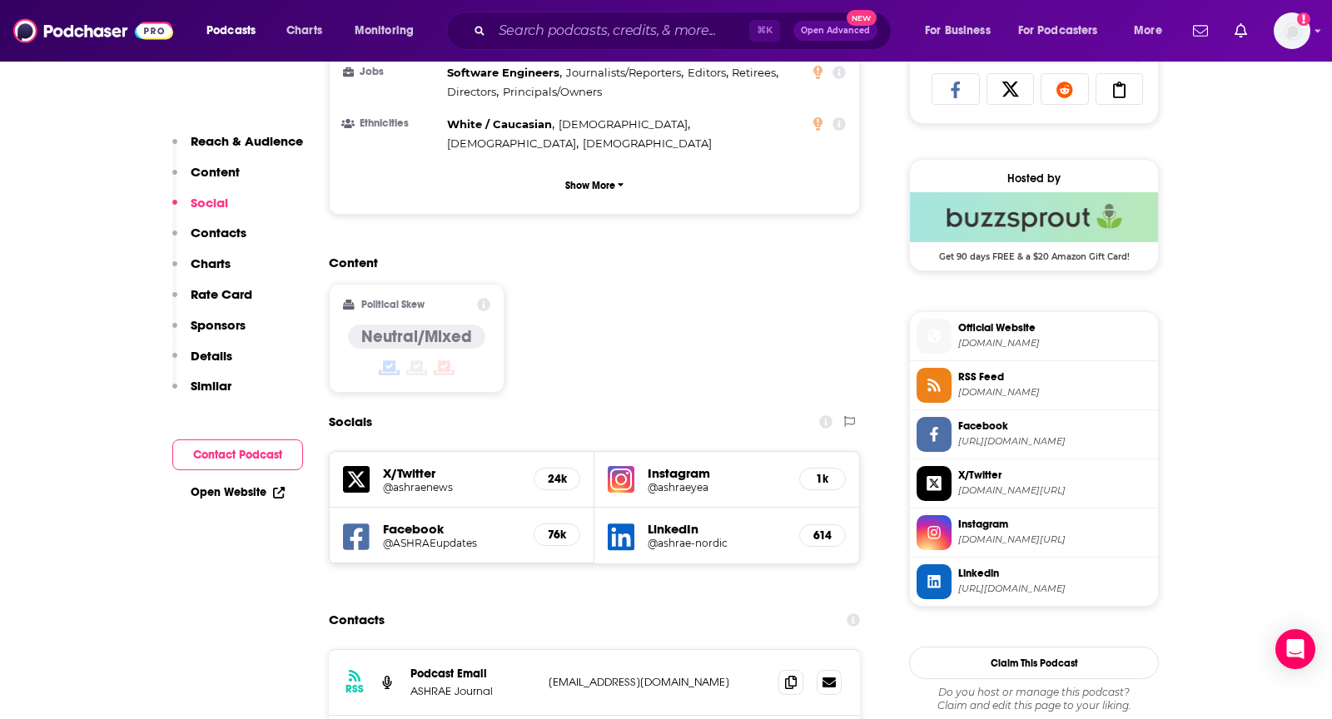
scroll to position [1133, 0]
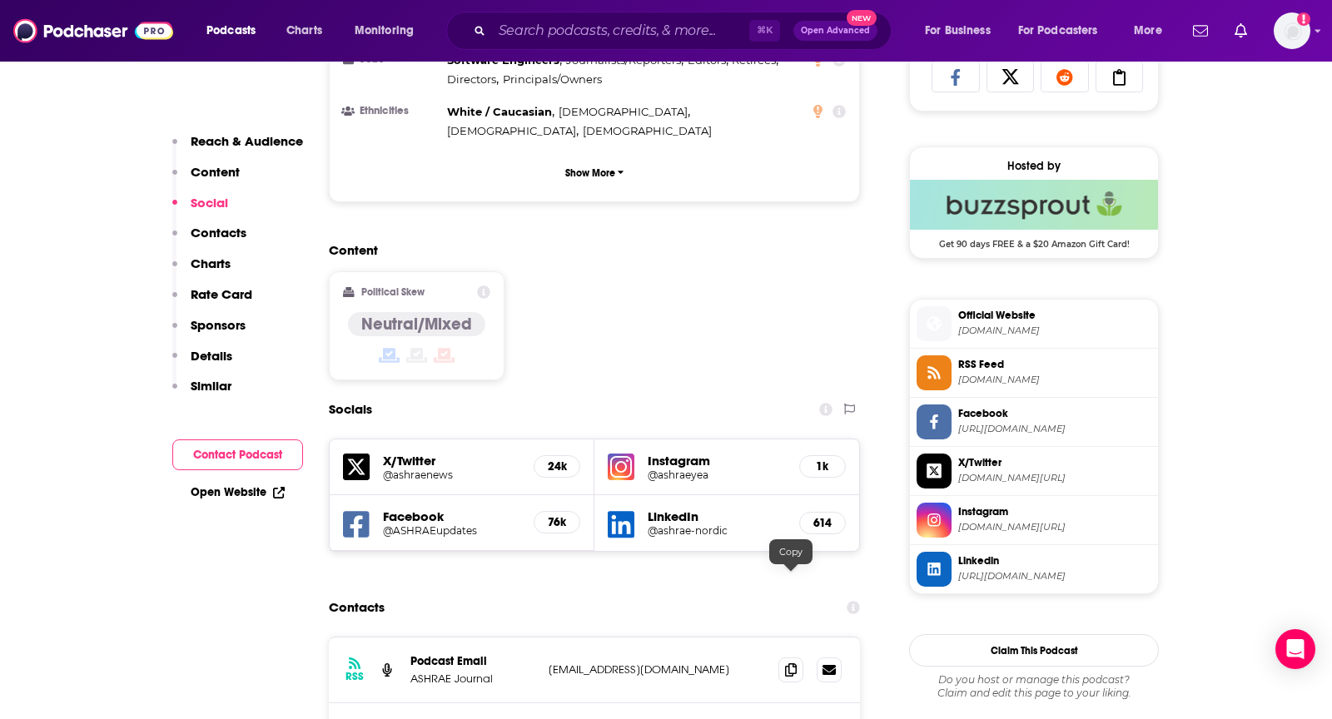
click at [777, 638] on div "RSS Podcast Email ASHRAE Journal cjones@ashrae.org cjones@ashrae.org" at bounding box center [594, 671] width 531 height 66
click at [788, 663] on icon at bounding box center [791, 669] width 12 height 13
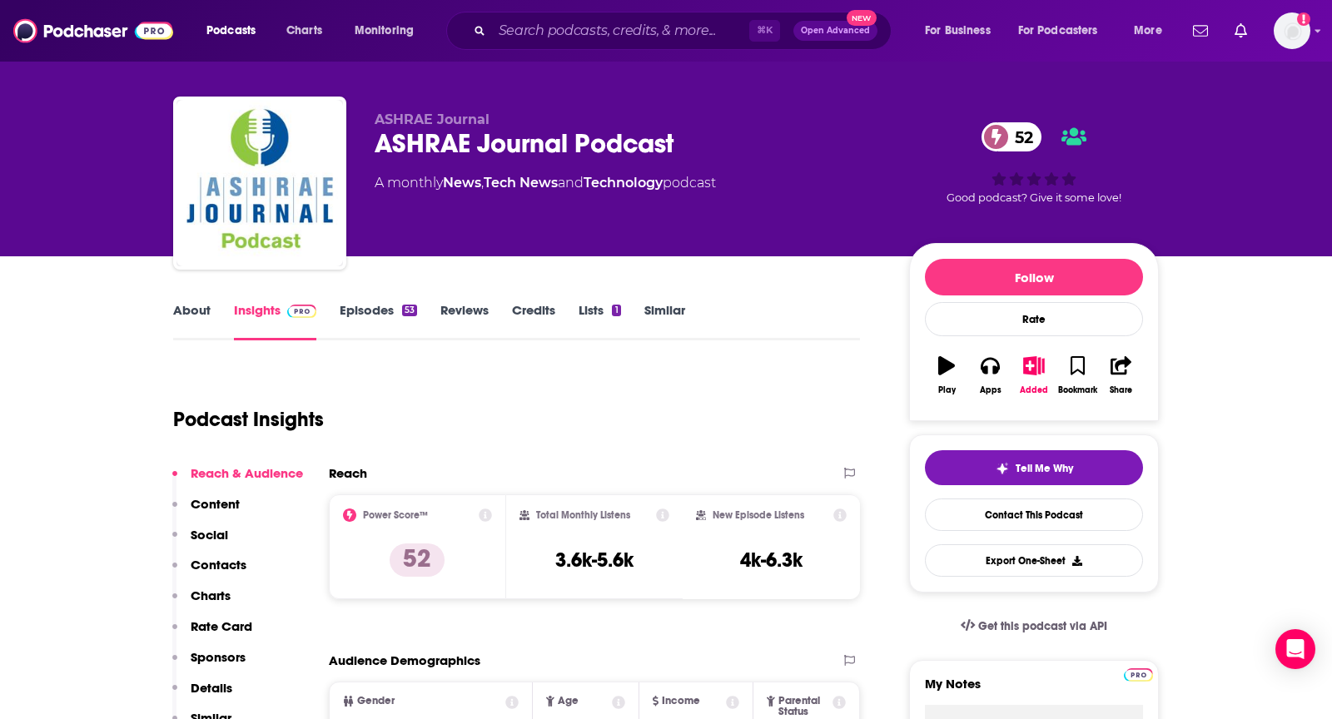
scroll to position [0, 0]
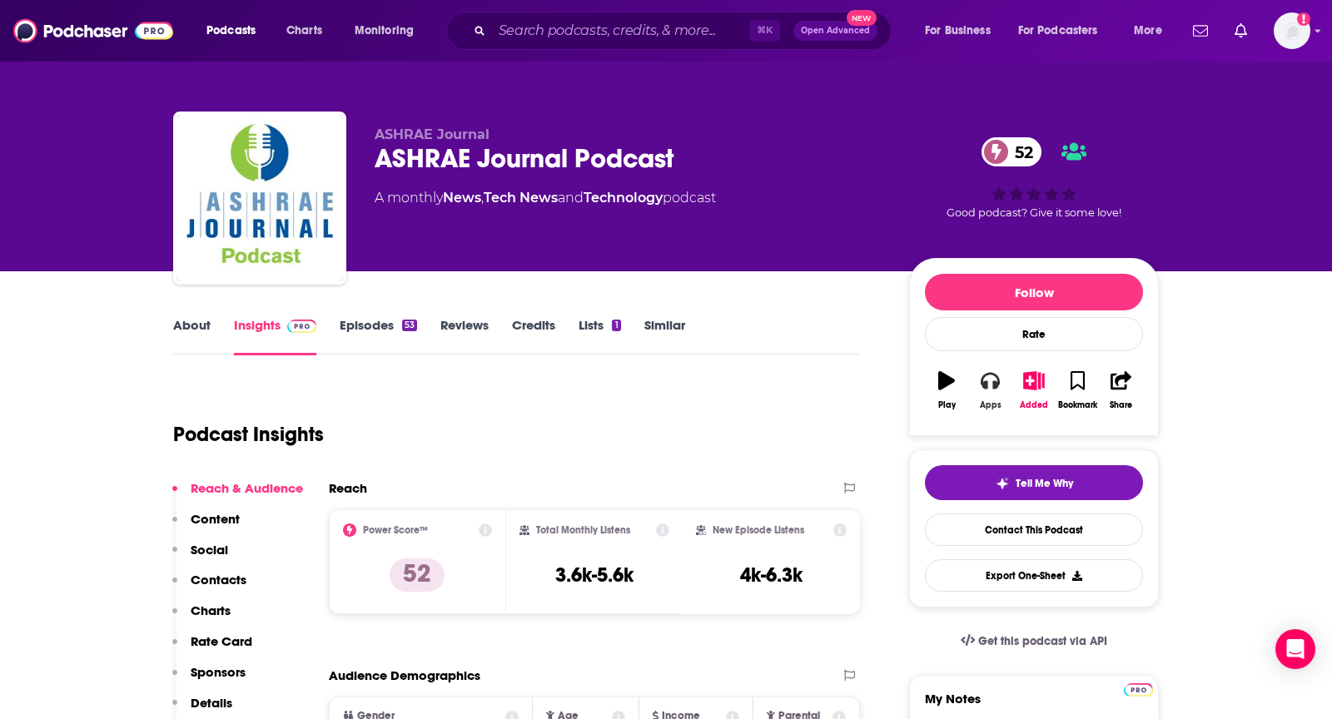
click at [987, 373] on icon "button" at bounding box center [990, 381] width 18 height 17
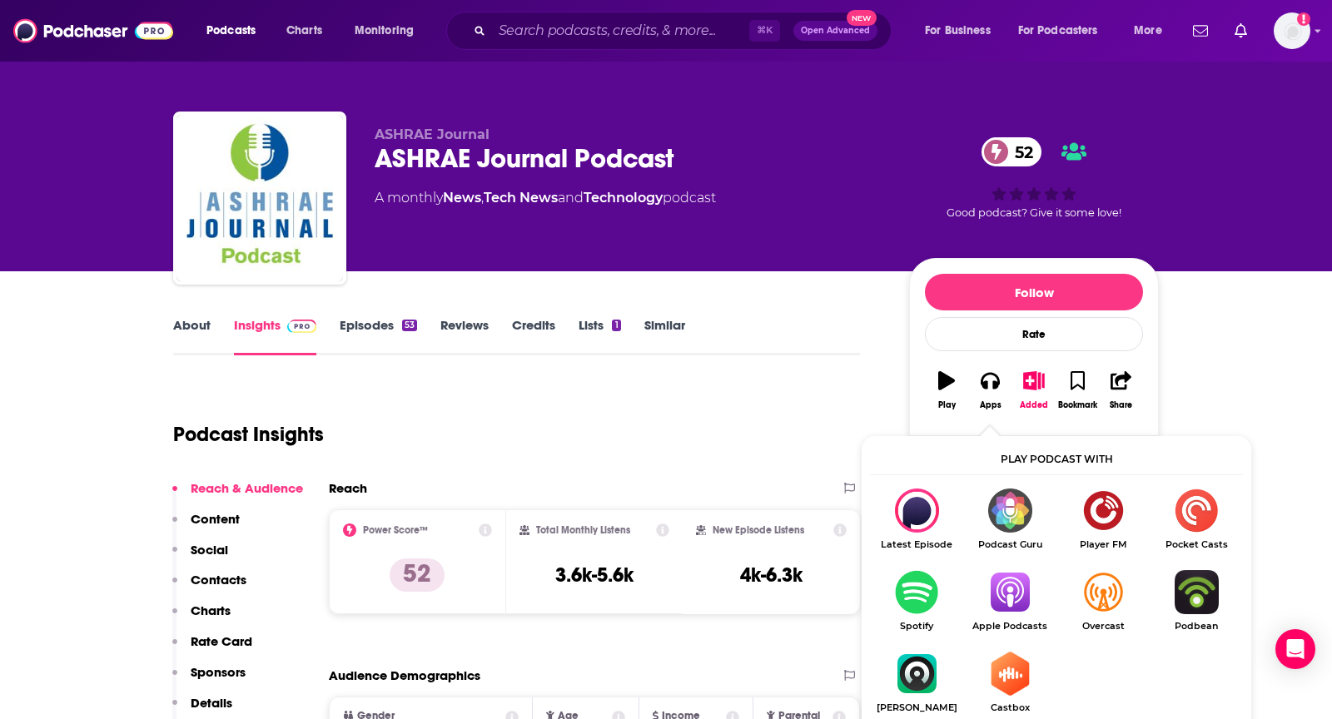
click at [1010, 611] on img "Show Listen On dropdown" at bounding box center [1009, 592] width 93 height 44
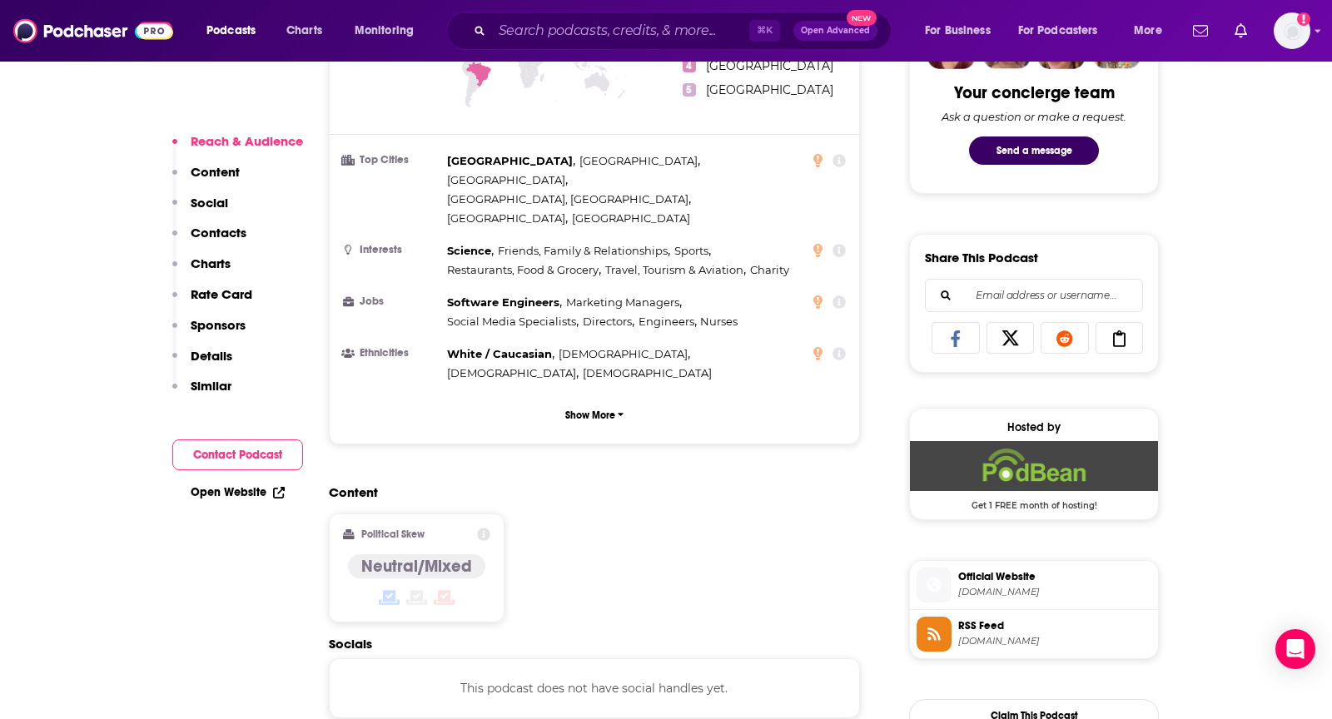
scroll to position [1252, 0]
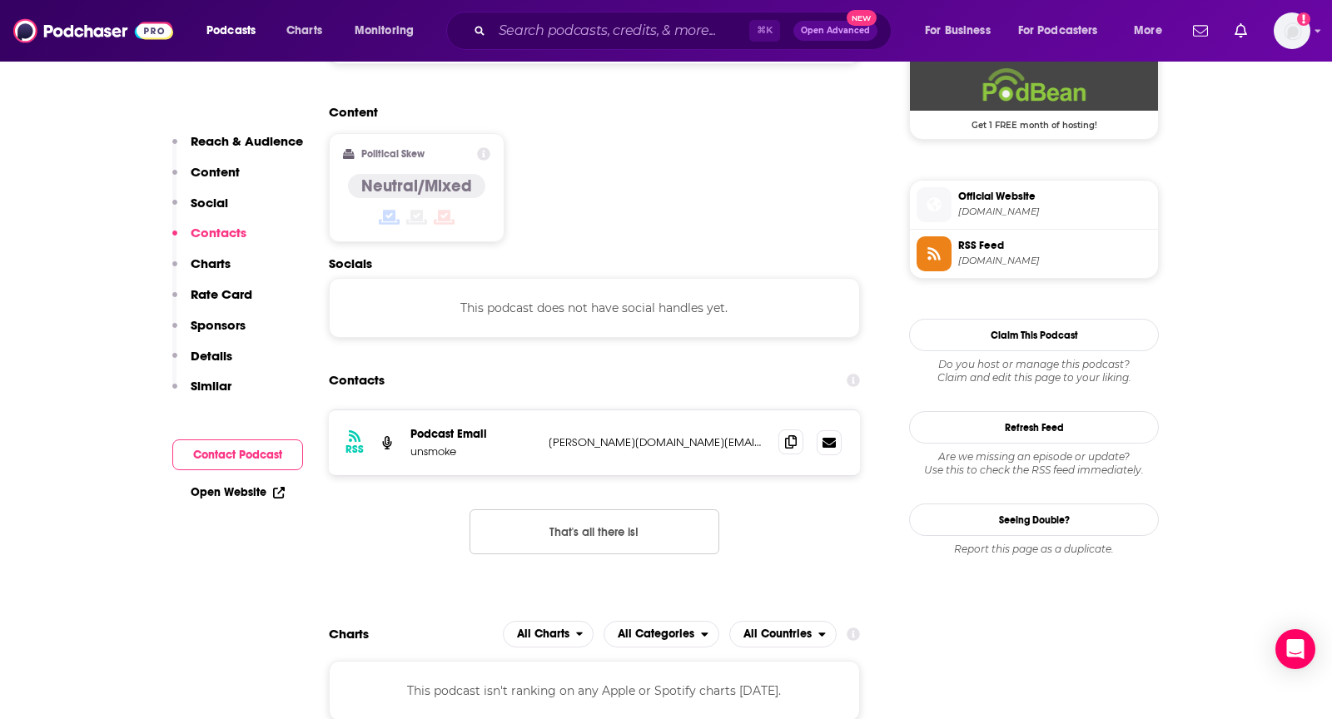
click at [780, 430] on span at bounding box center [791, 442] width 25 height 25
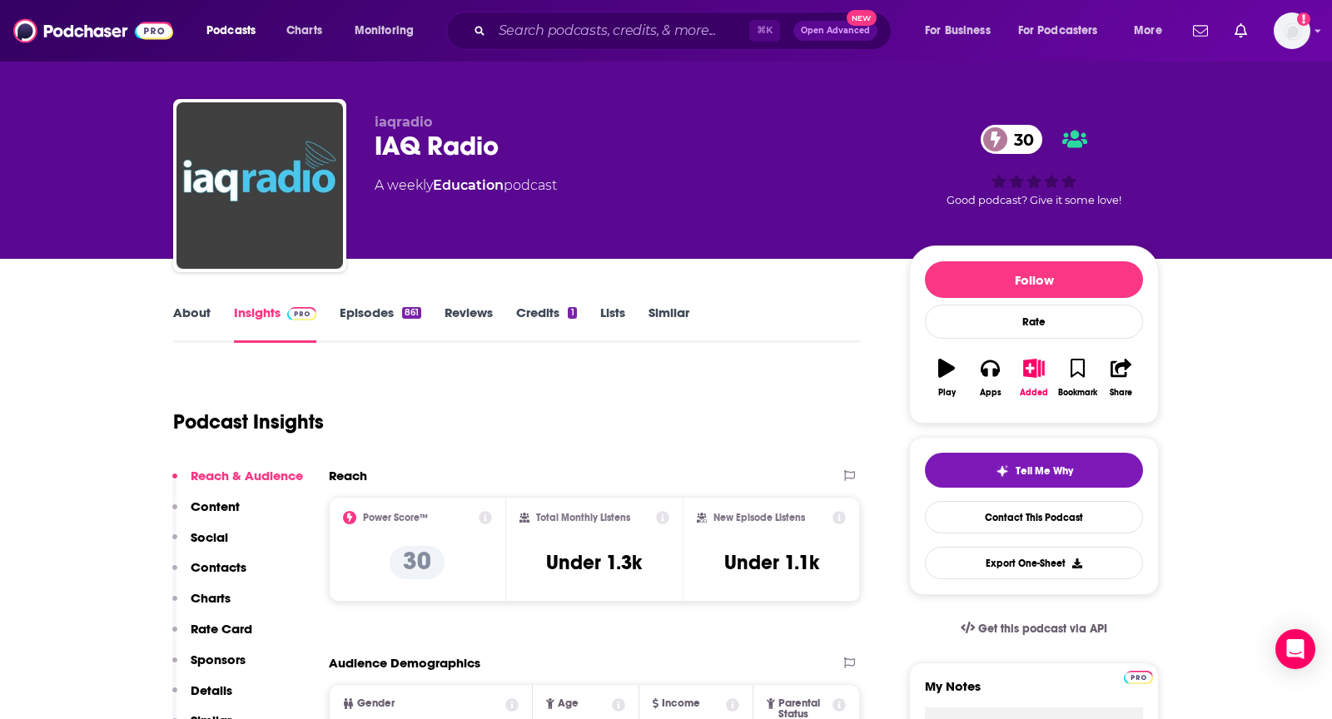
scroll to position [13, 0]
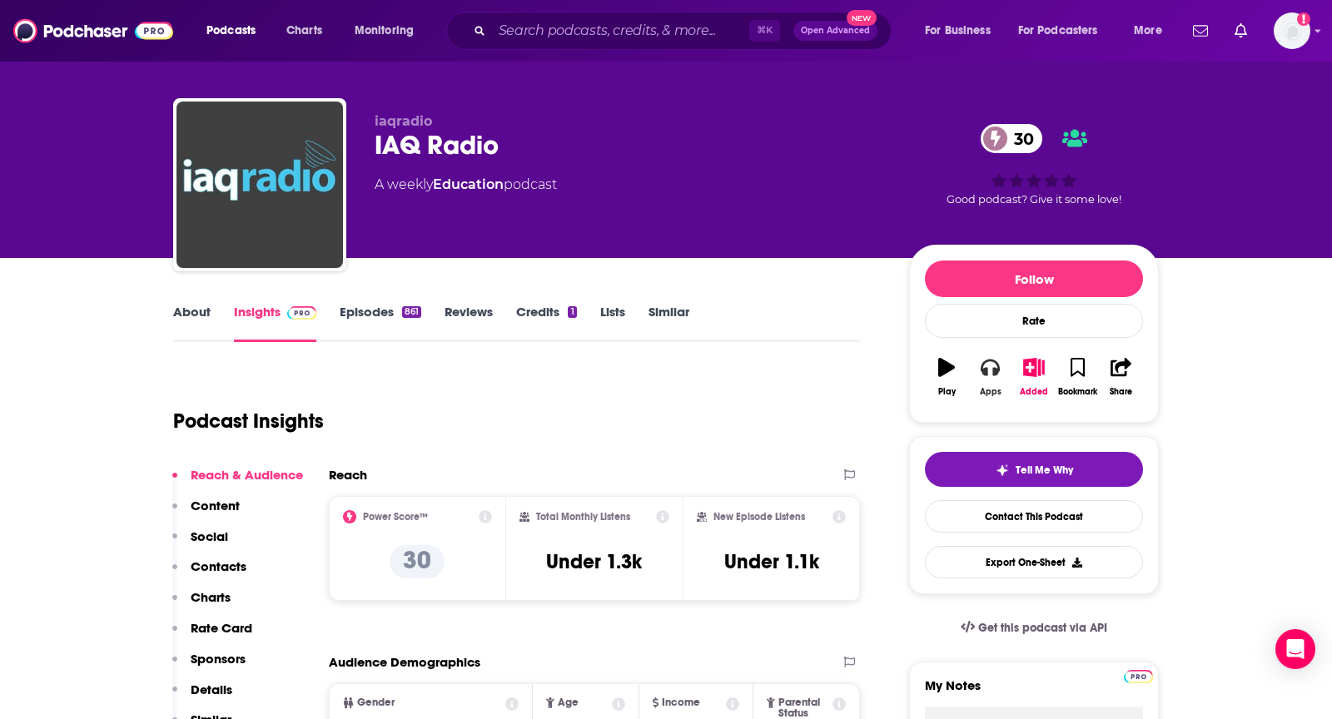
click at [974, 373] on button "Apps" at bounding box center [989, 377] width 43 height 60
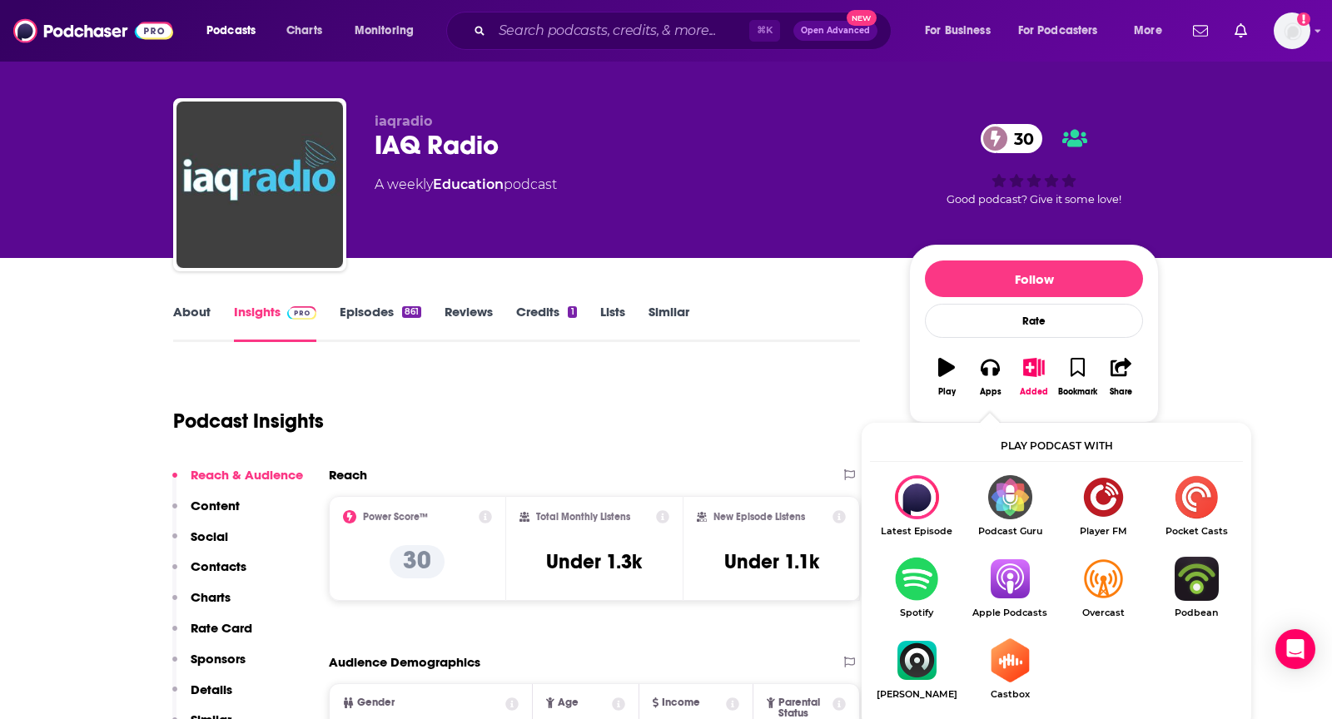
click at [1011, 585] on img "Show Listen On dropdown" at bounding box center [1009, 579] width 93 height 44
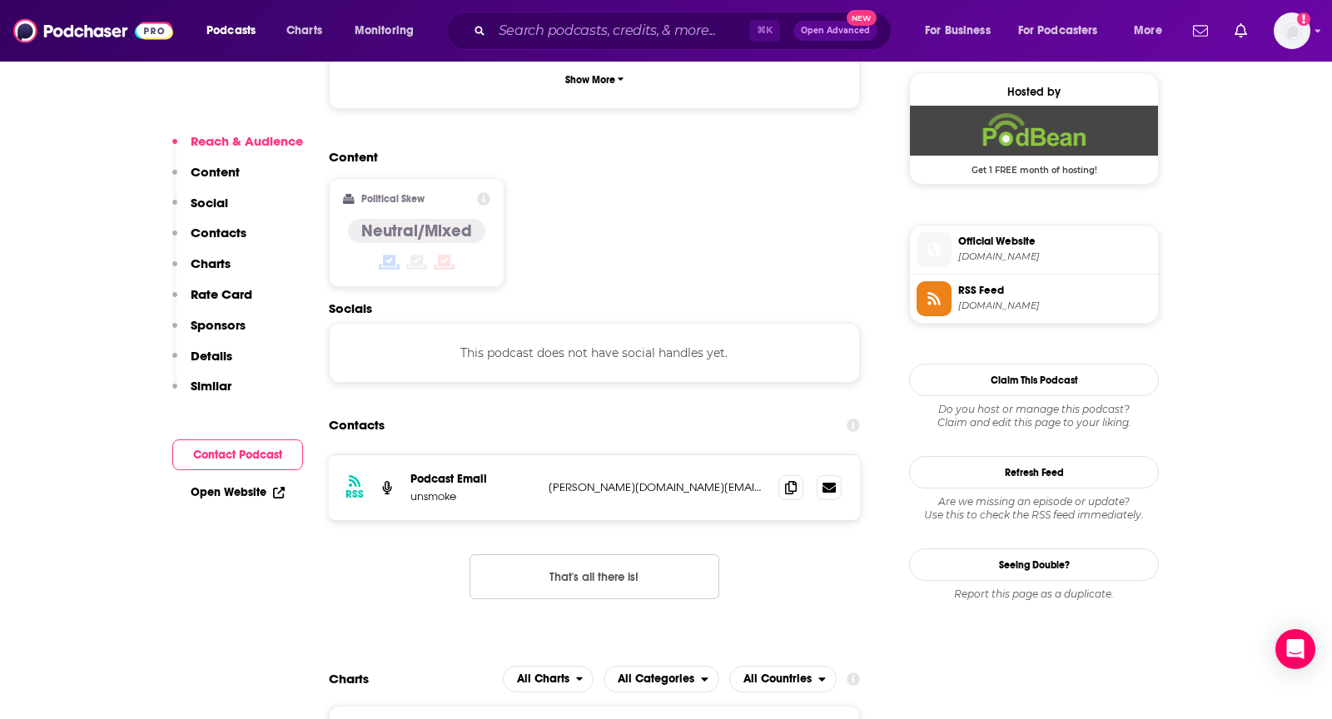
scroll to position [1408, 0]
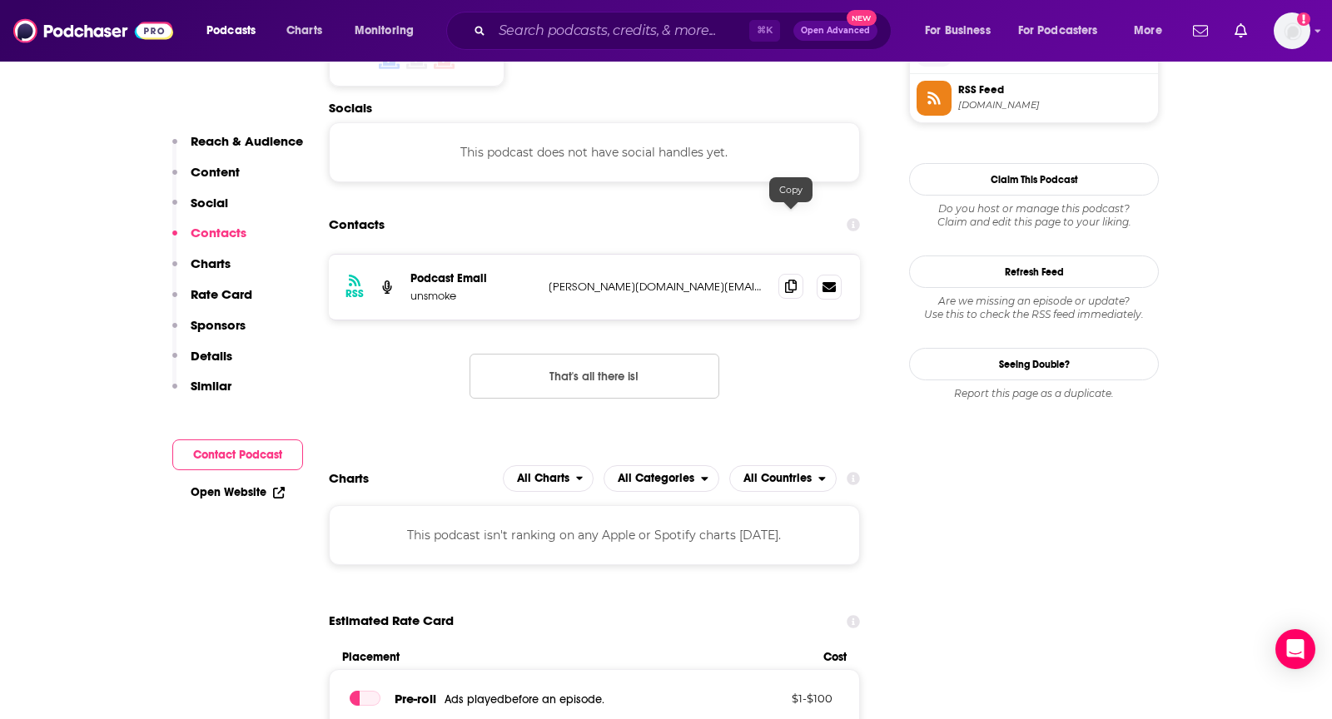
click at [788, 280] on icon at bounding box center [791, 286] width 12 height 13
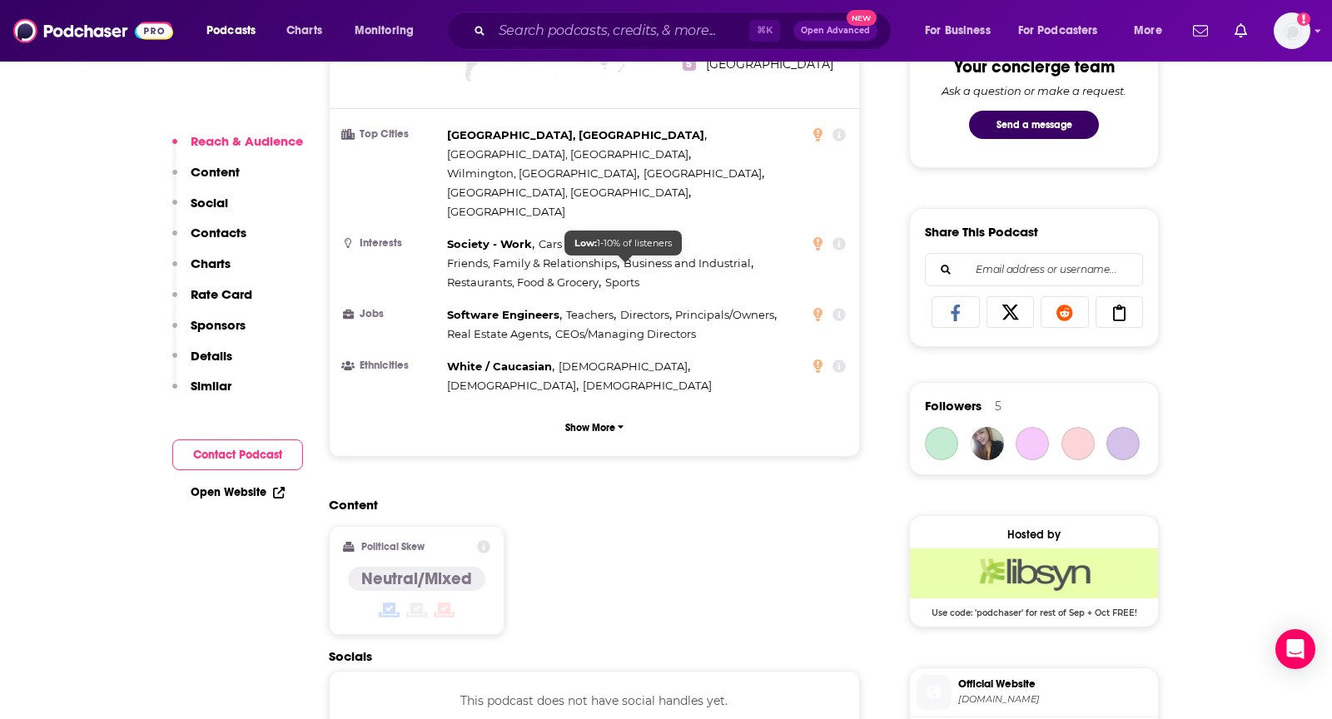
scroll to position [1283, 0]
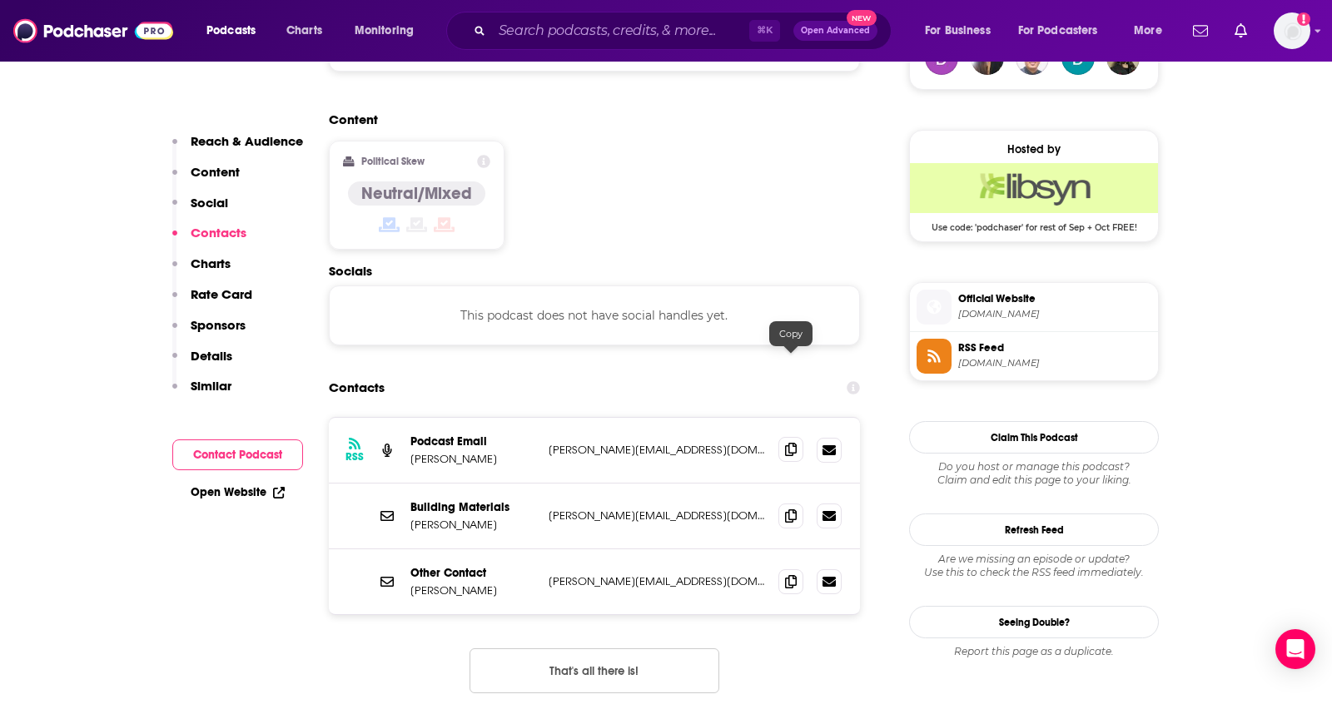
click at [785, 443] on icon at bounding box center [791, 449] width 12 height 13
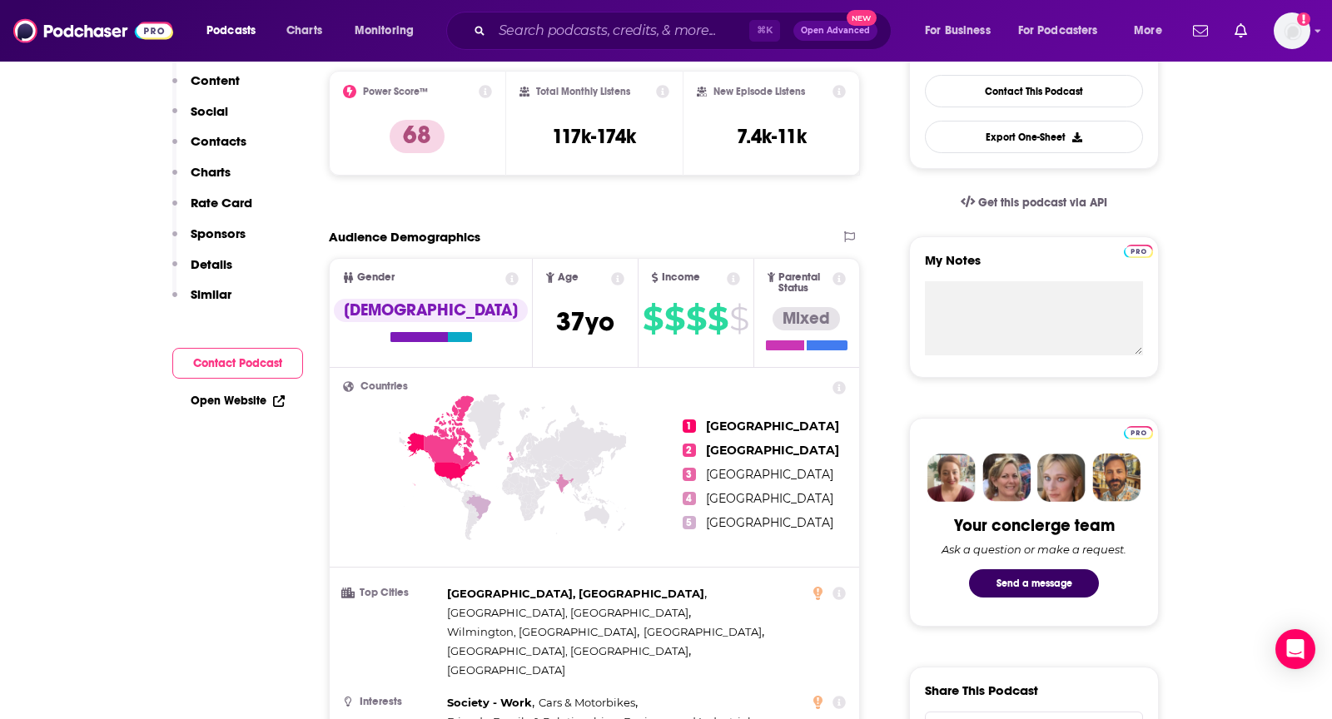
scroll to position [0, 0]
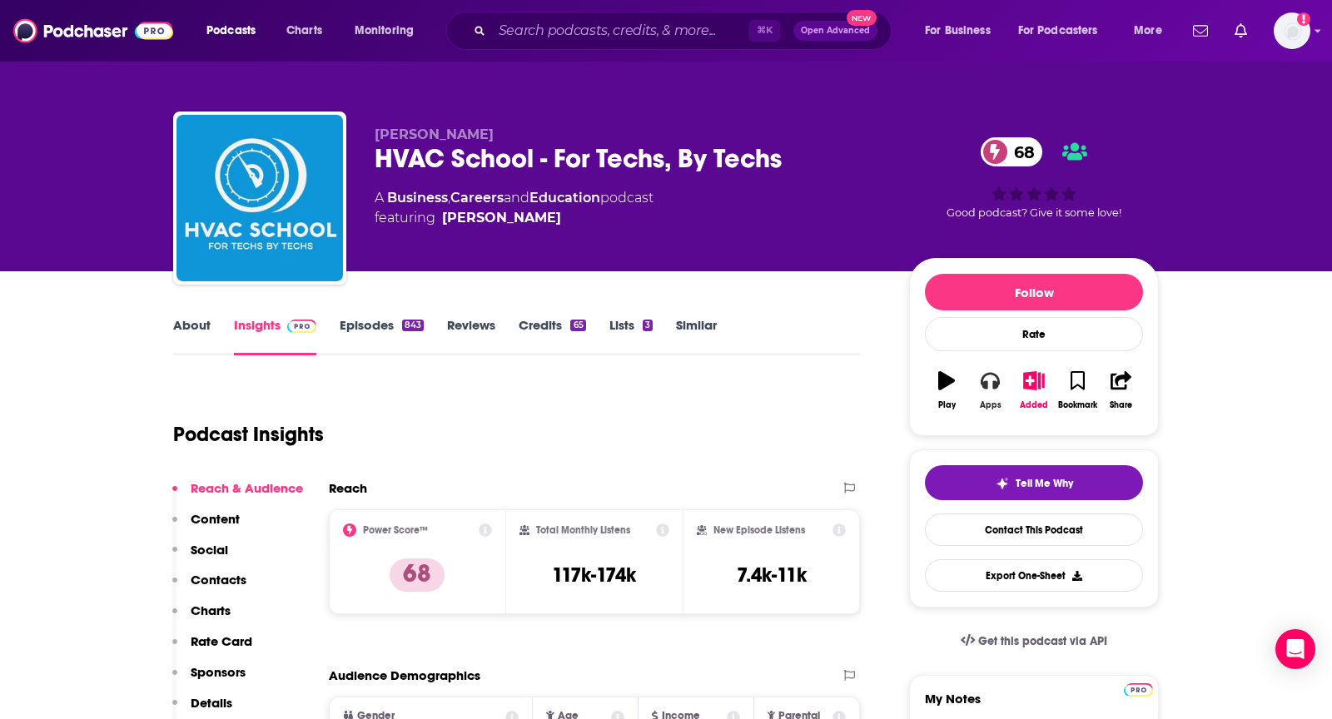
click at [980, 400] on div "Apps" at bounding box center [991, 405] width 22 height 10
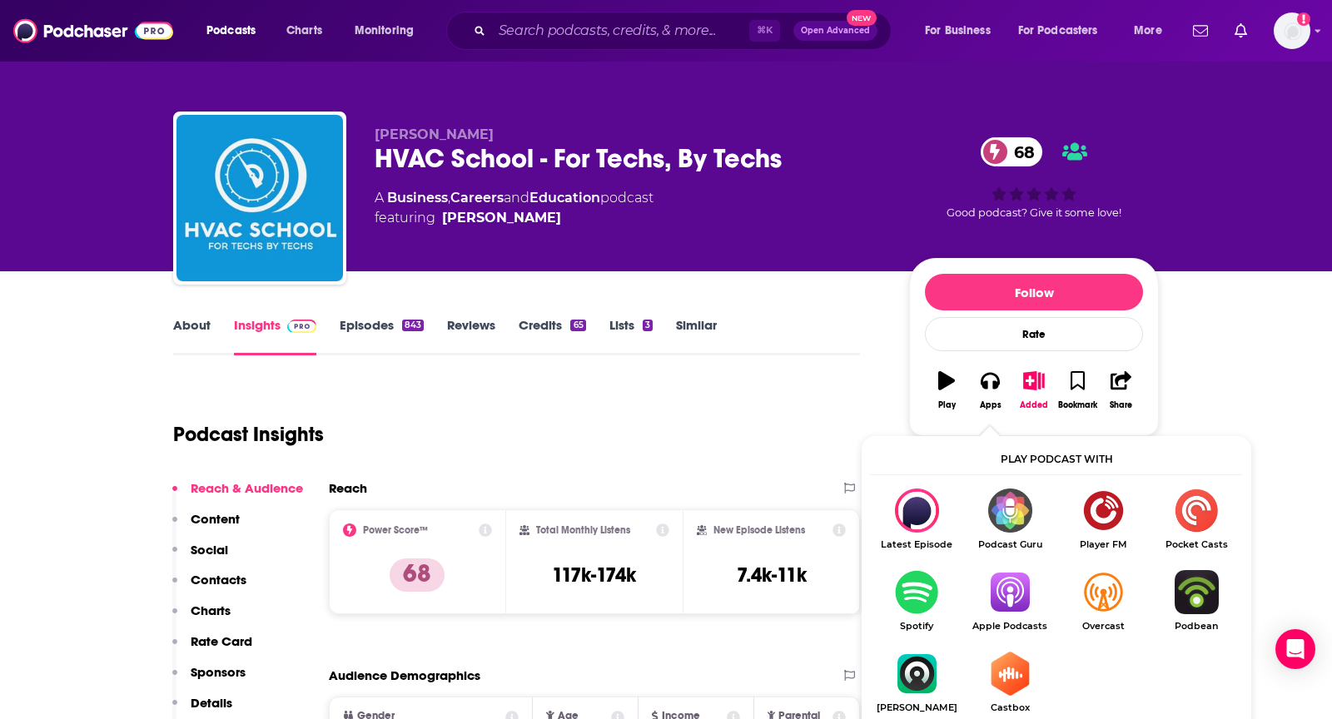
click at [1022, 608] on img "Show Listen On dropdown" at bounding box center [1009, 592] width 93 height 44
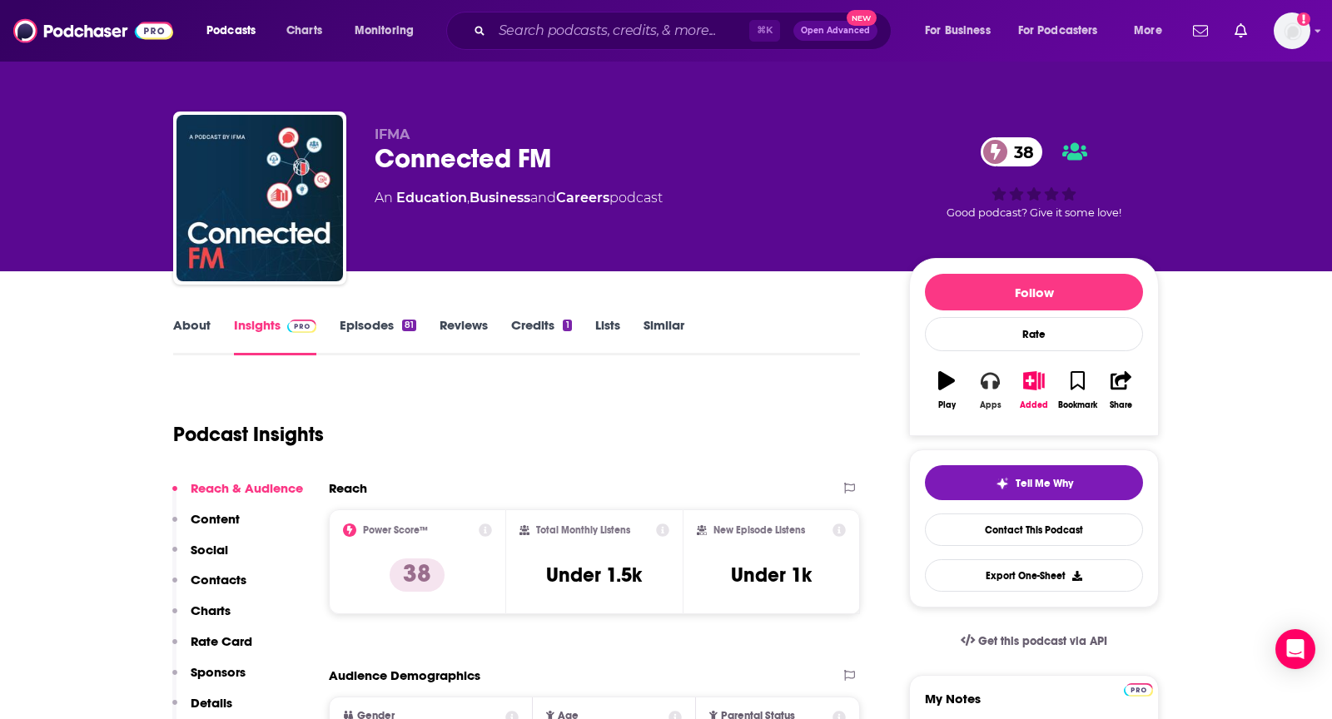
click at [992, 413] on button "Apps" at bounding box center [989, 391] width 43 height 60
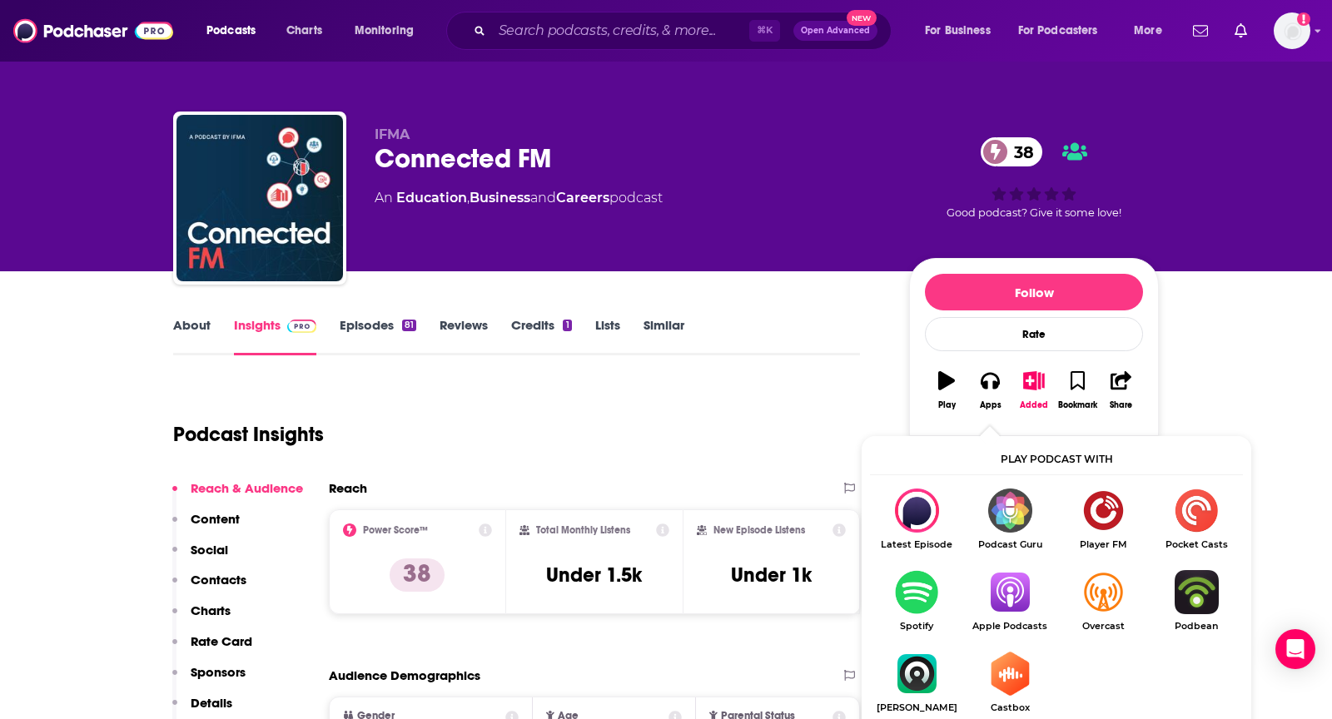
click at [1005, 605] on img "Show Listen On dropdown" at bounding box center [1009, 592] width 93 height 44
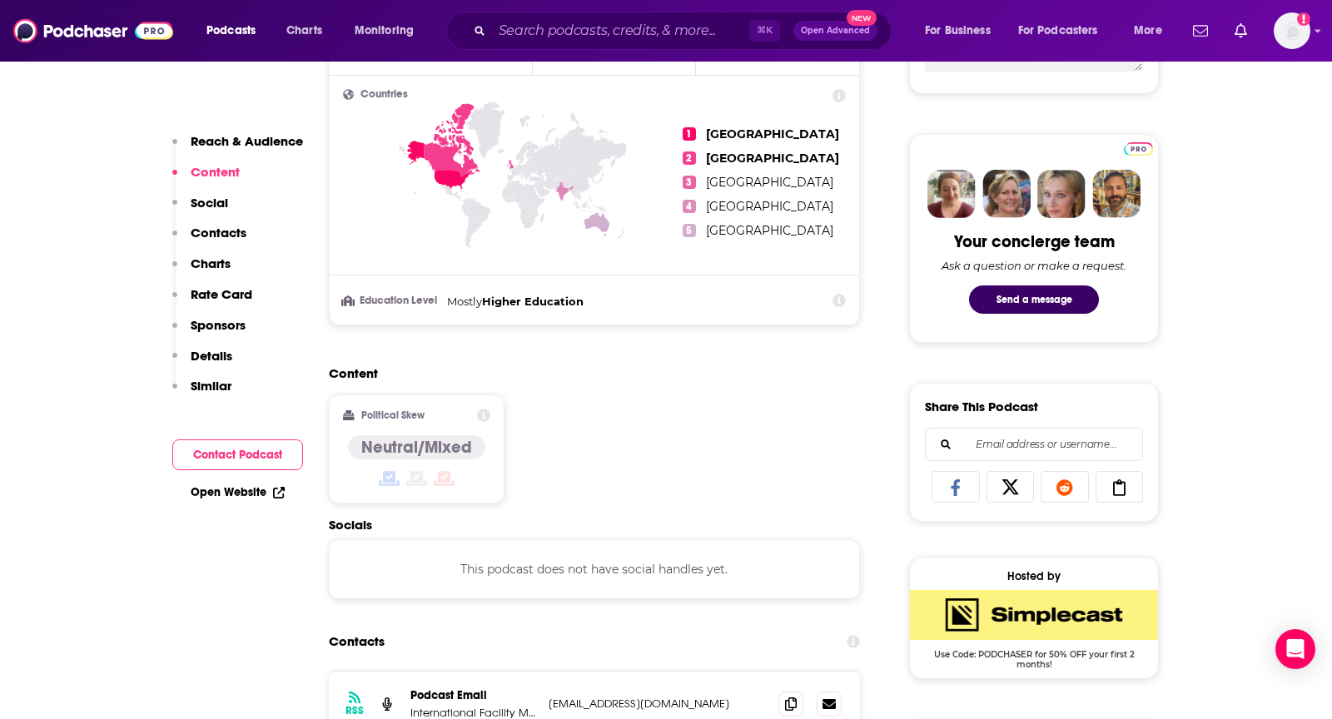
scroll to position [1306, 0]
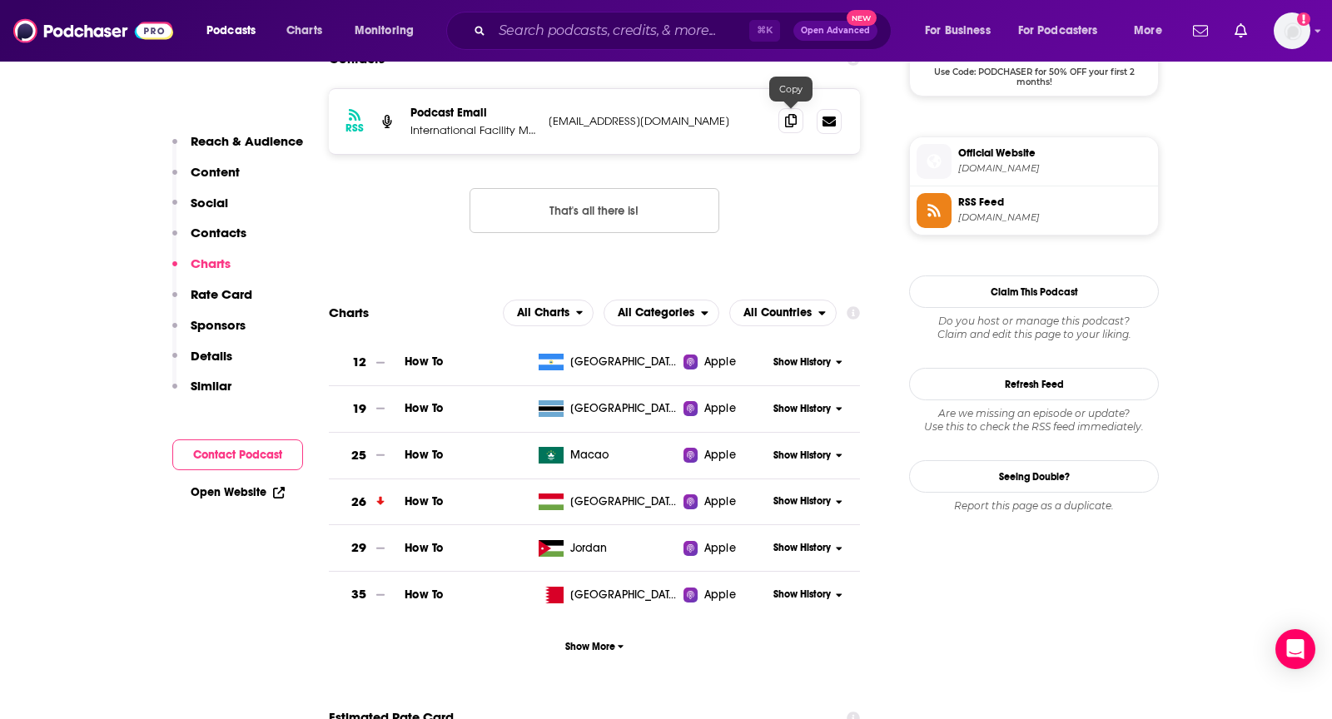
click at [780, 117] on span at bounding box center [791, 120] width 25 height 25
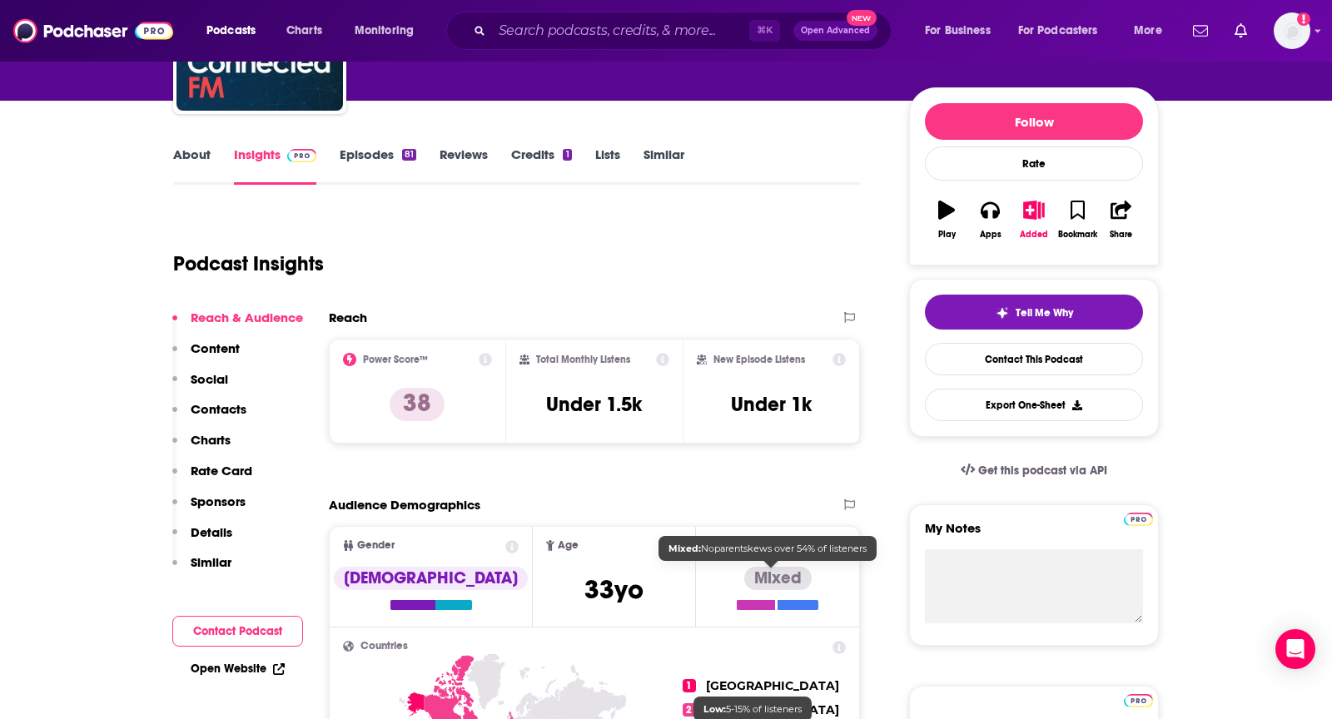
scroll to position [0, 0]
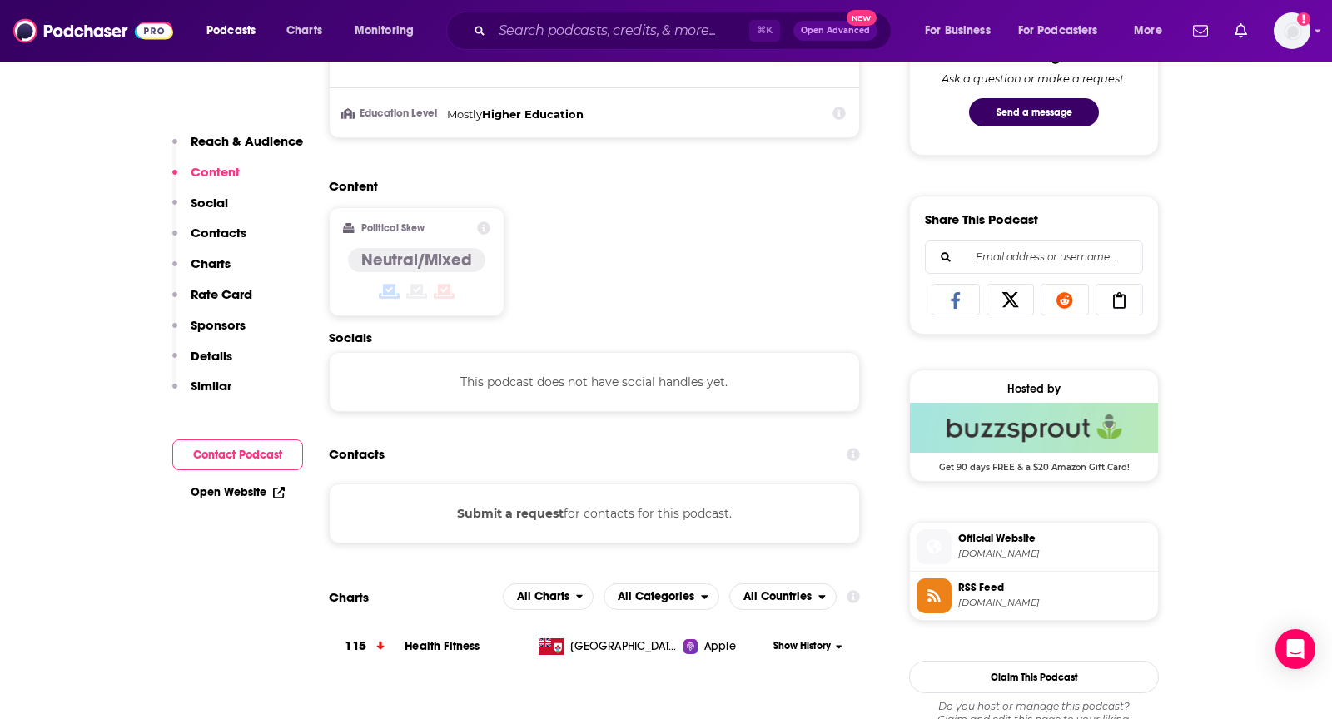
scroll to position [913, 0]
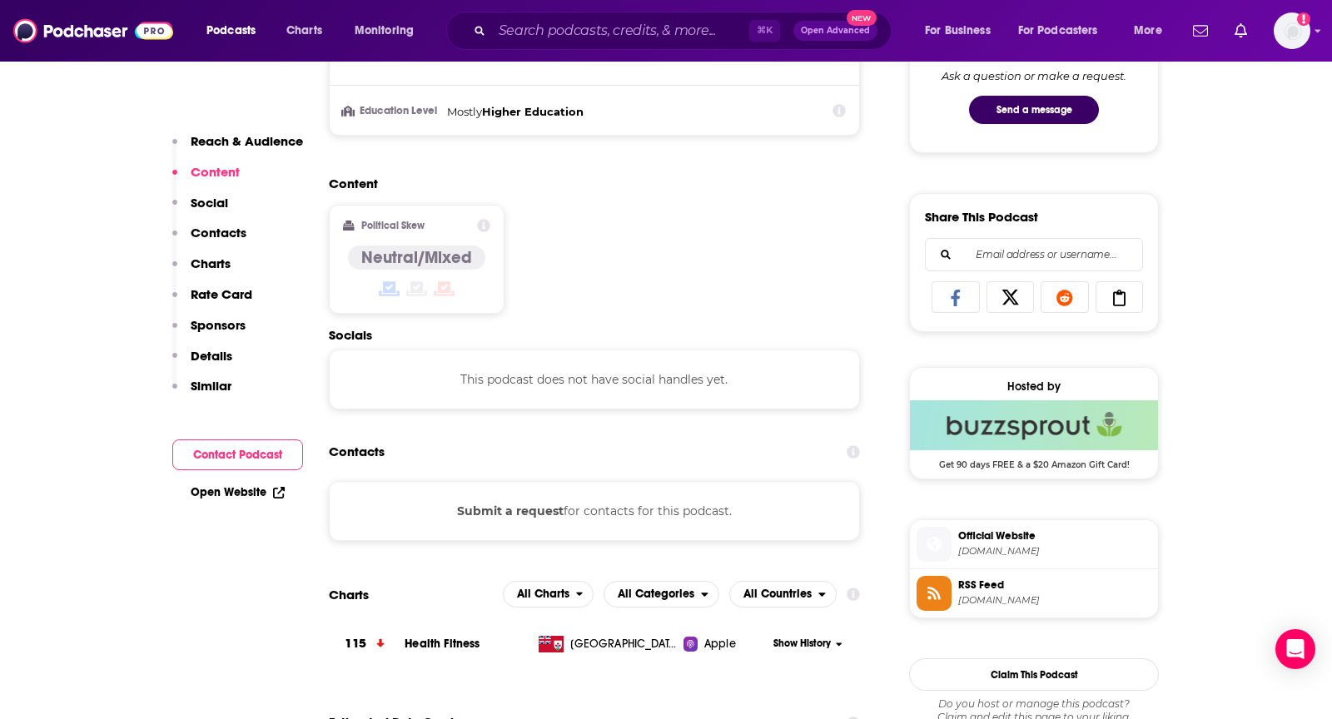
click at [508, 505] on button "Submit a request" at bounding box center [510, 511] width 107 height 18
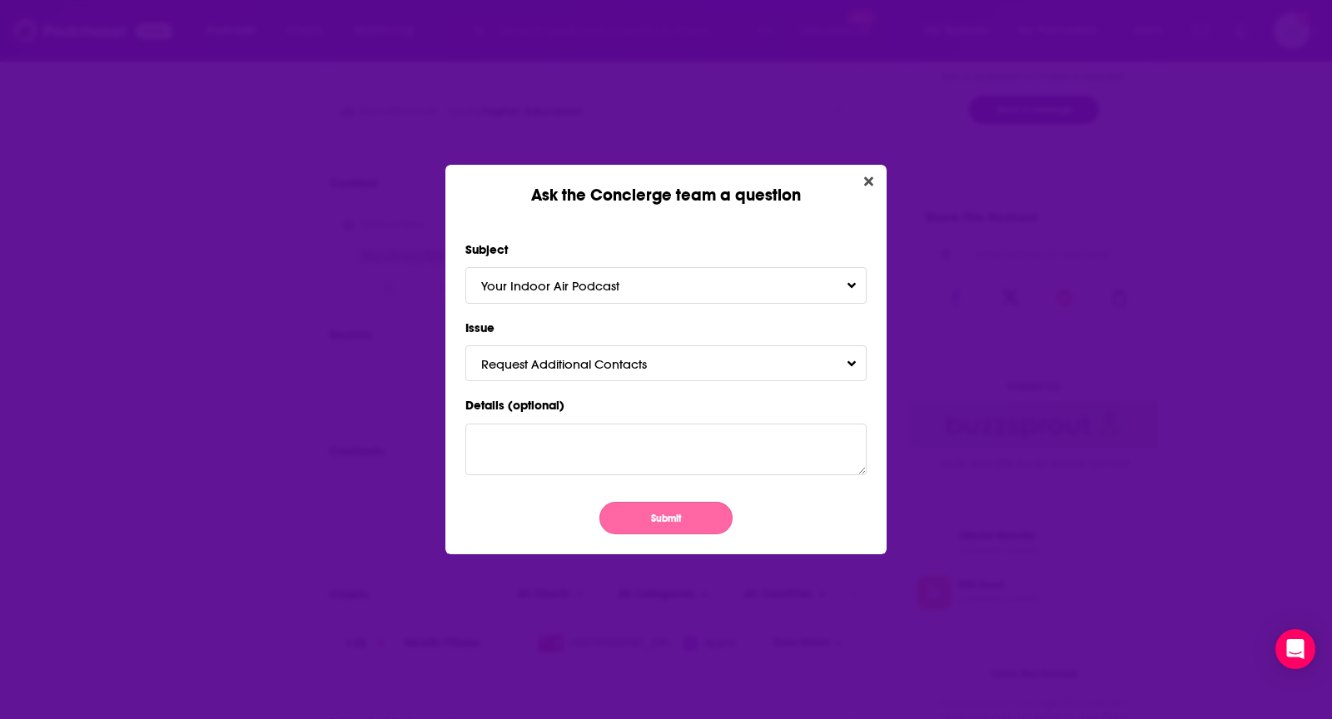
click at [667, 524] on button "Submit" at bounding box center [665, 518] width 133 height 32
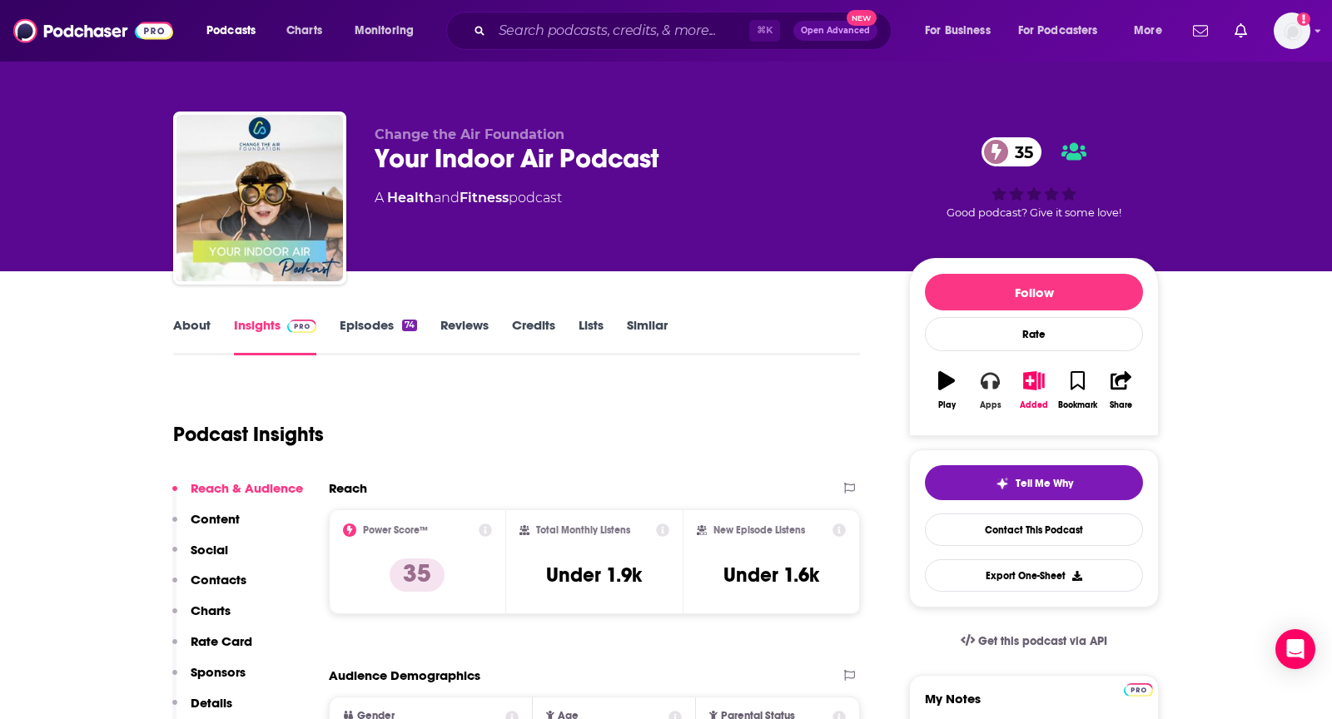
click at [992, 389] on button "Apps" at bounding box center [989, 391] width 43 height 60
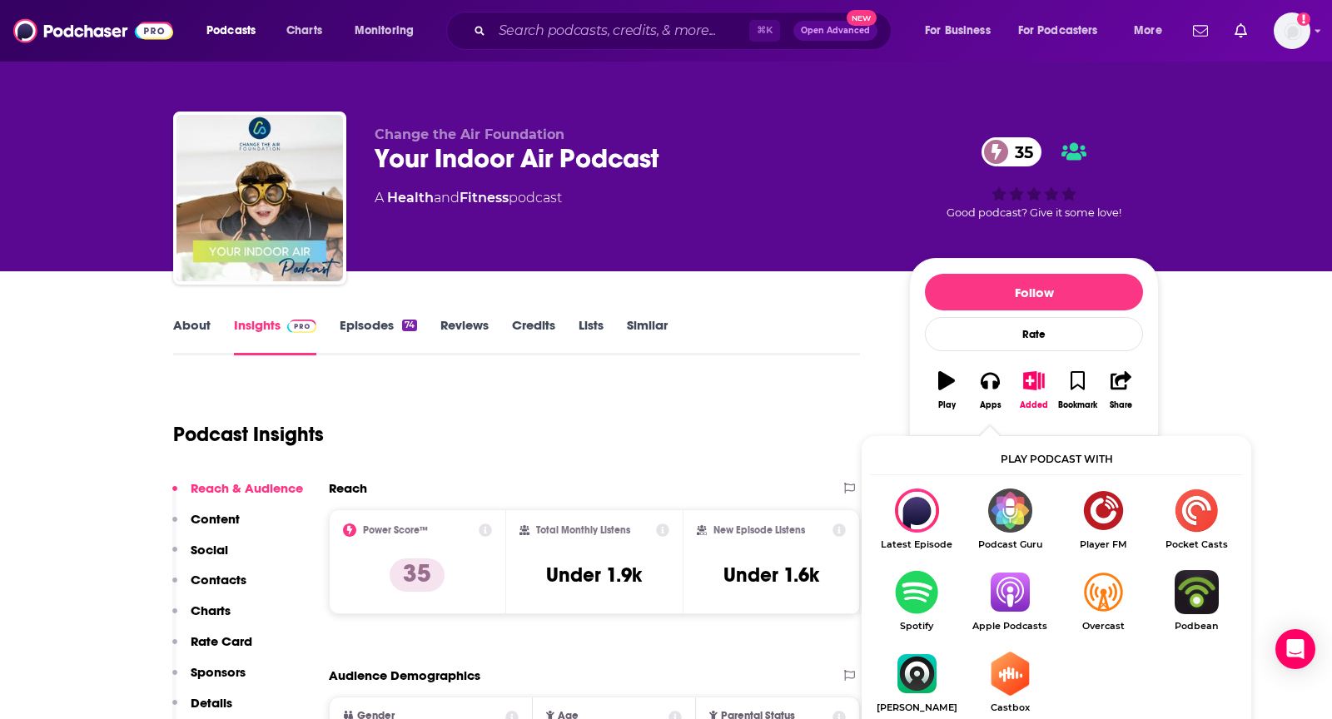
click at [1021, 587] on img "Show Listen On dropdown" at bounding box center [1009, 592] width 93 height 44
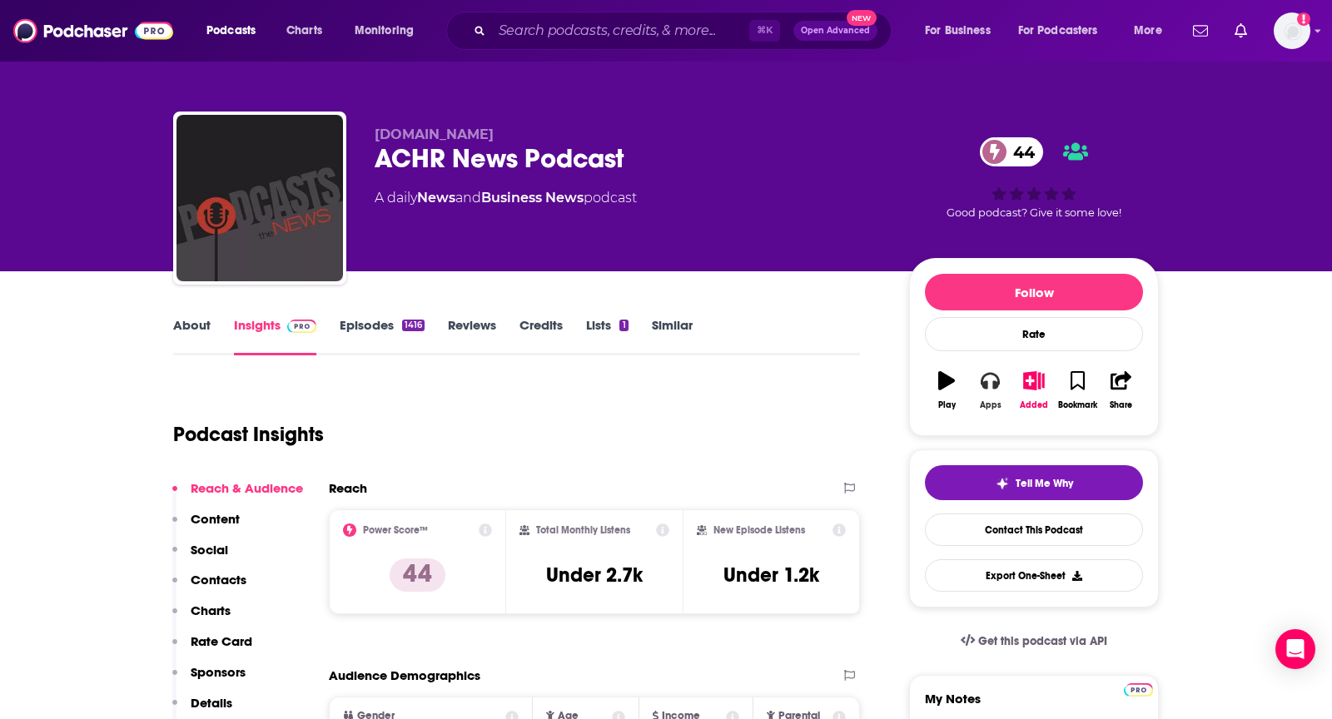
click at [983, 384] on icon "button" at bounding box center [990, 381] width 18 height 17
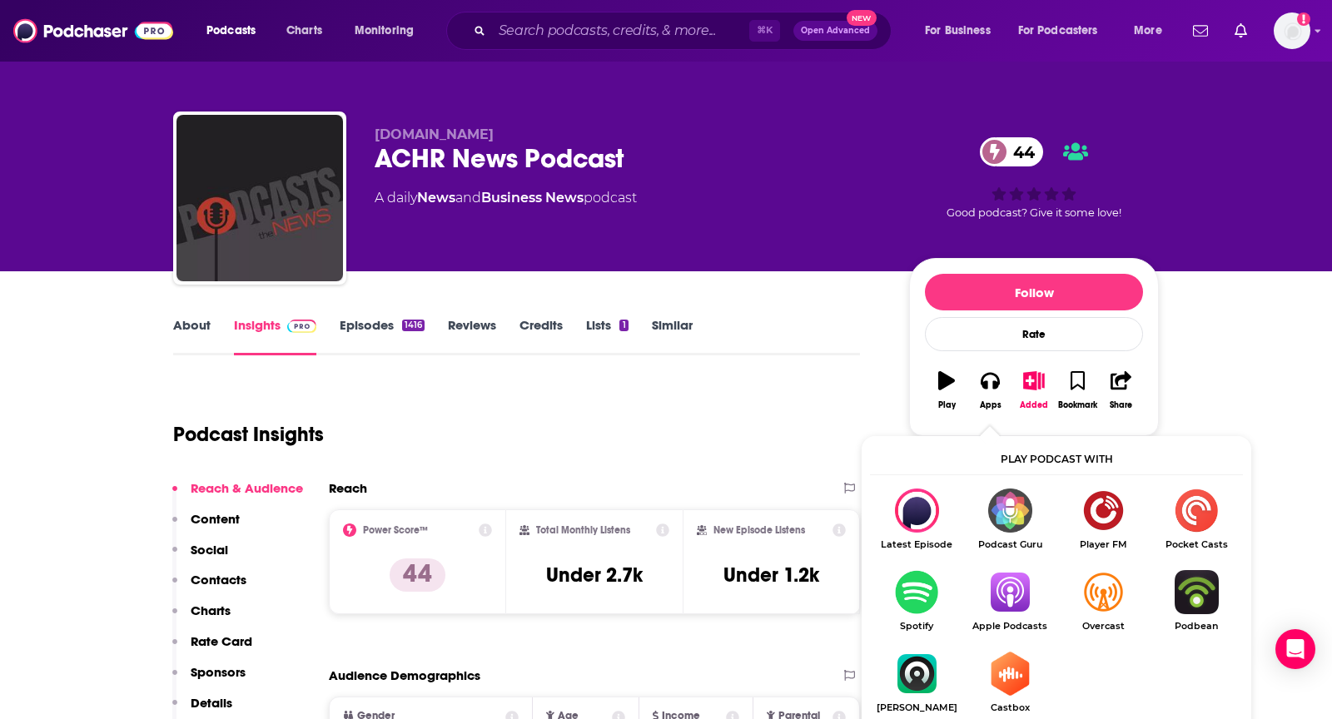
click at [986, 604] on img "Show Listen On dropdown" at bounding box center [1009, 592] width 93 height 44
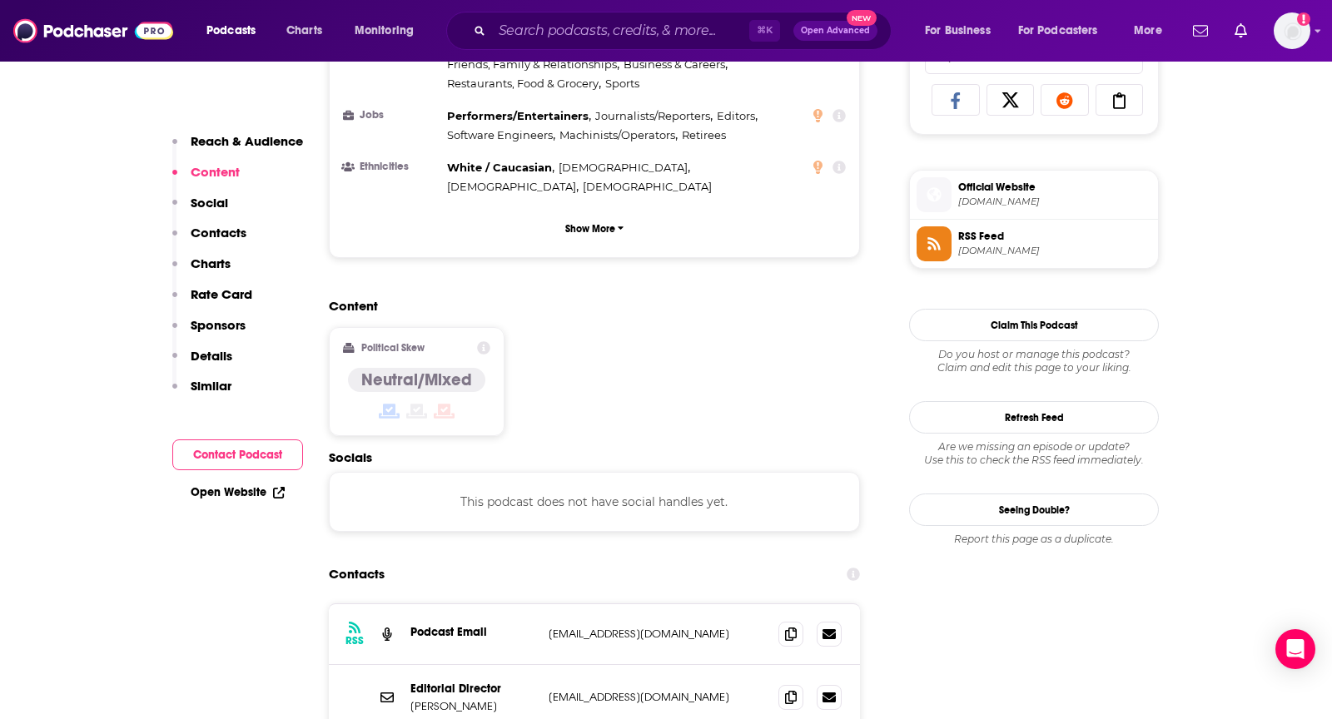
scroll to position [1144, 0]
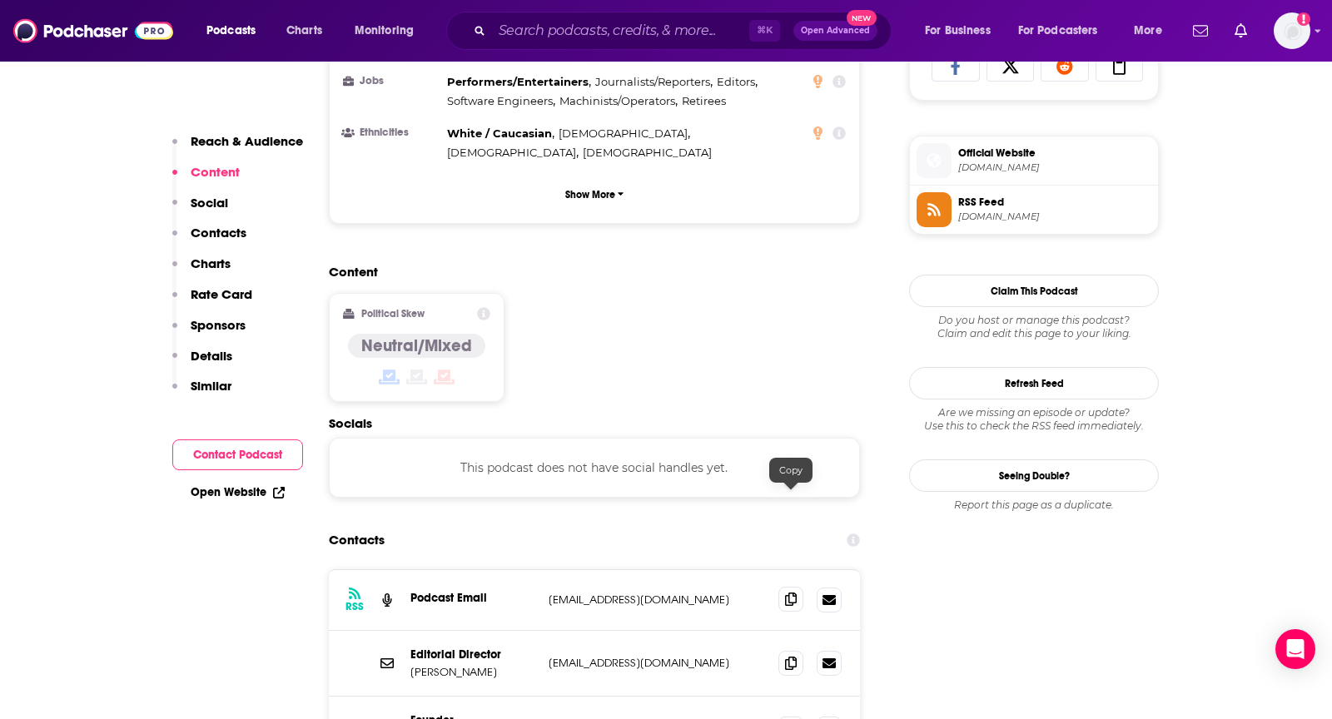
click at [782, 587] on span at bounding box center [791, 599] width 25 height 25
click at [793, 656] on icon at bounding box center [791, 662] width 12 height 13
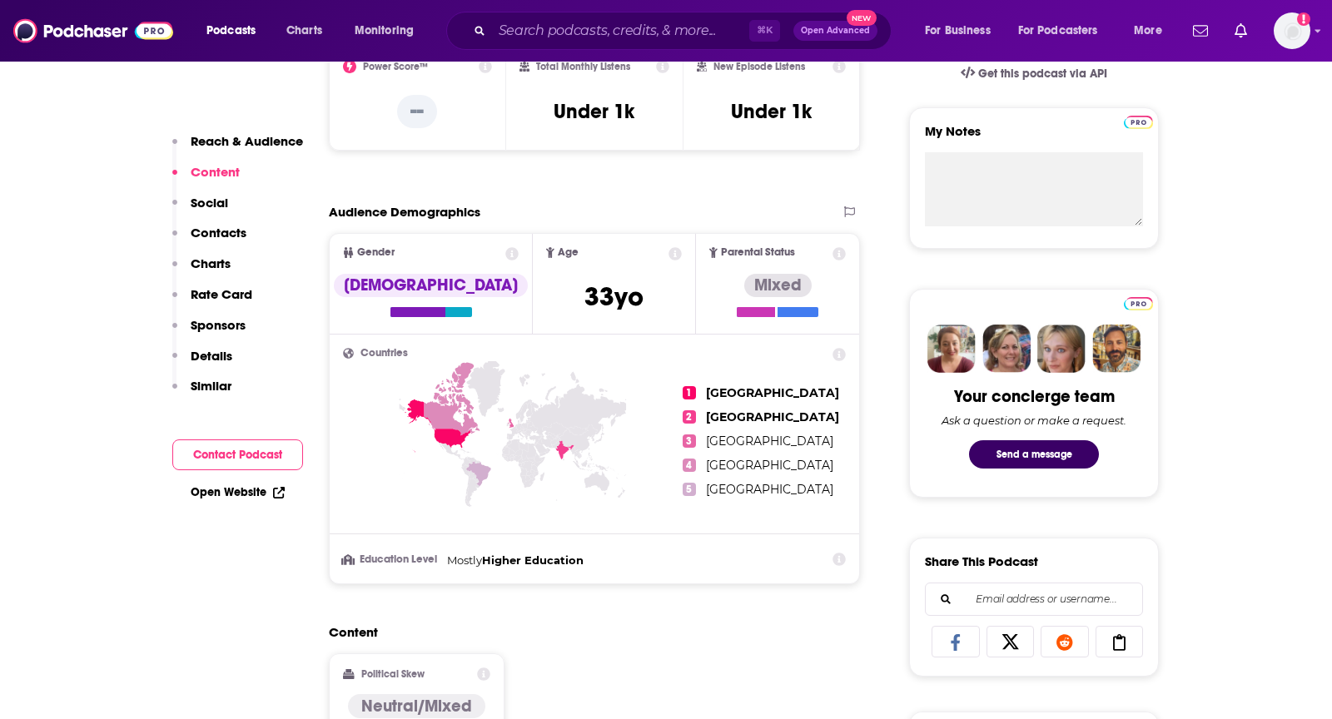
scroll to position [561, 0]
